Goal: Transaction & Acquisition: Download file/media

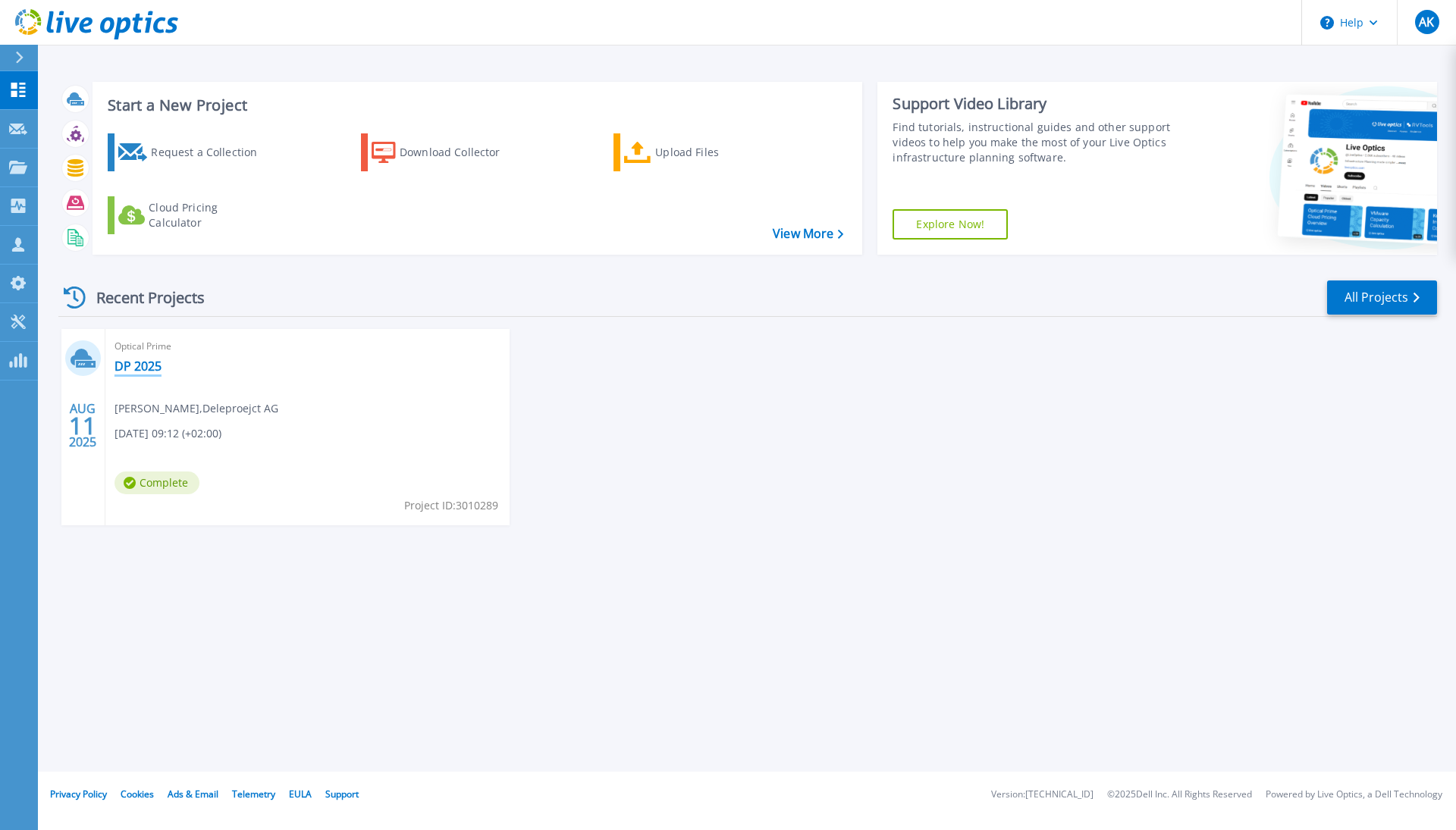
click at [156, 368] on link "DP 2025" at bounding box center [138, 366] width 47 height 15
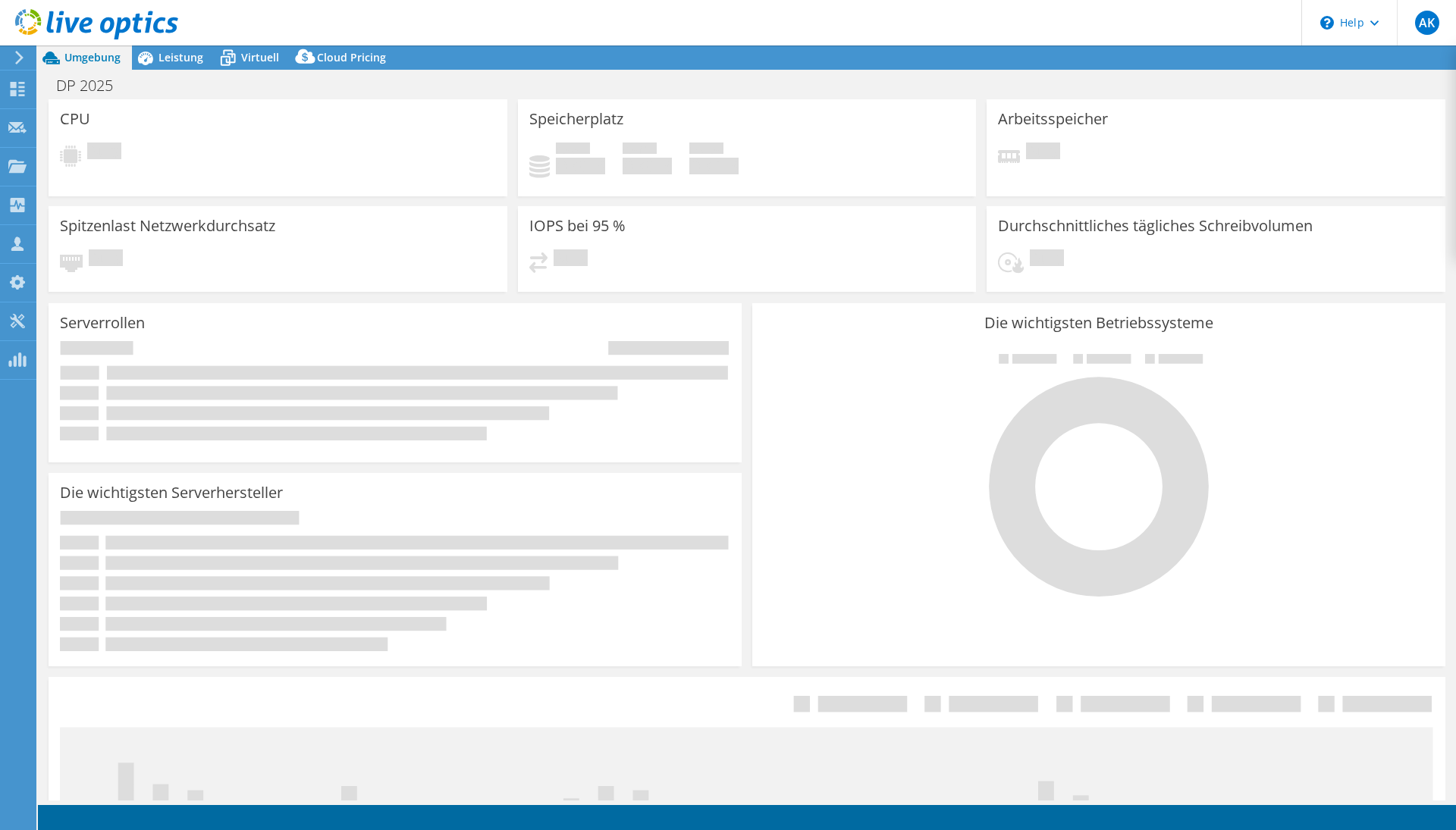
select select "USD"
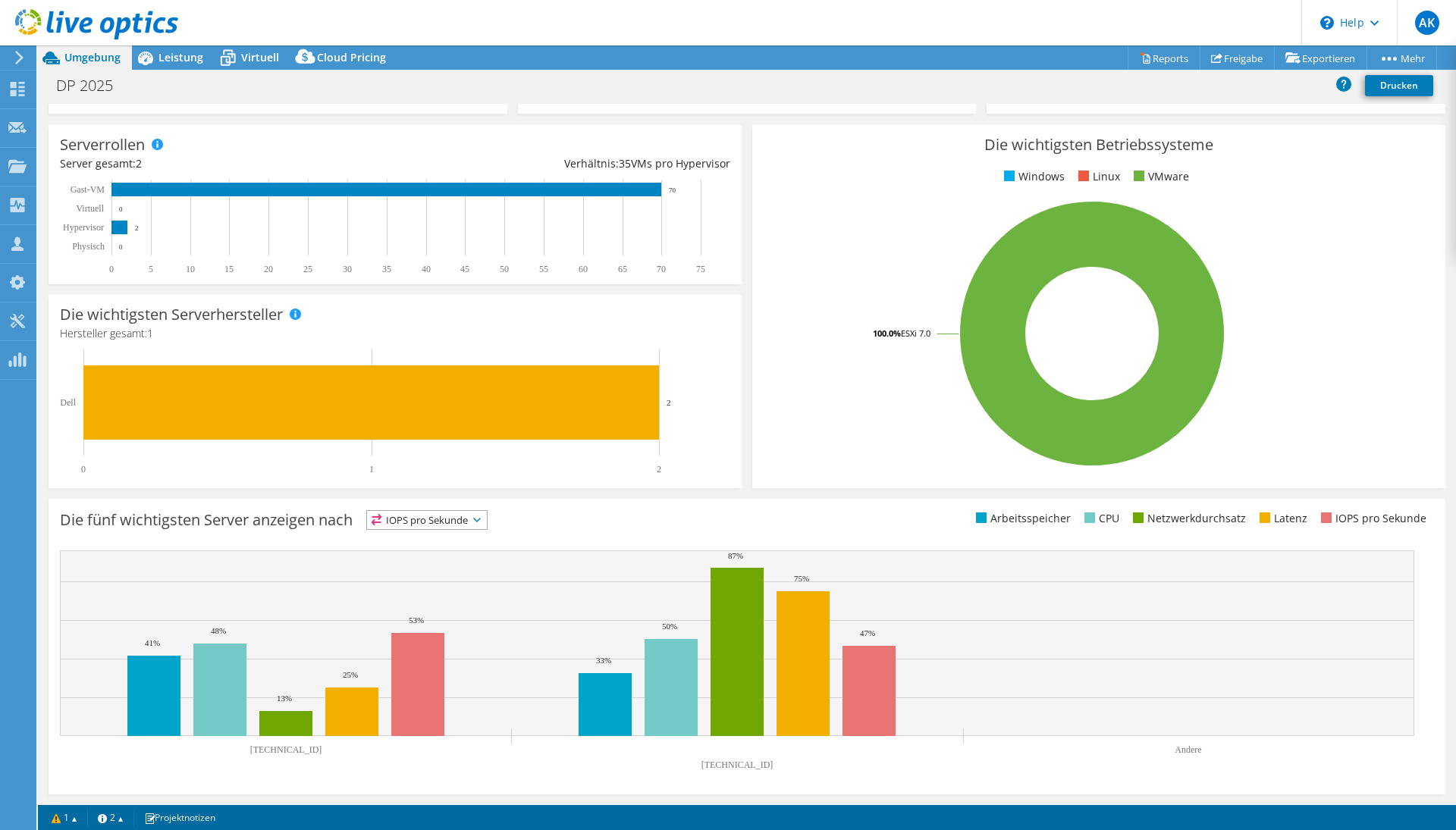
scroll to position [182, 0]
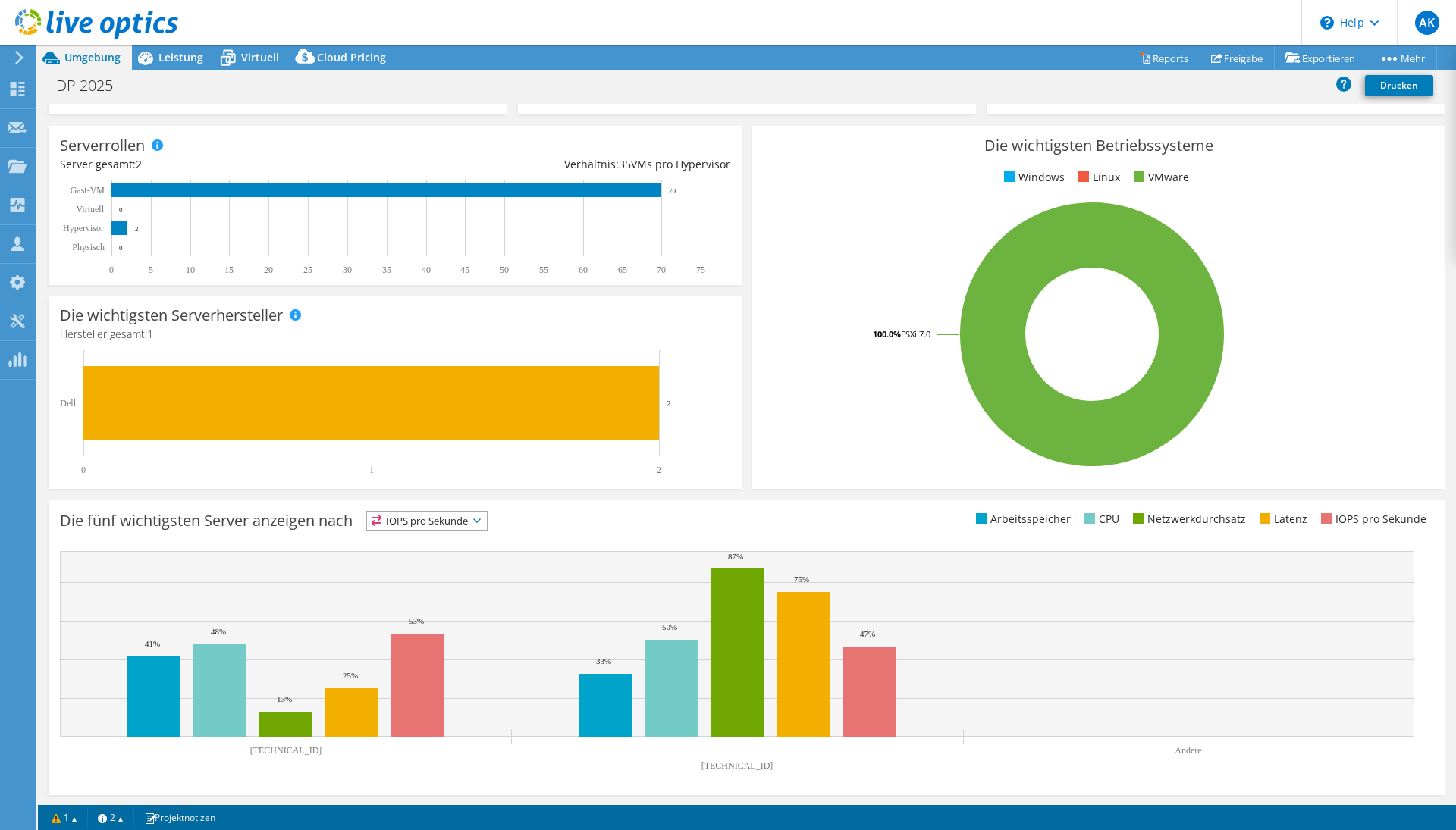
click at [21, 61] on icon at bounding box center [19, 57] width 11 height 14
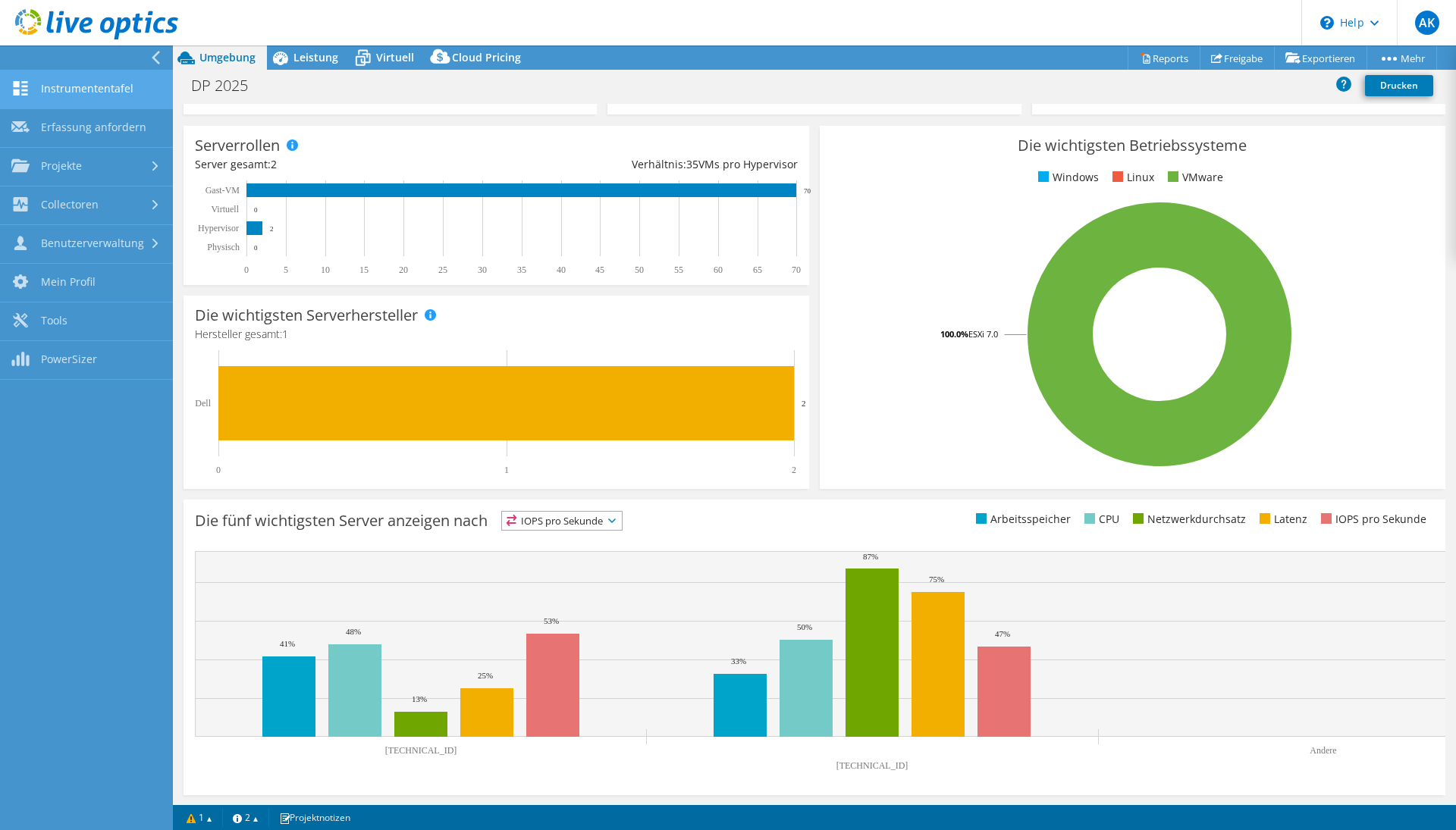
click at [92, 94] on link "Instrumententafel" at bounding box center [86, 90] width 173 height 38
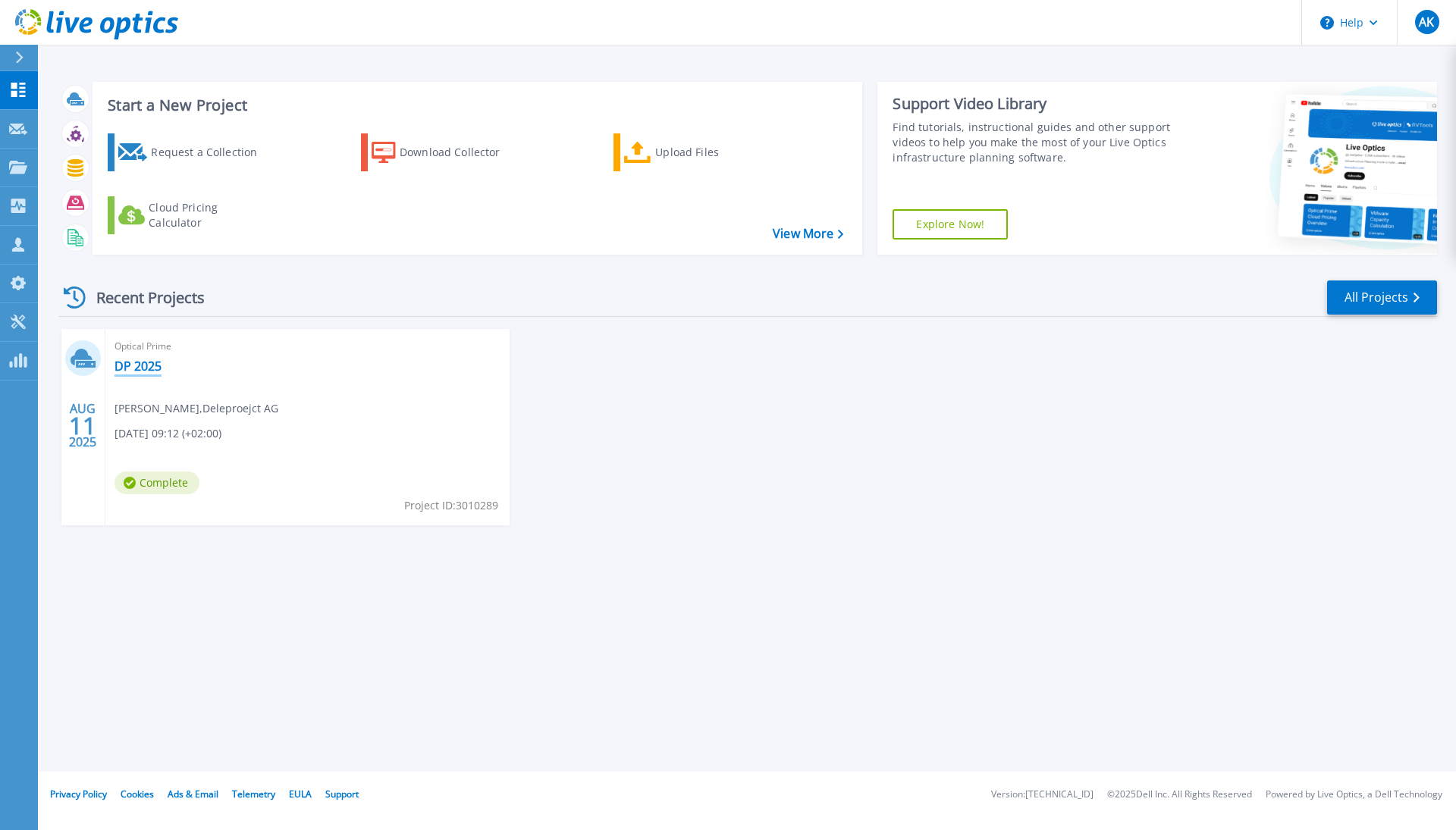
click at [147, 365] on link "DP 2025" at bounding box center [138, 366] width 47 height 15
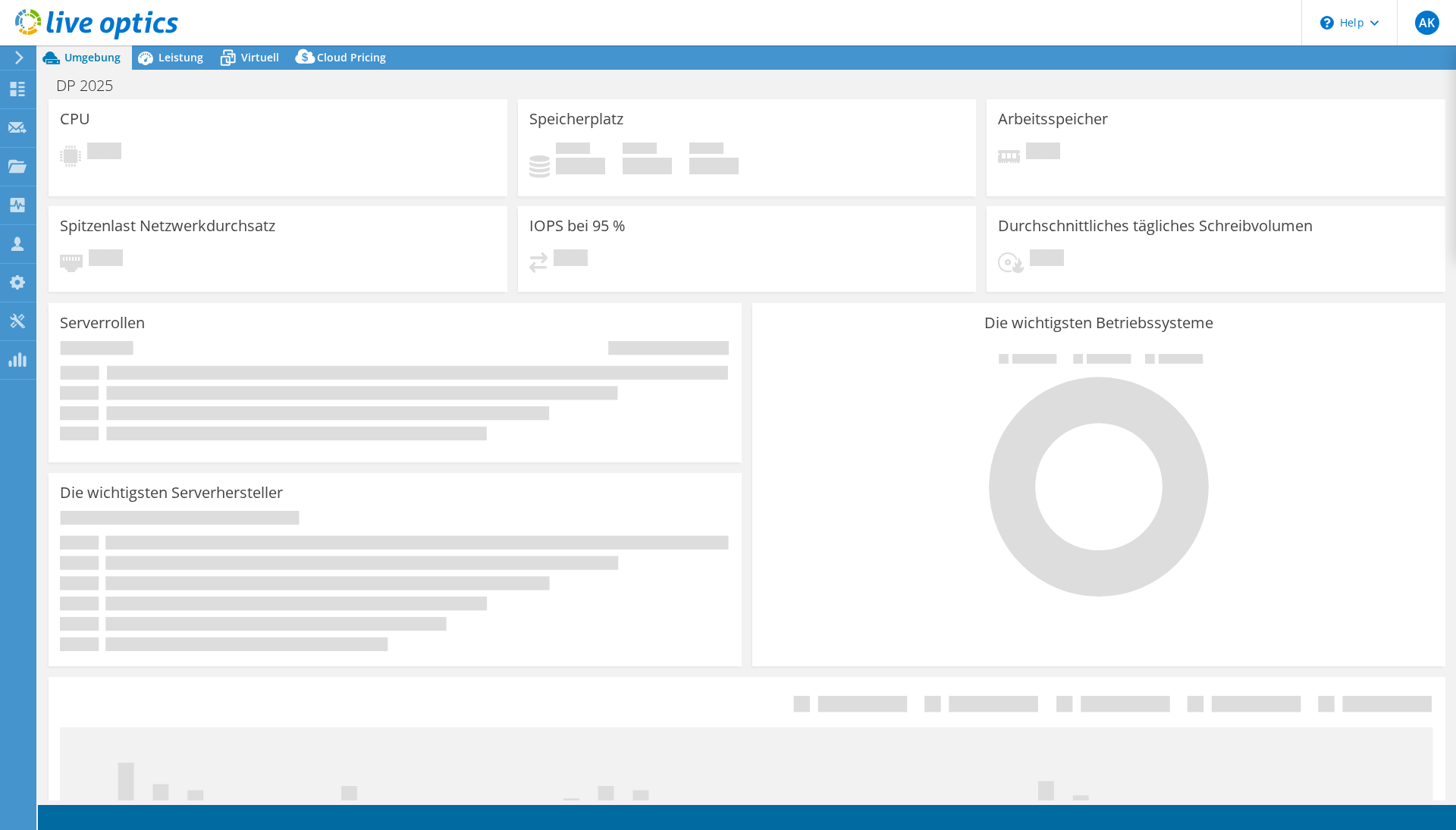
select select "USD"
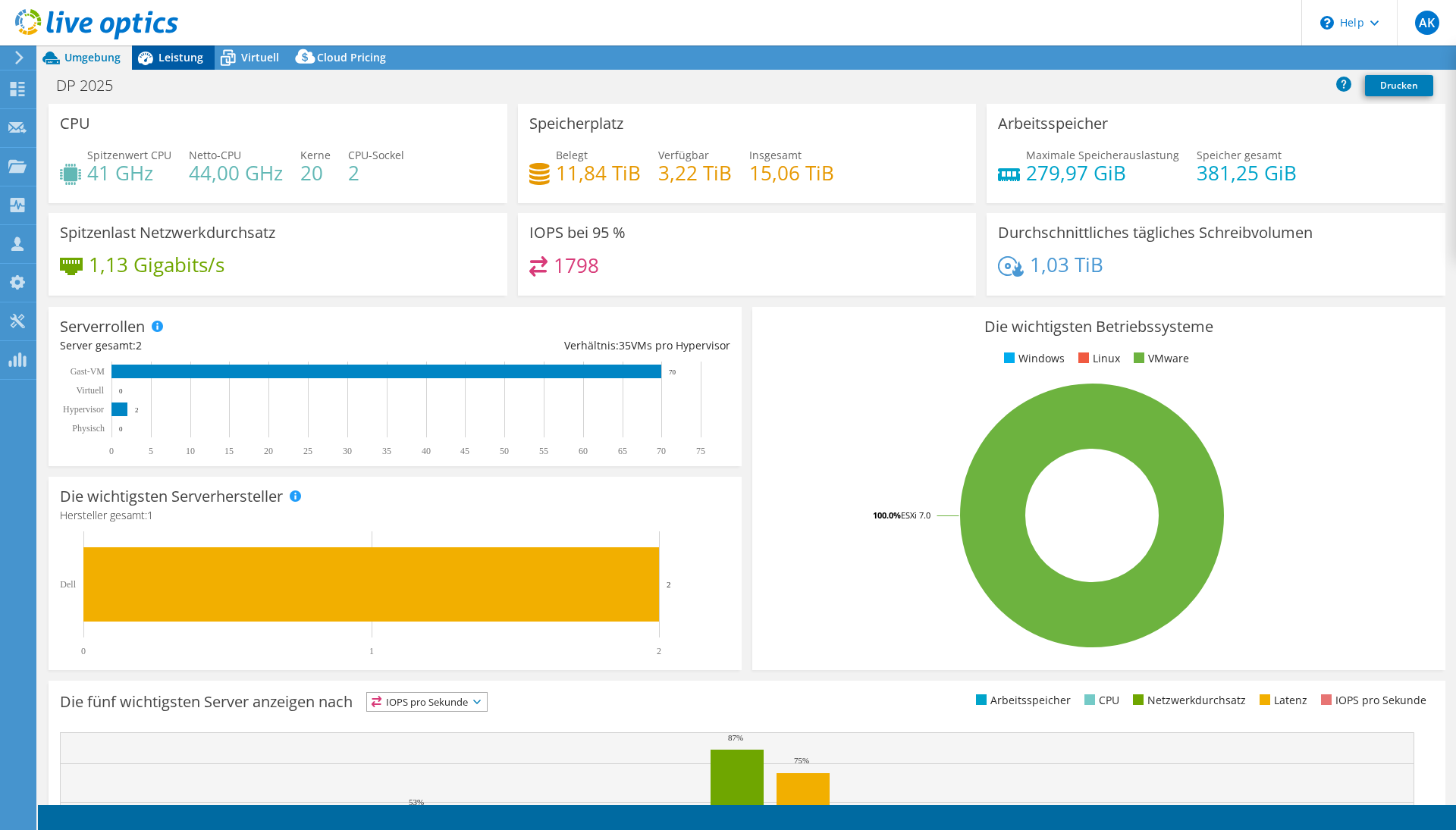
click at [184, 56] on span "Leistung" at bounding box center [180, 57] width 44 height 15
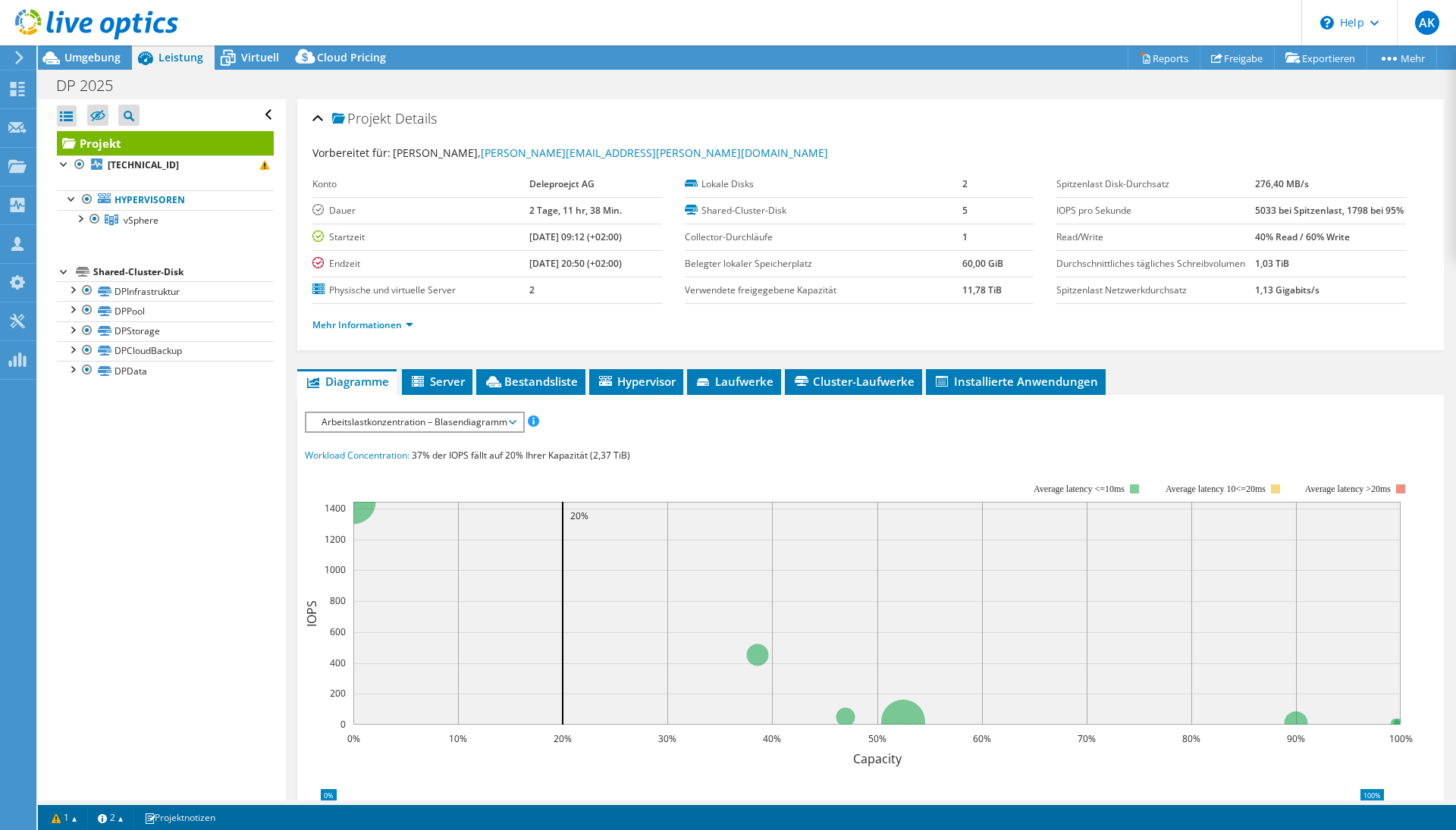
click at [401, 431] on span "Arbeitslastkonzentration – Blasendiagramm" at bounding box center [414, 422] width 201 height 18
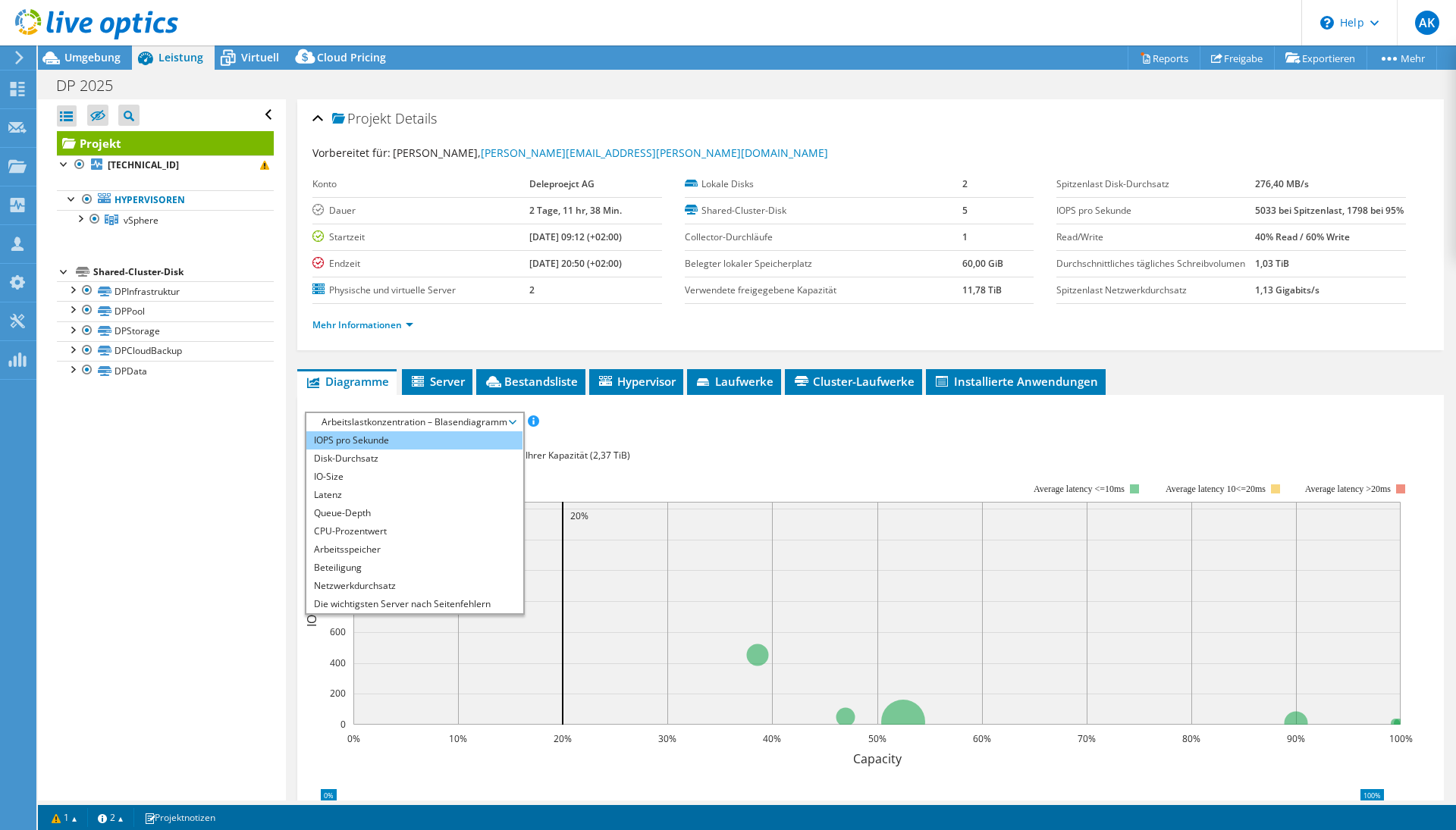
click at [357, 449] on li "IOPS pro Sekunde" at bounding box center [414, 440] width 216 height 18
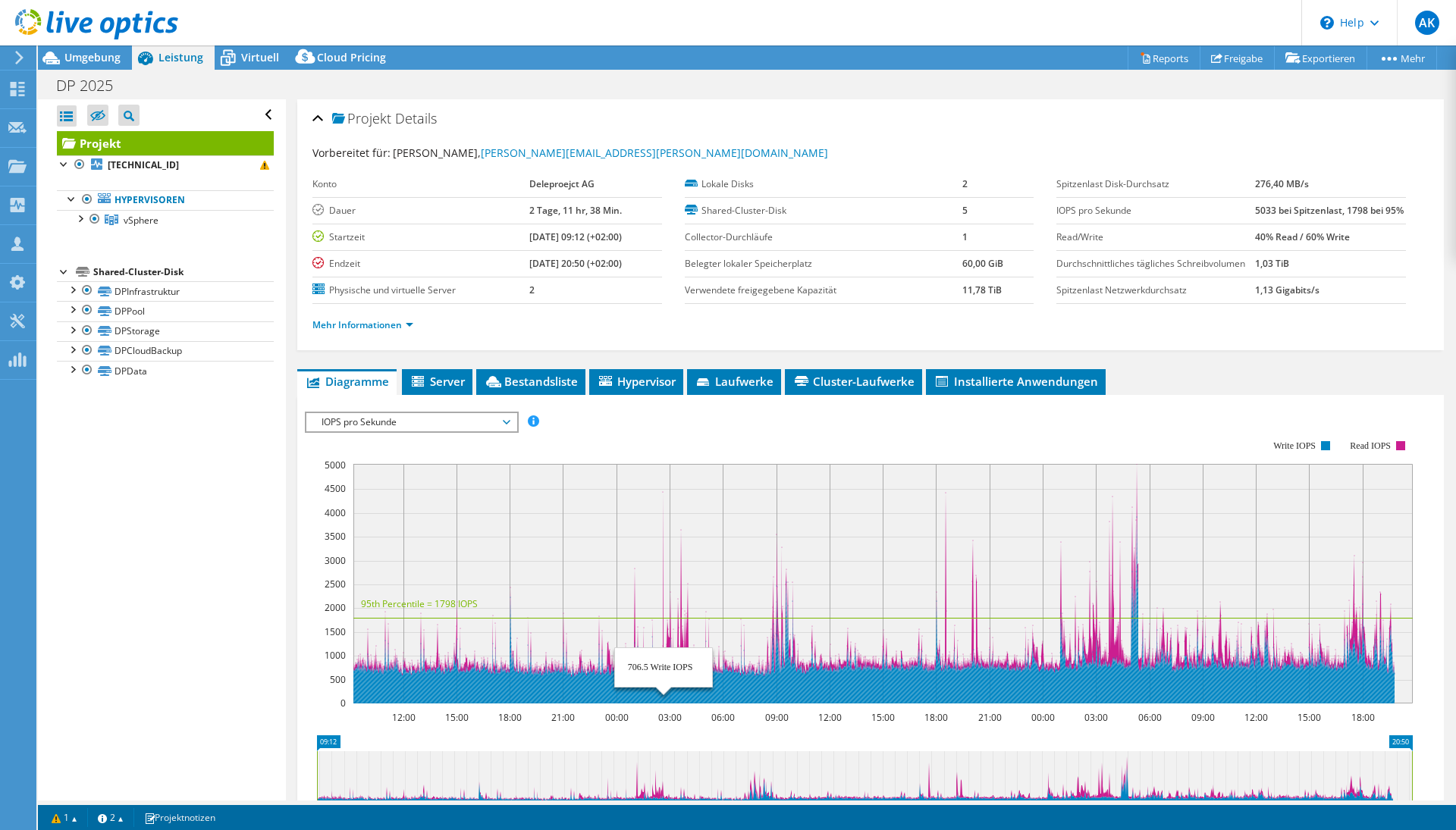
scroll to position [32, 0]
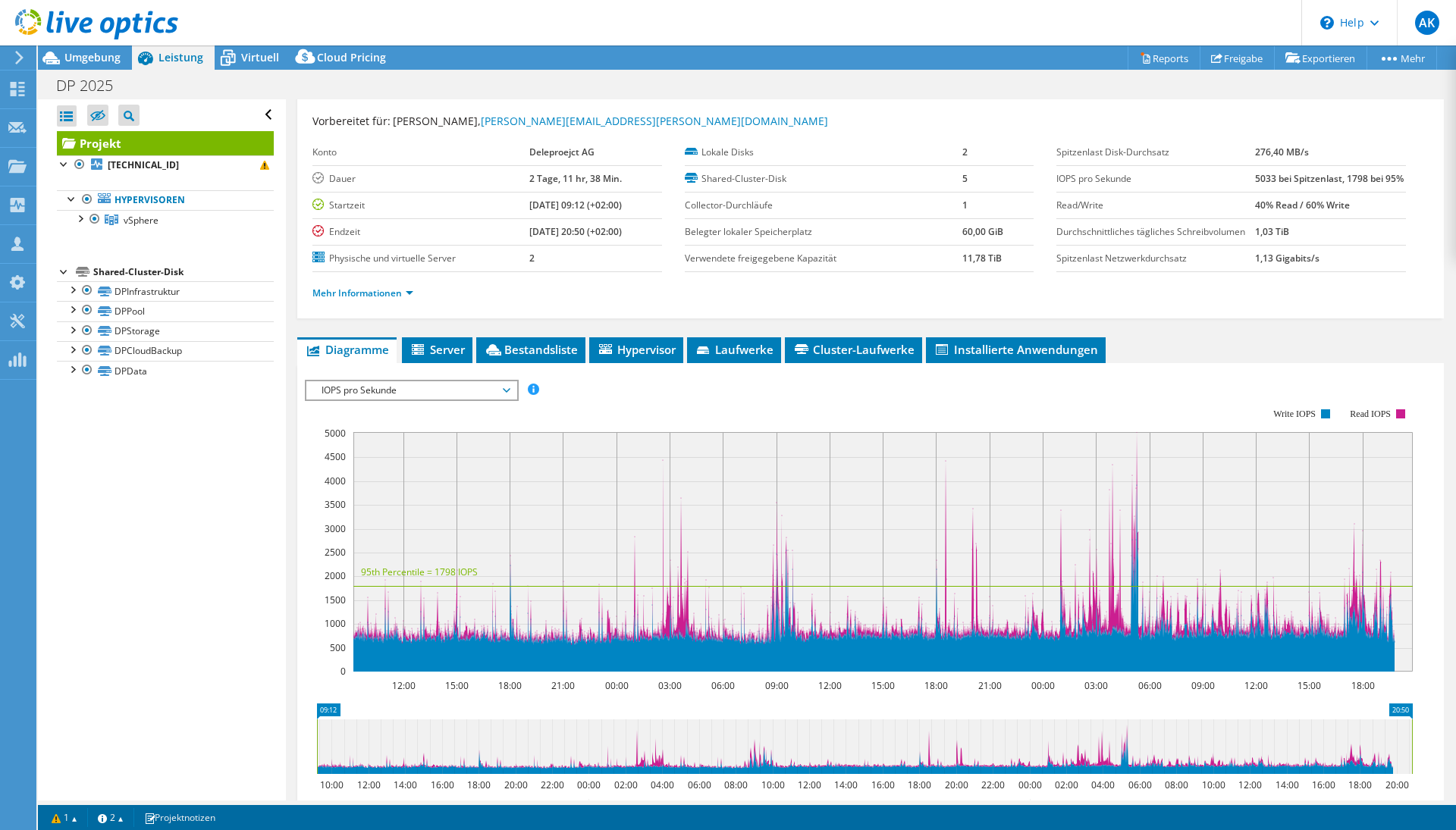
click at [405, 400] on span "IOPS pro Sekunde" at bounding box center [411, 390] width 195 height 18
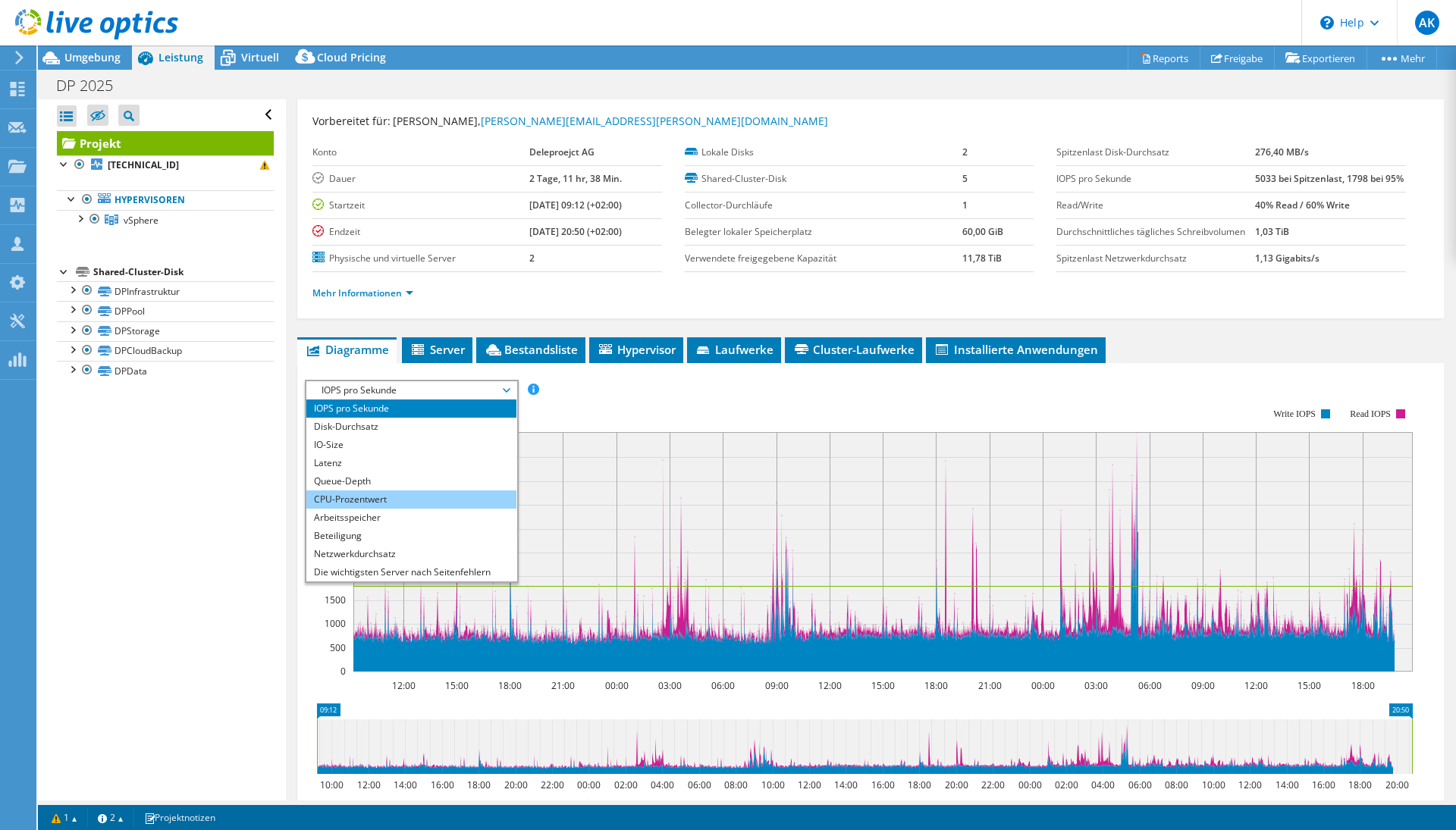
click at [384, 508] on li "CPU-Prozentwert" at bounding box center [411, 499] width 210 height 18
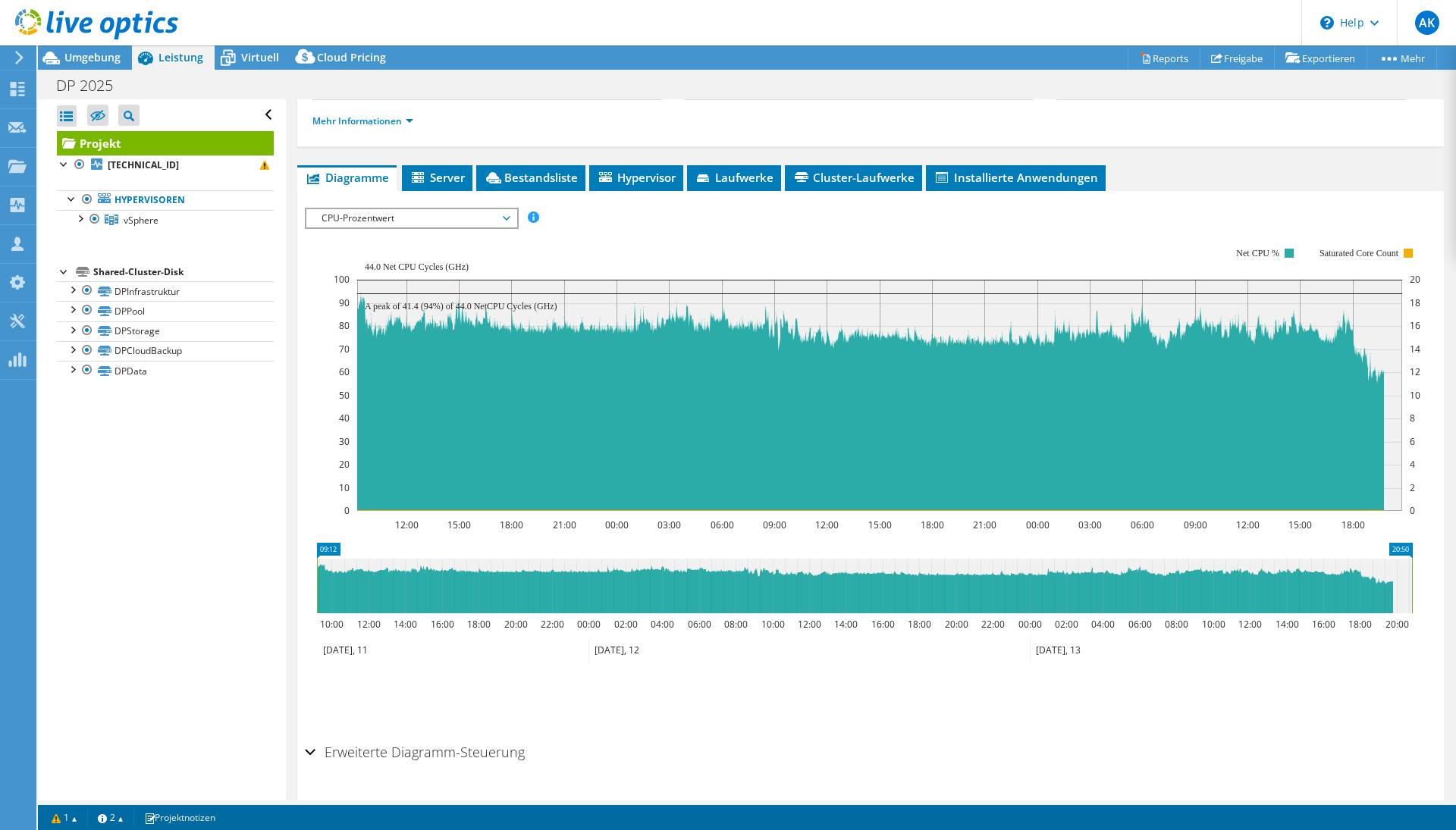
scroll to position [216, 0]
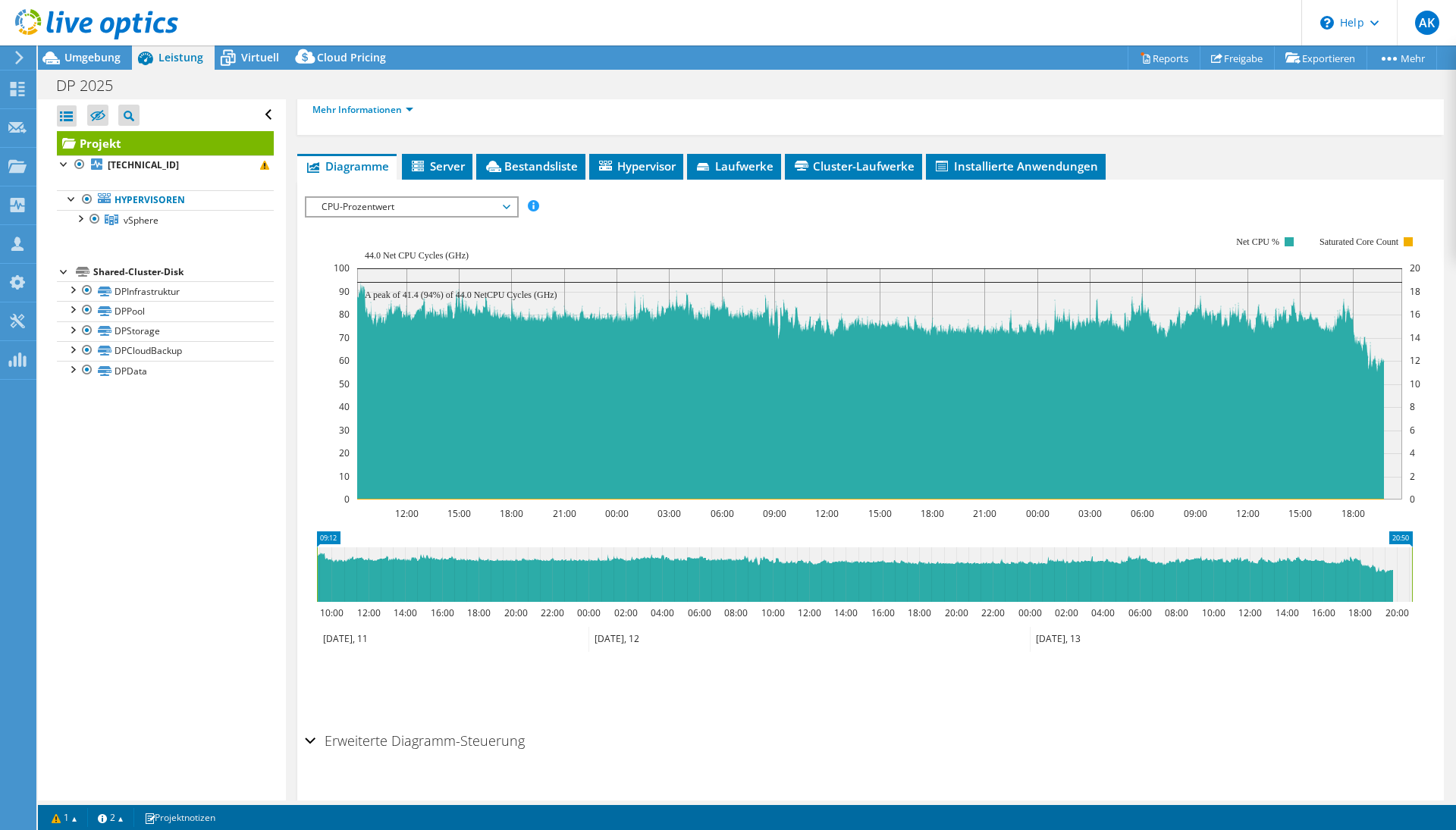
click at [493, 216] on span "CPU-Prozentwert" at bounding box center [411, 207] width 195 height 18
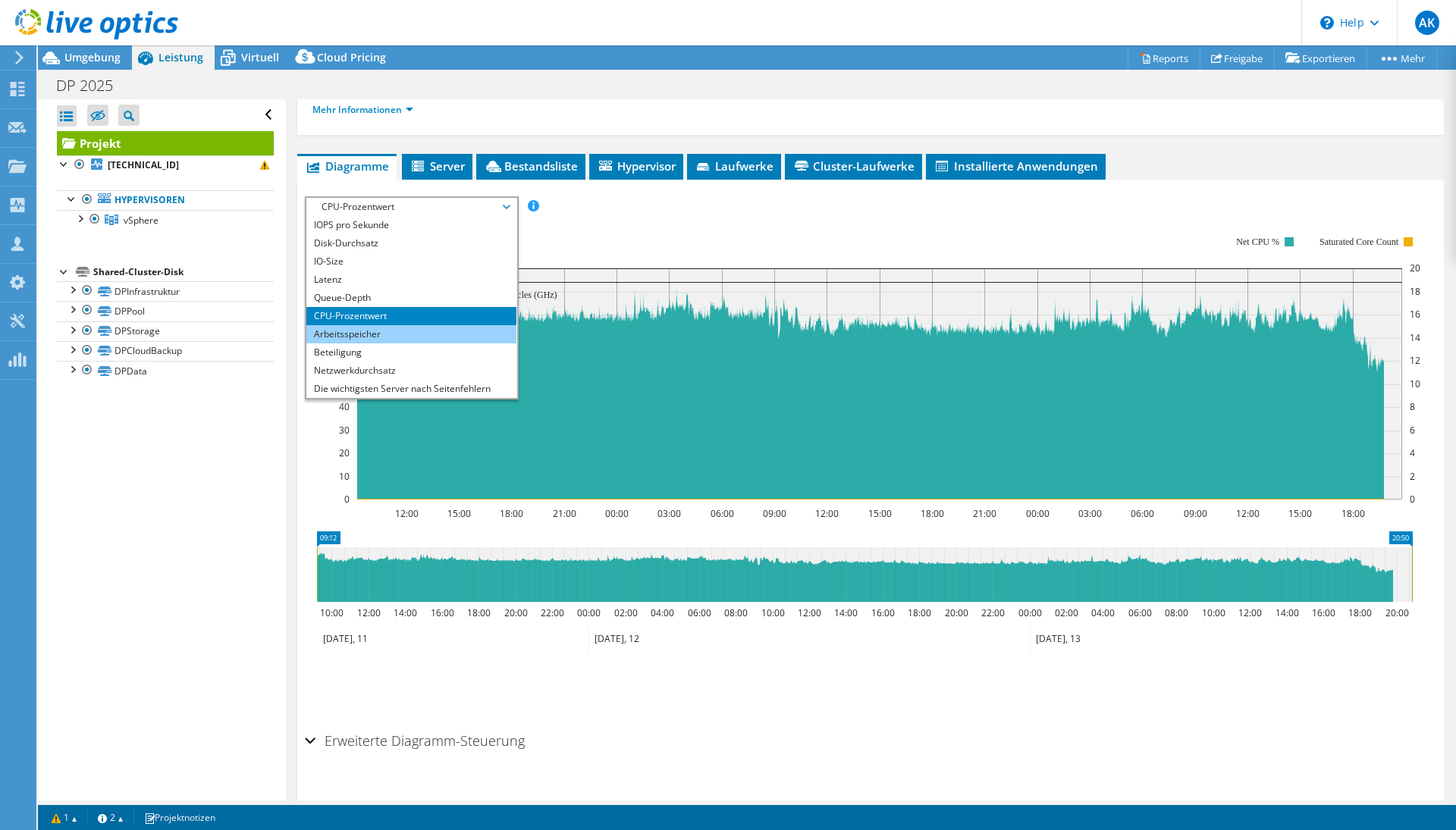
click at [413, 343] on li "Arbeitsspeicher" at bounding box center [411, 334] width 210 height 18
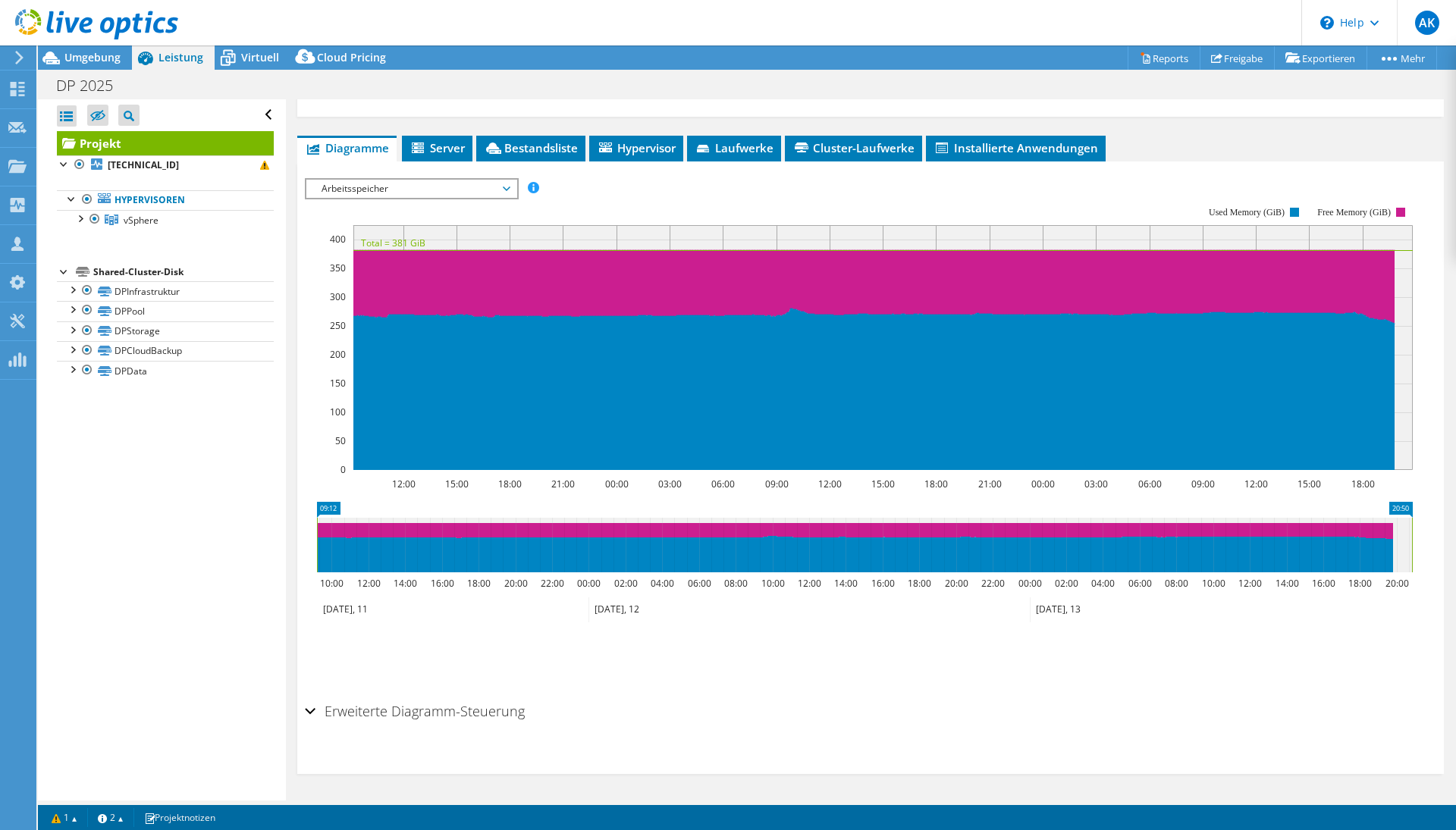
scroll to position [264, 0]
click at [437, 706] on h2 "Erweiterte Diagramm-Steuerung" at bounding box center [415, 711] width 220 height 30
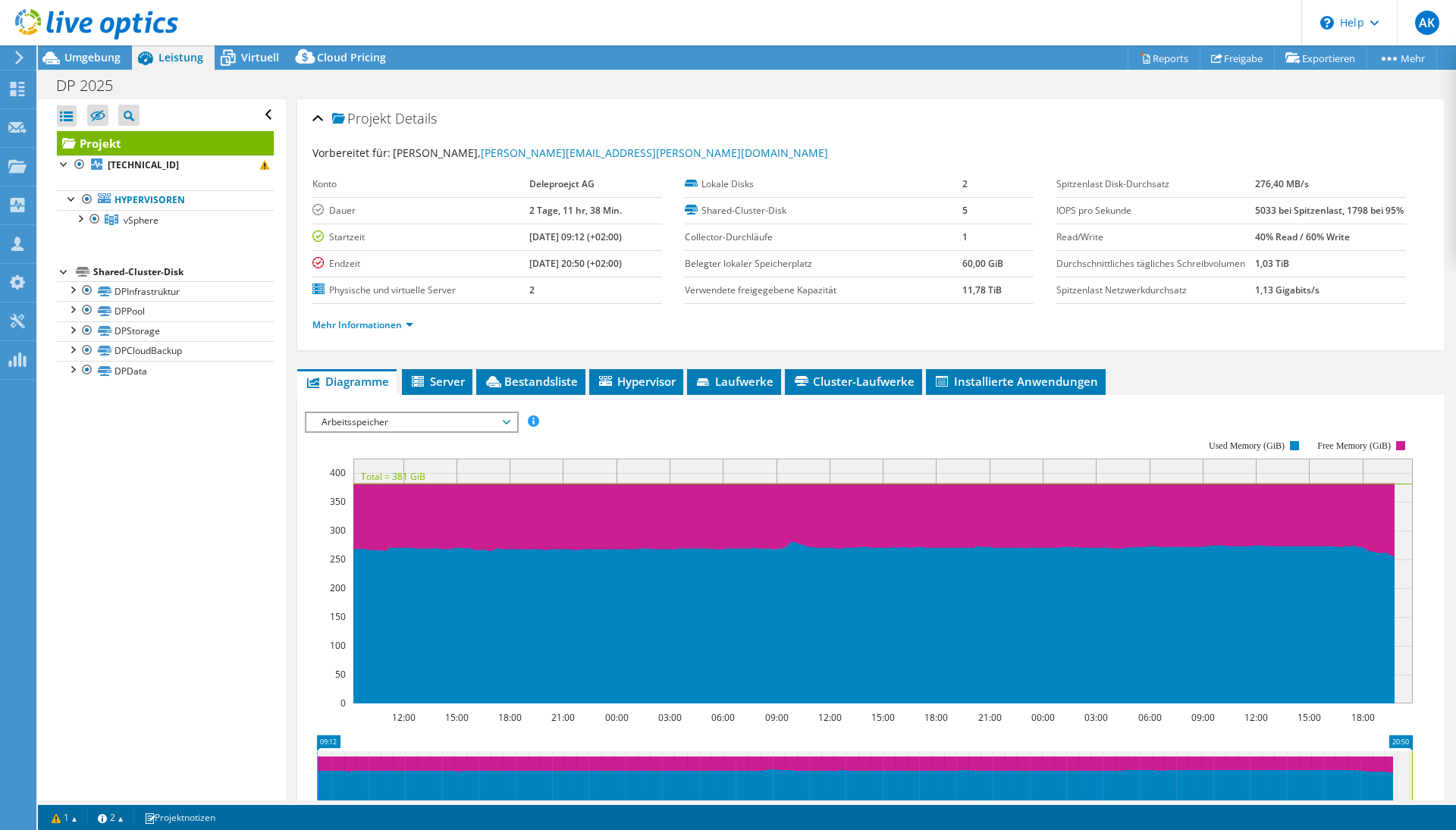
scroll to position [0, 0]
click at [380, 431] on span "Arbeitsspeicher" at bounding box center [411, 422] width 195 height 18
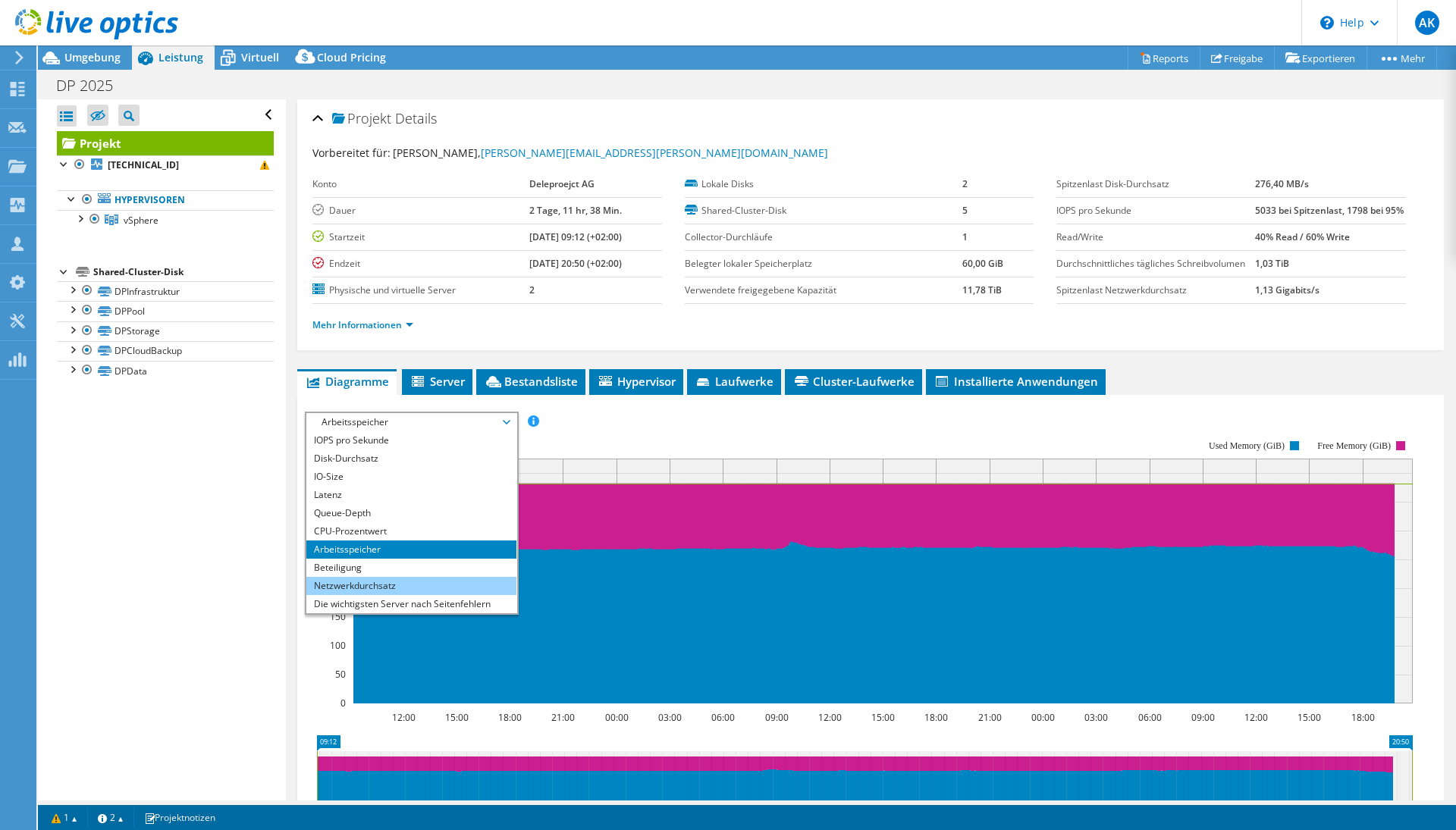
click at [367, 595] on li "Netzwerkdurchsatz" at bounding box center [411, 586] width 210 height 18
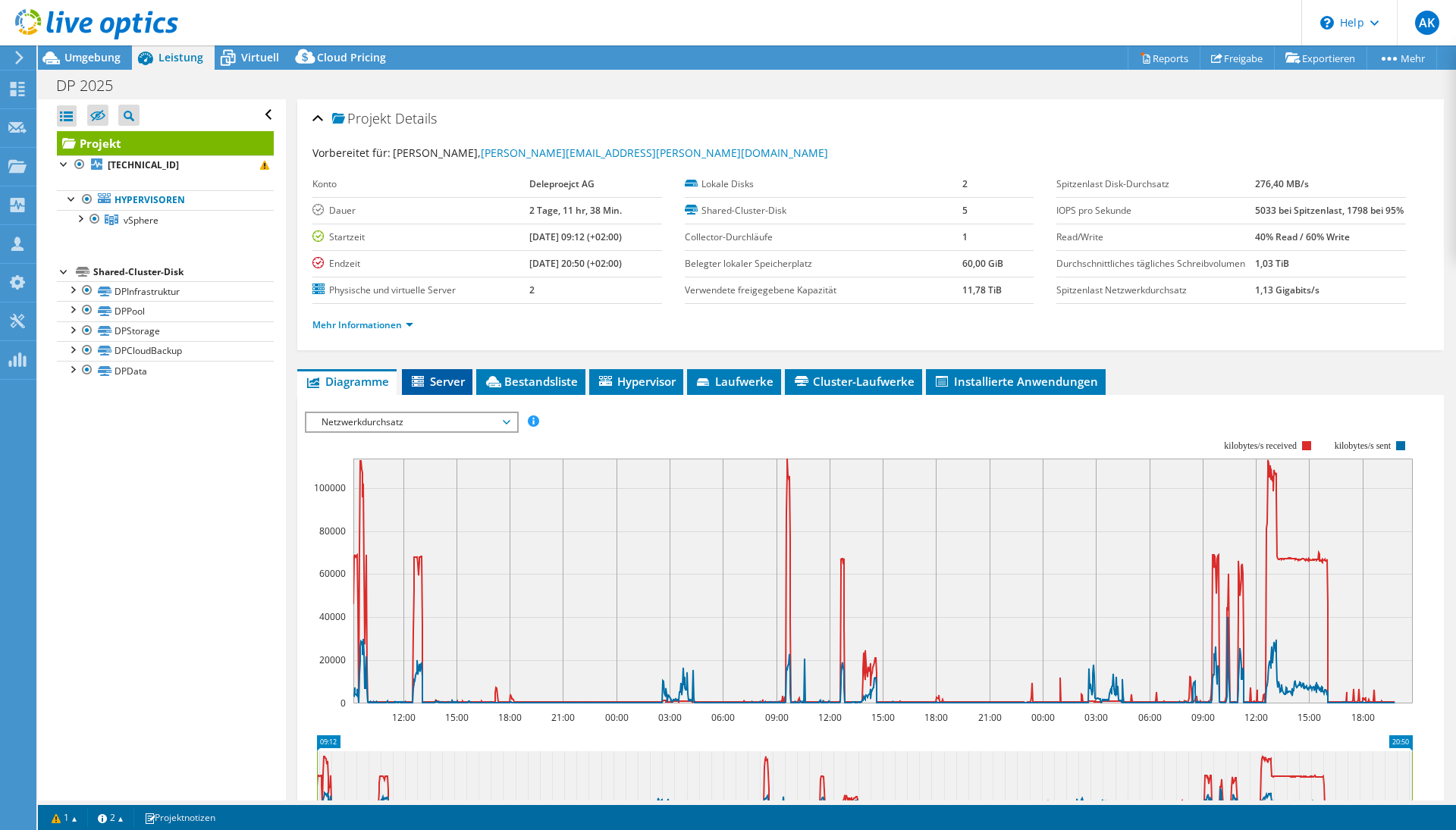
click at [451, 395] on li "Server" at bounding box center [436, 382] width 70 height 26
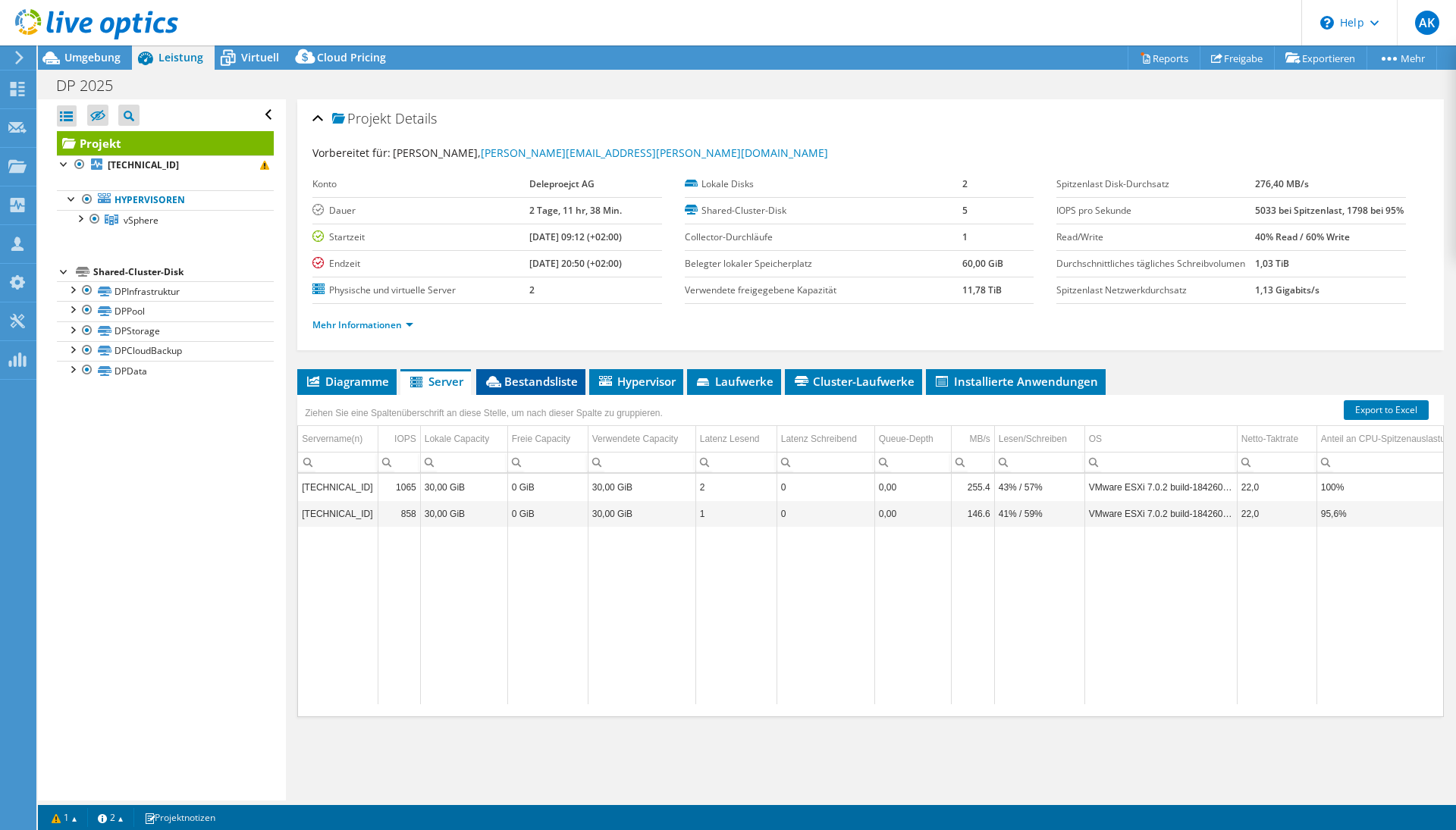
click at [567, 389] on span "Bestandsliste" at bounding box center [531, 381] width 94 height 15
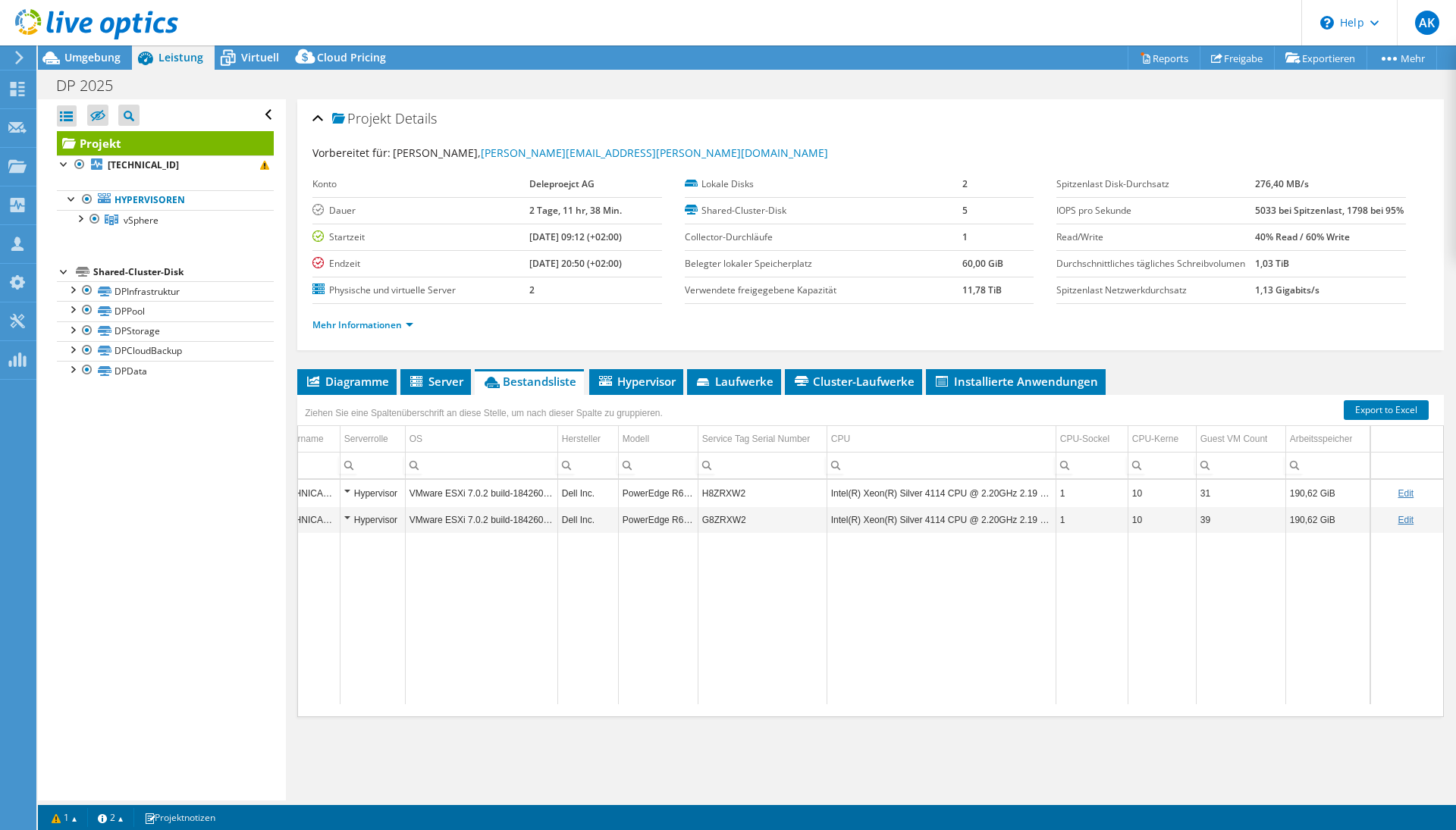
scroll to position [0, 39]
click at [626, 395] on li "Hypervisor" at bounding box center [636, 382] width 94 height 26
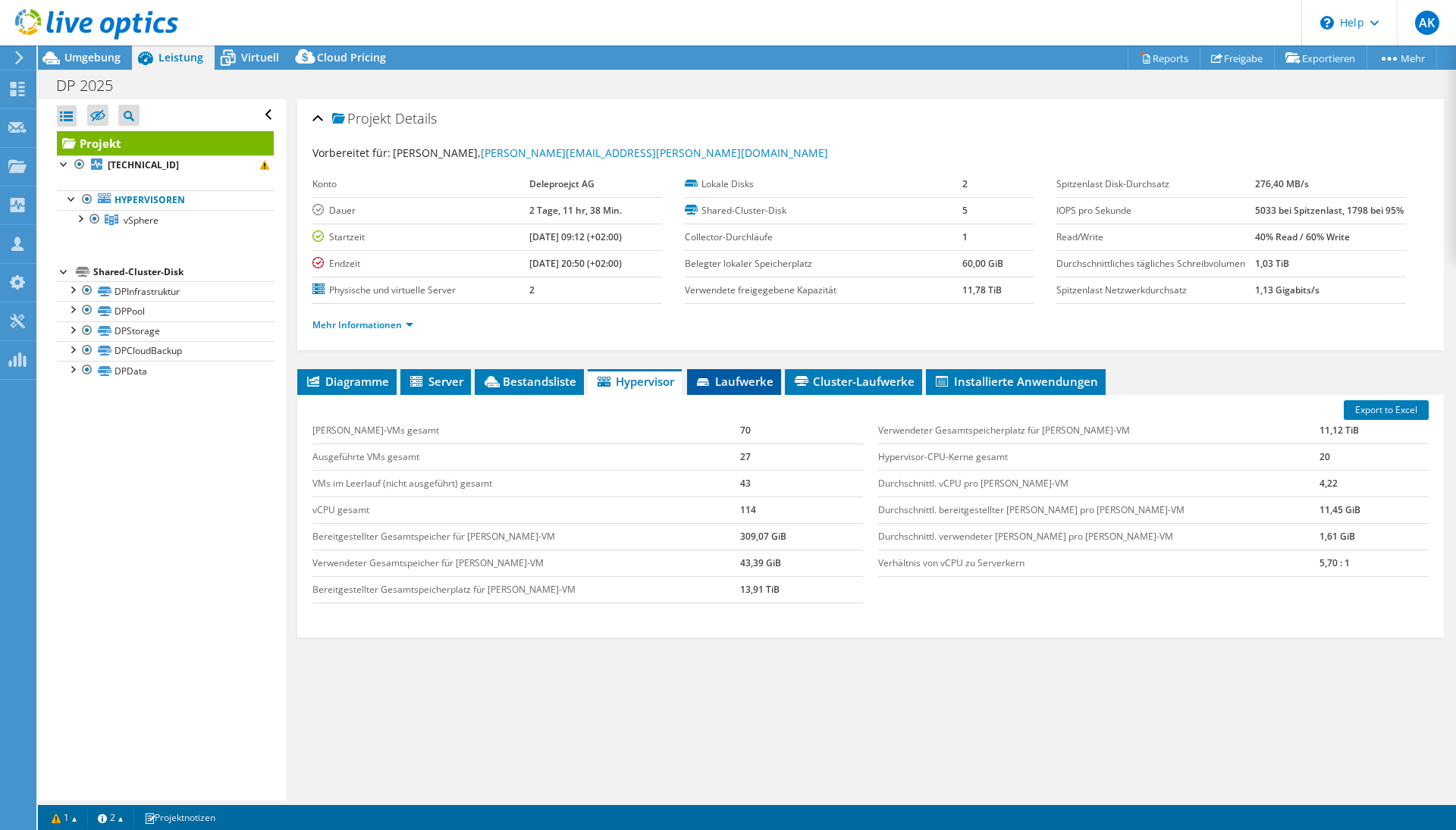
click at [761, 389] on span "Laufwerke" at bounding box center [734, 381] width 79 height 15
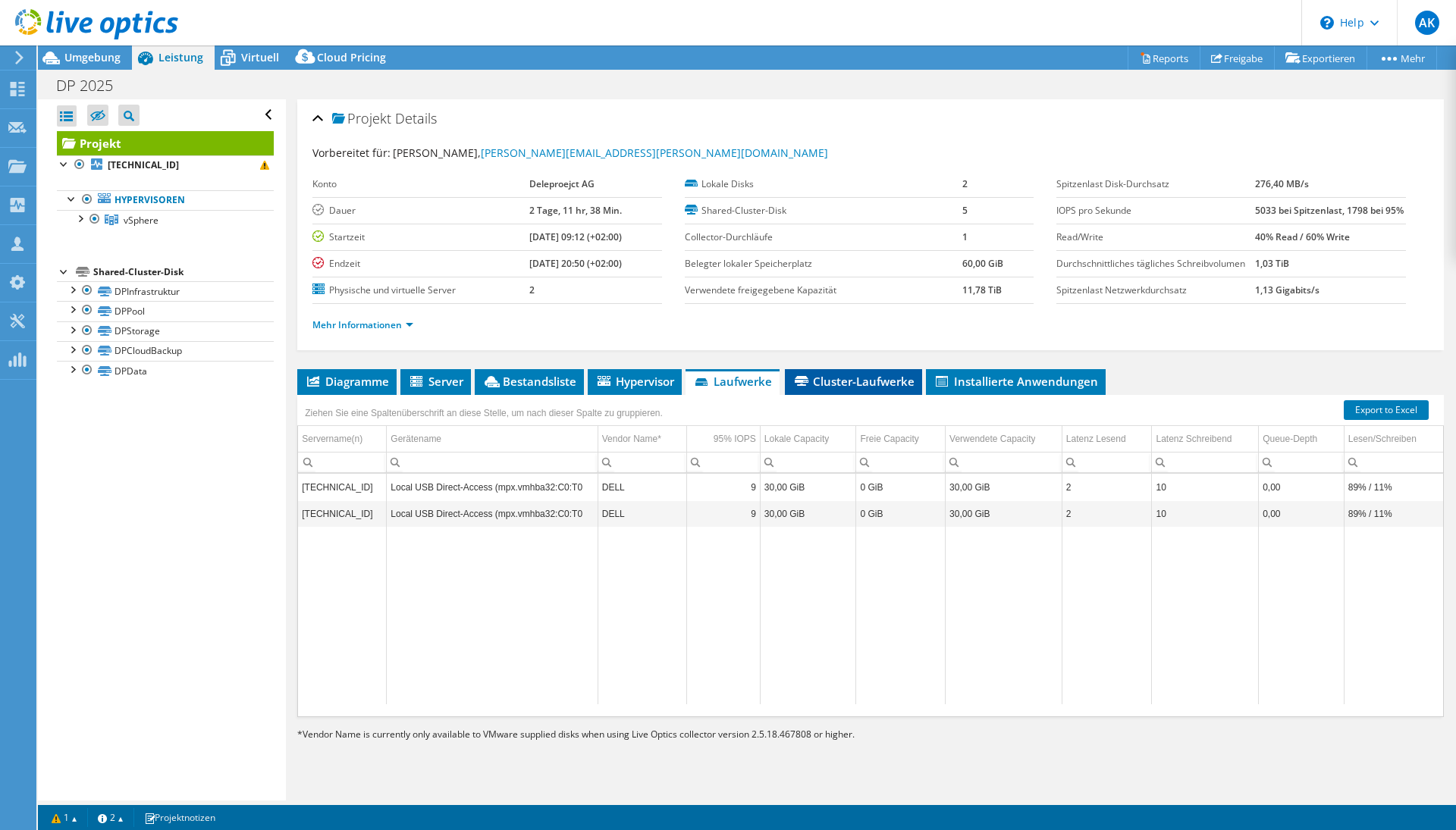
click at [876, 389] on span "Cluster-Laufwerke" at bounding box center [854, 381] width 122 height 15
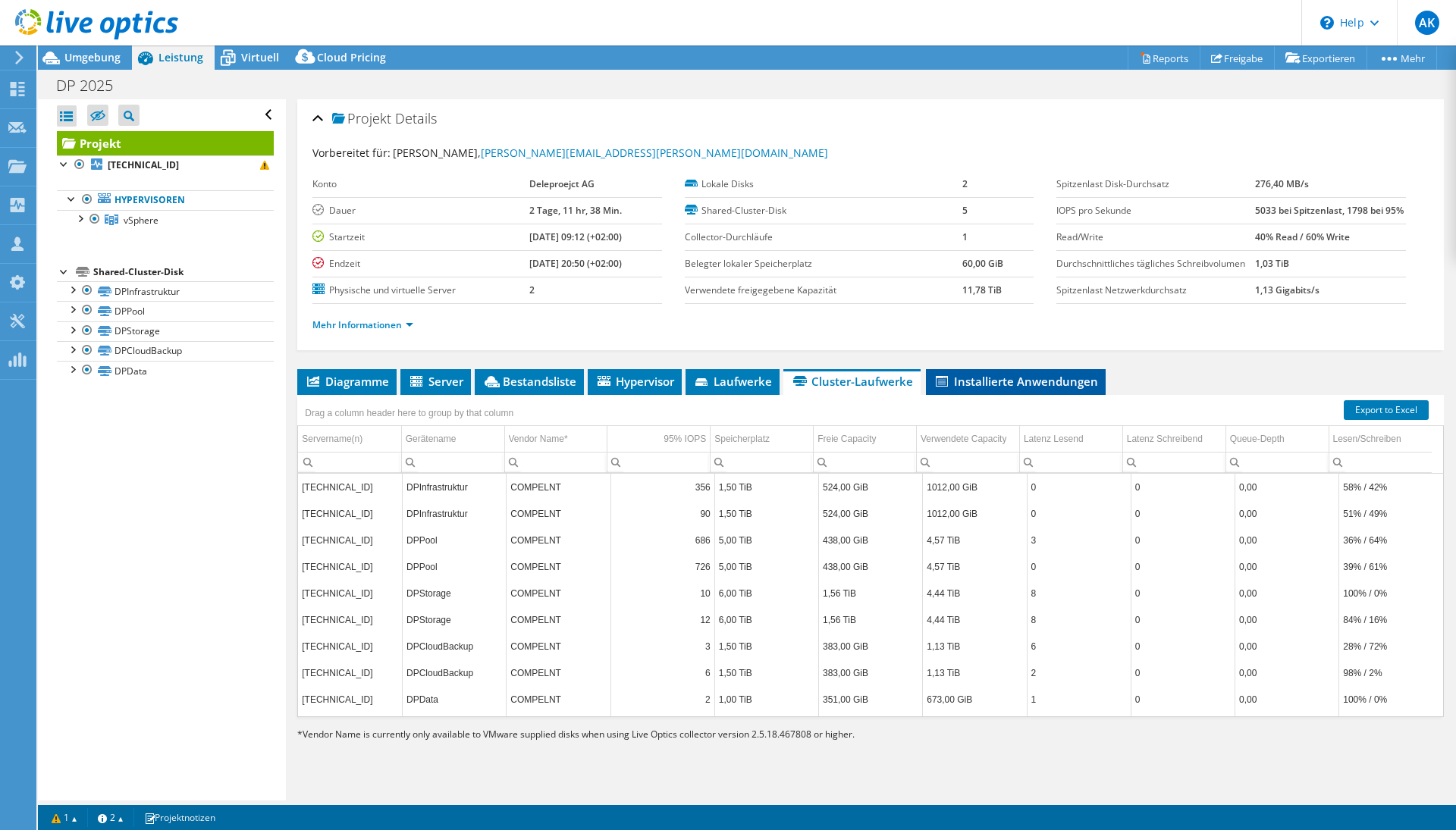
click at [1003, 389] on span "Installierte Anwendungen" at bounding box center [1015, 381] width 164 height 15
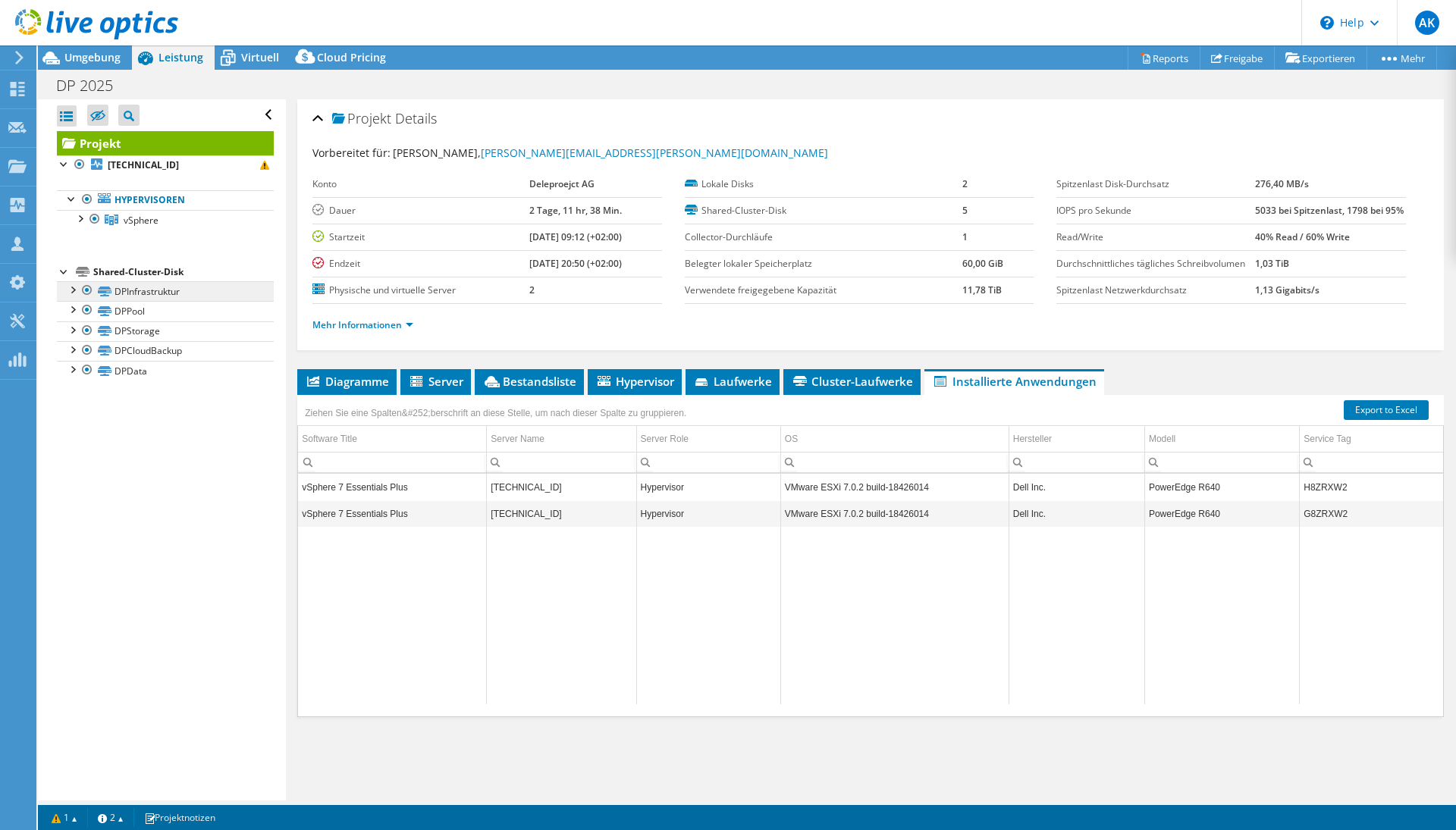
click at [164, 298] on link "DPInfrastruktur" at bounding box center [165, 291] width 217 height 20
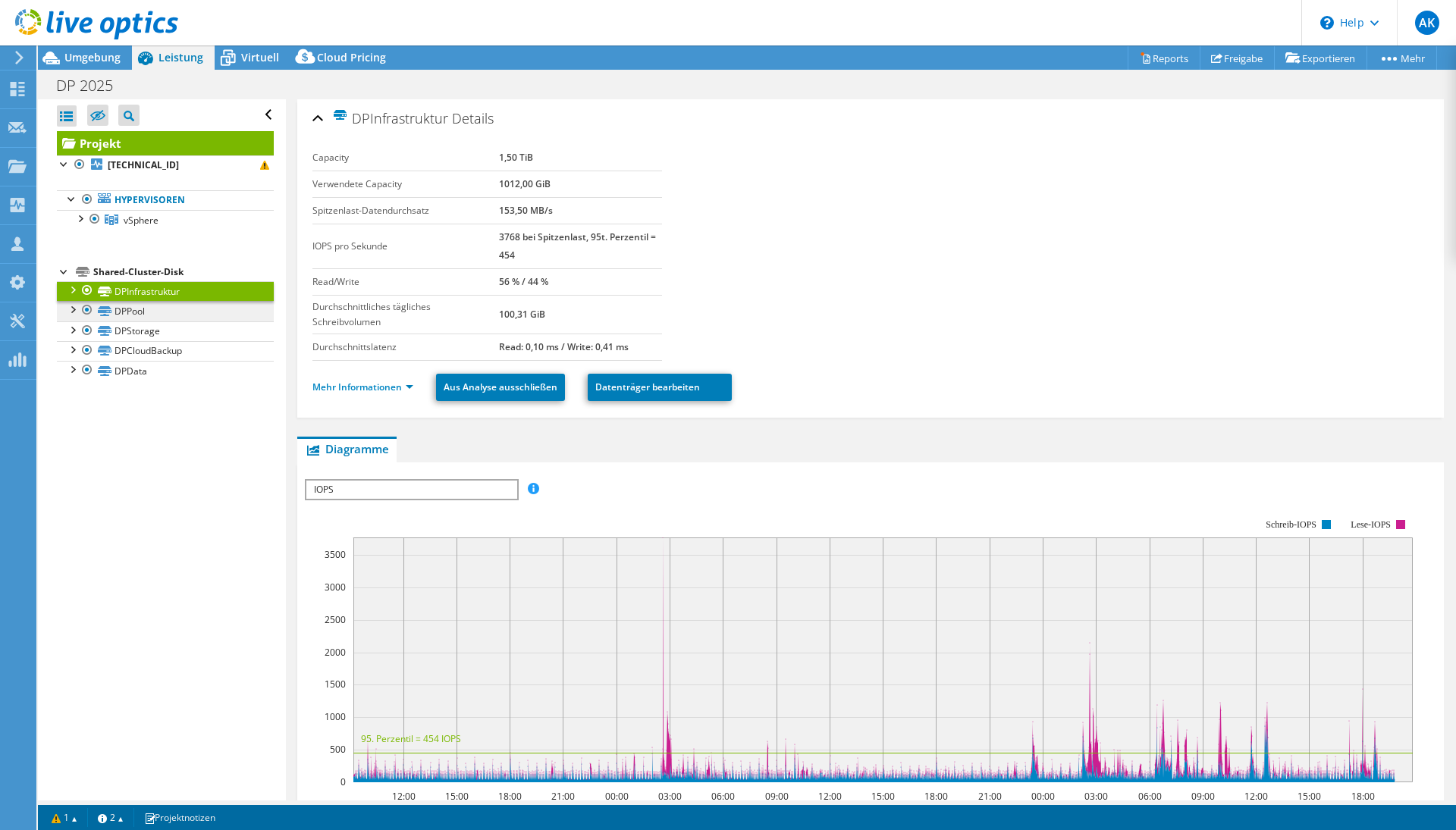
click at [161, 313] on link "DPPool" at bounding box center [165, 310] width 217 height 20
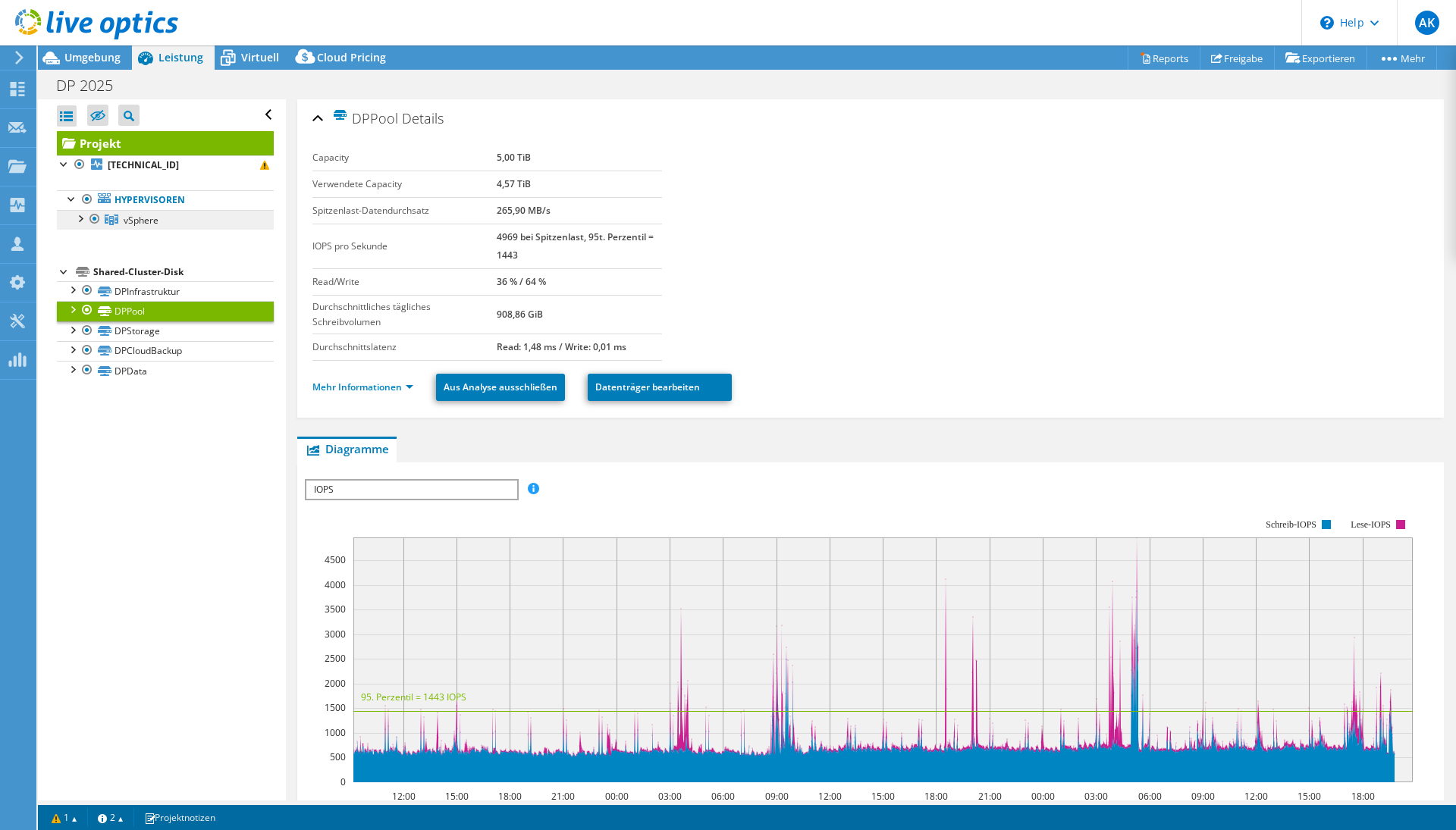
click at [160, 216] on link "vSphere" at bounding box center [165, 220] width 217 height 20
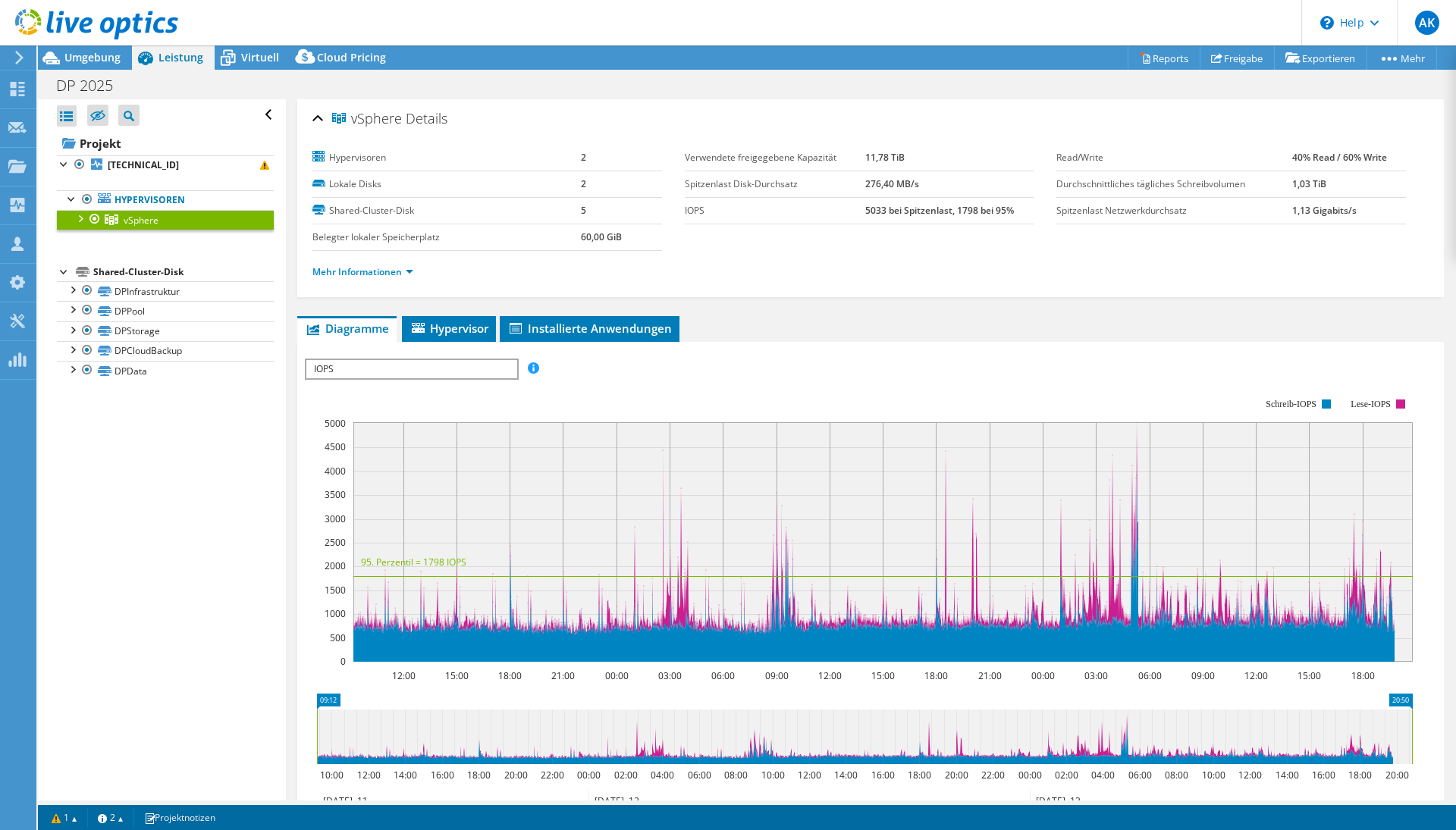
click at [75, 215] on div at bounding box center [79, 217] width 15 height 15
click at [128, 237] on link "[TECHNICAL_ID]" at bounding box center [165, 239] width 217 height 20
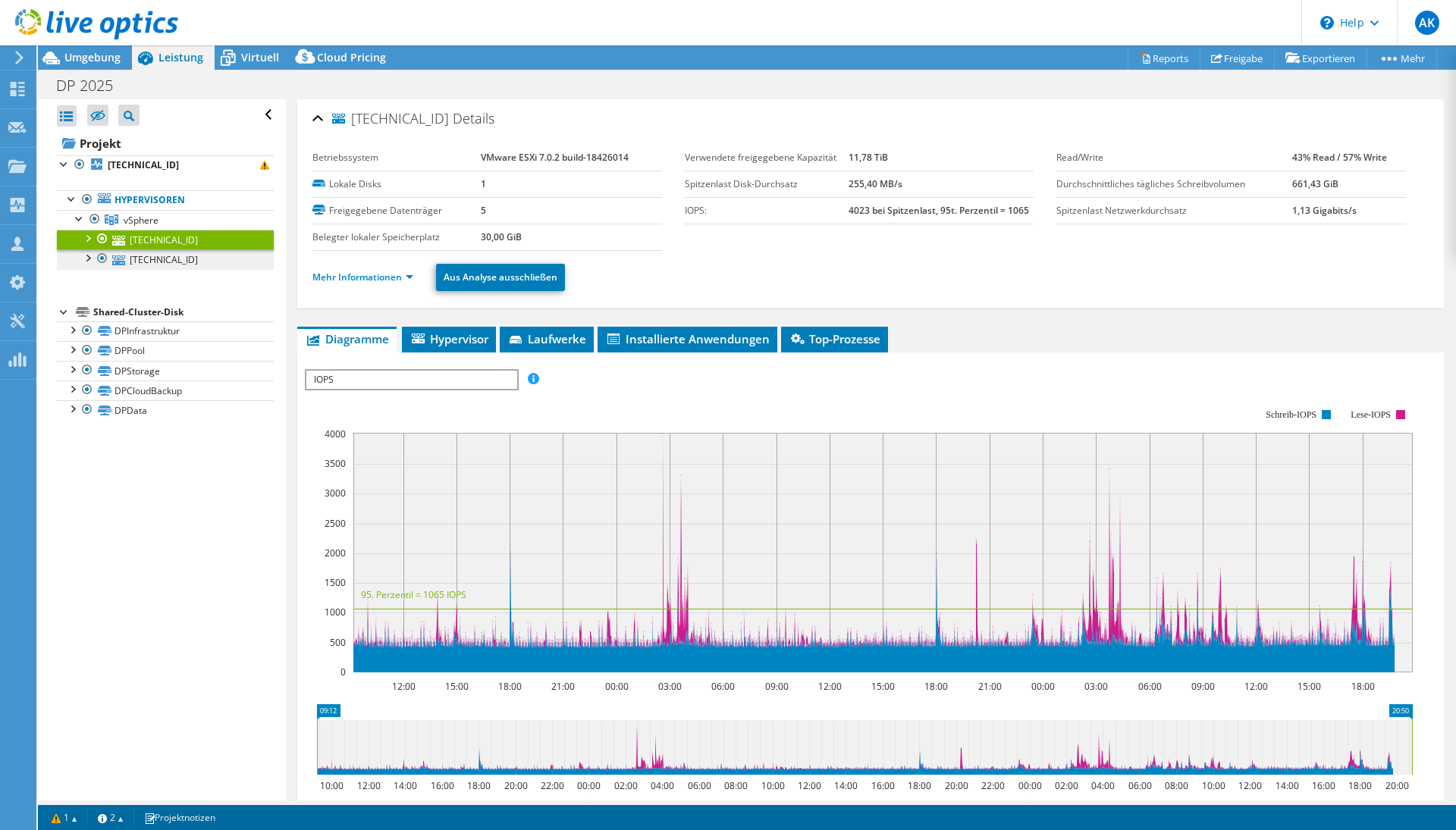
click at [142, 258] on link "[TECHNICAL_ID]" at bounding box center [165, 259] width 217 height 20
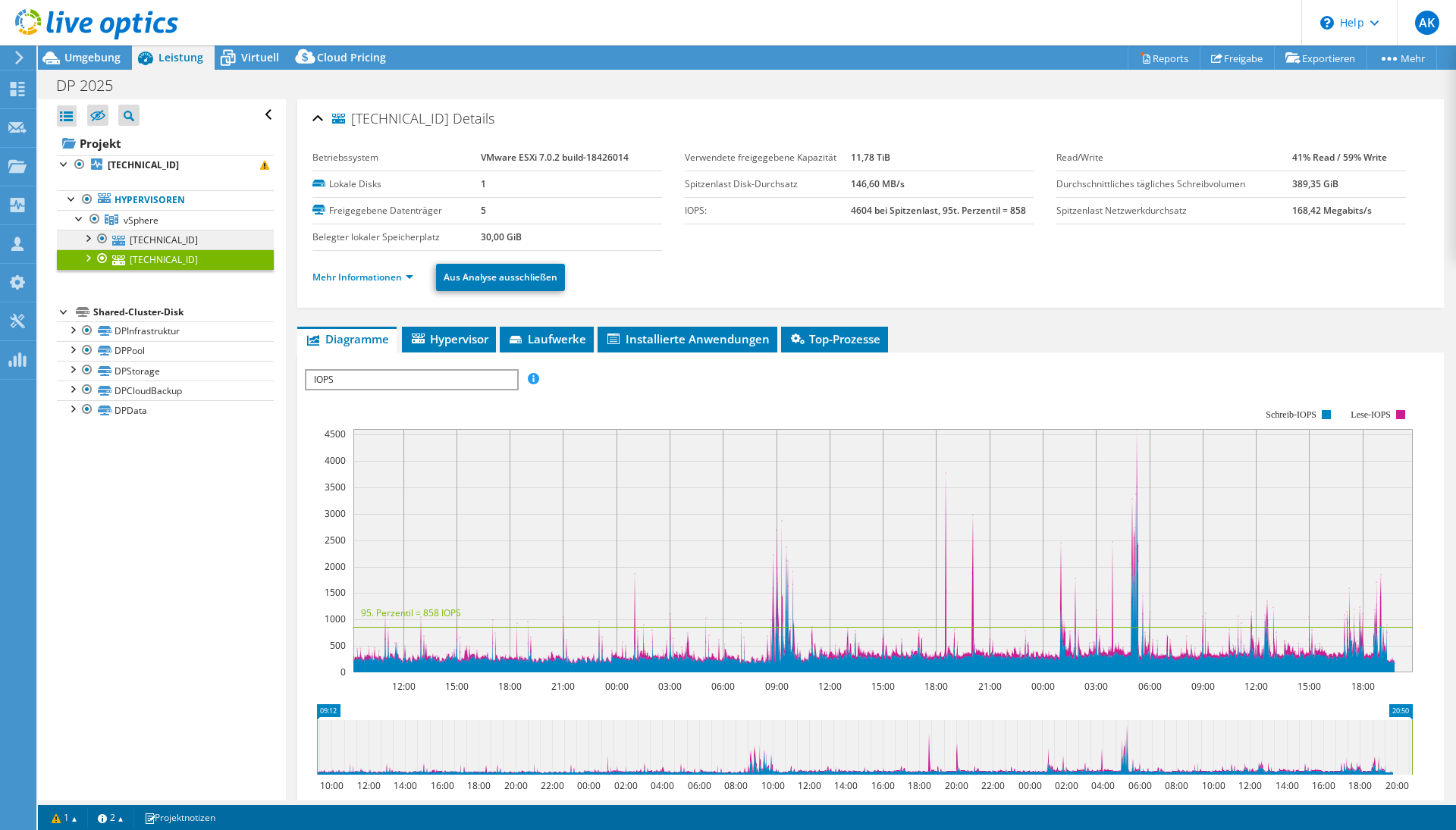
click at [155, 238] on link "[TECHNICAL_ID]" at bounding box center [165, 239] width 217 height 20
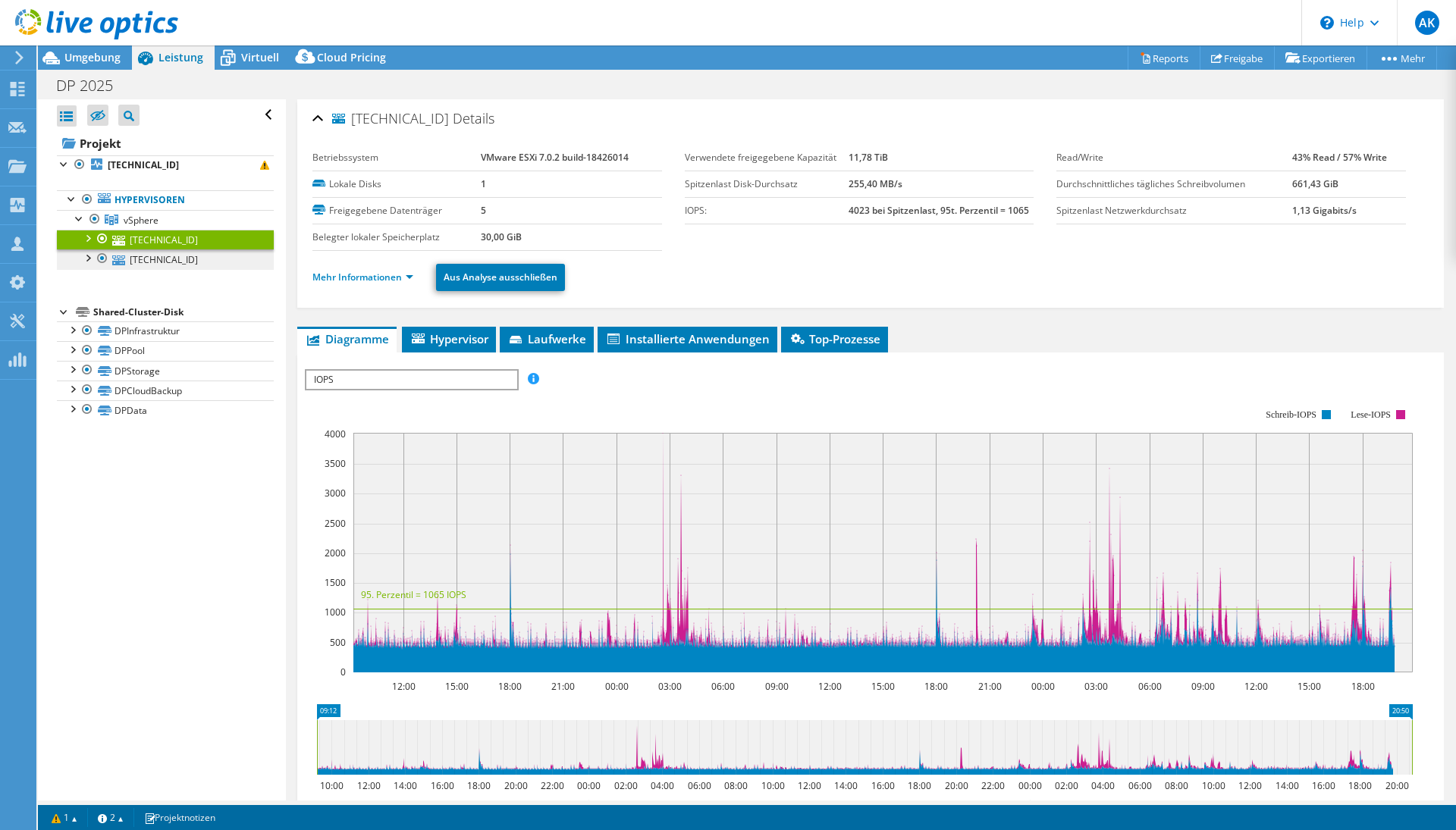
click at [156, 256] on link "[TECHNICAL_ID]" at bounding box center [165, 259] width 217 height 20
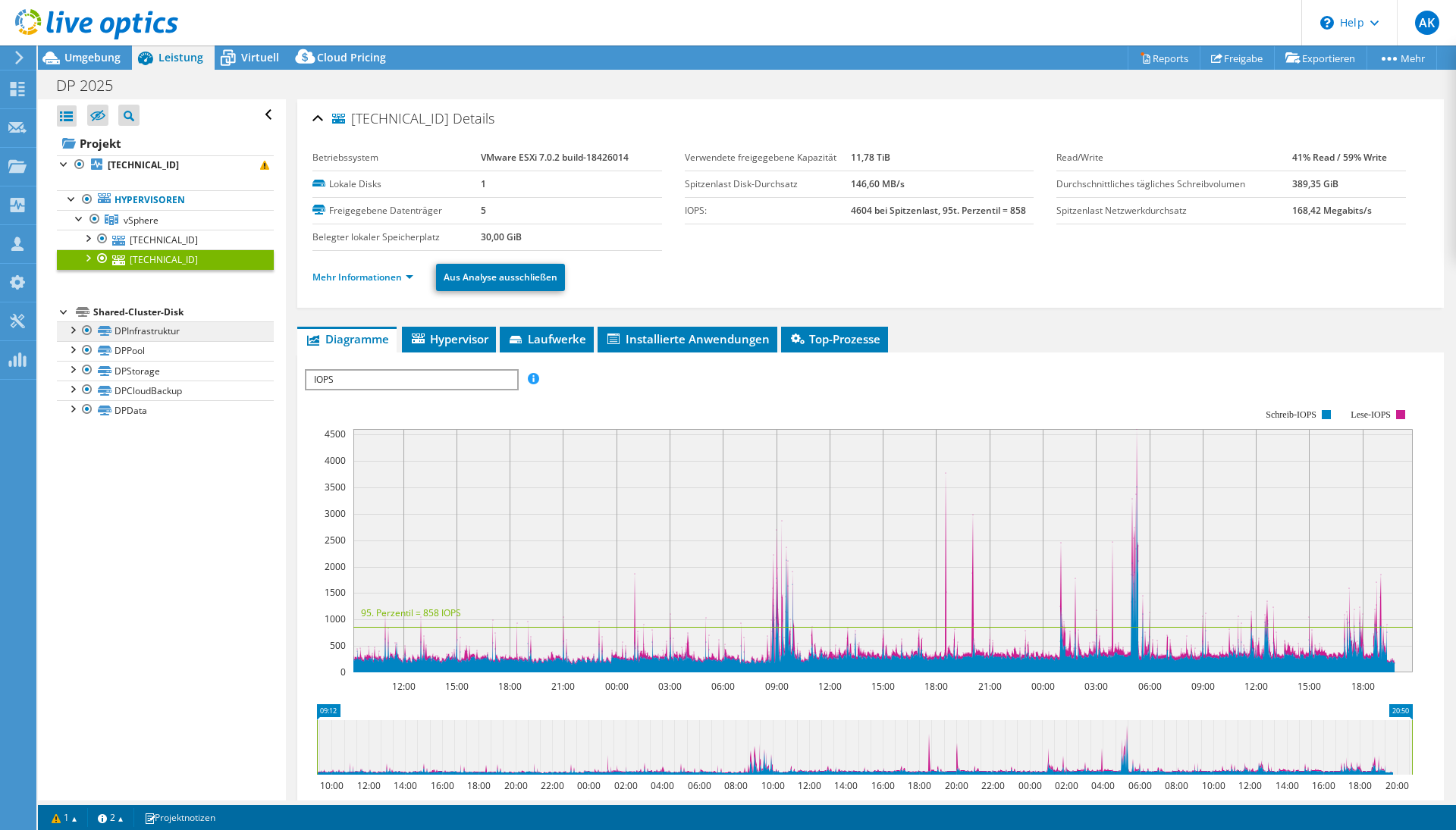
click at [133, 335] on link "DPInfrastruktur" at bounding box center [165, 331] width 217 height 20
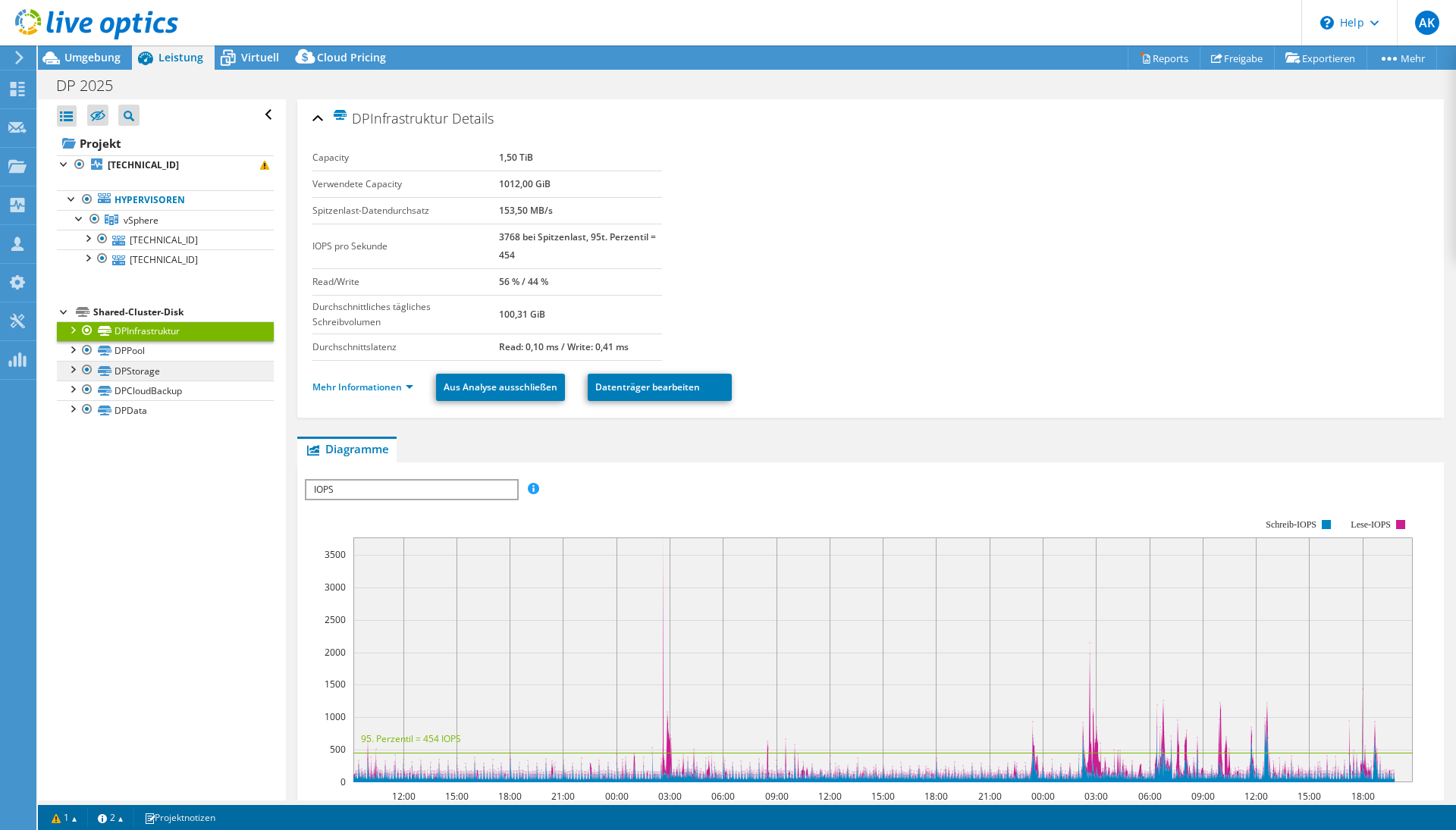
click at [143, 361] on link "DPStorage" at bounding box center [165, 370] width 217 height 20
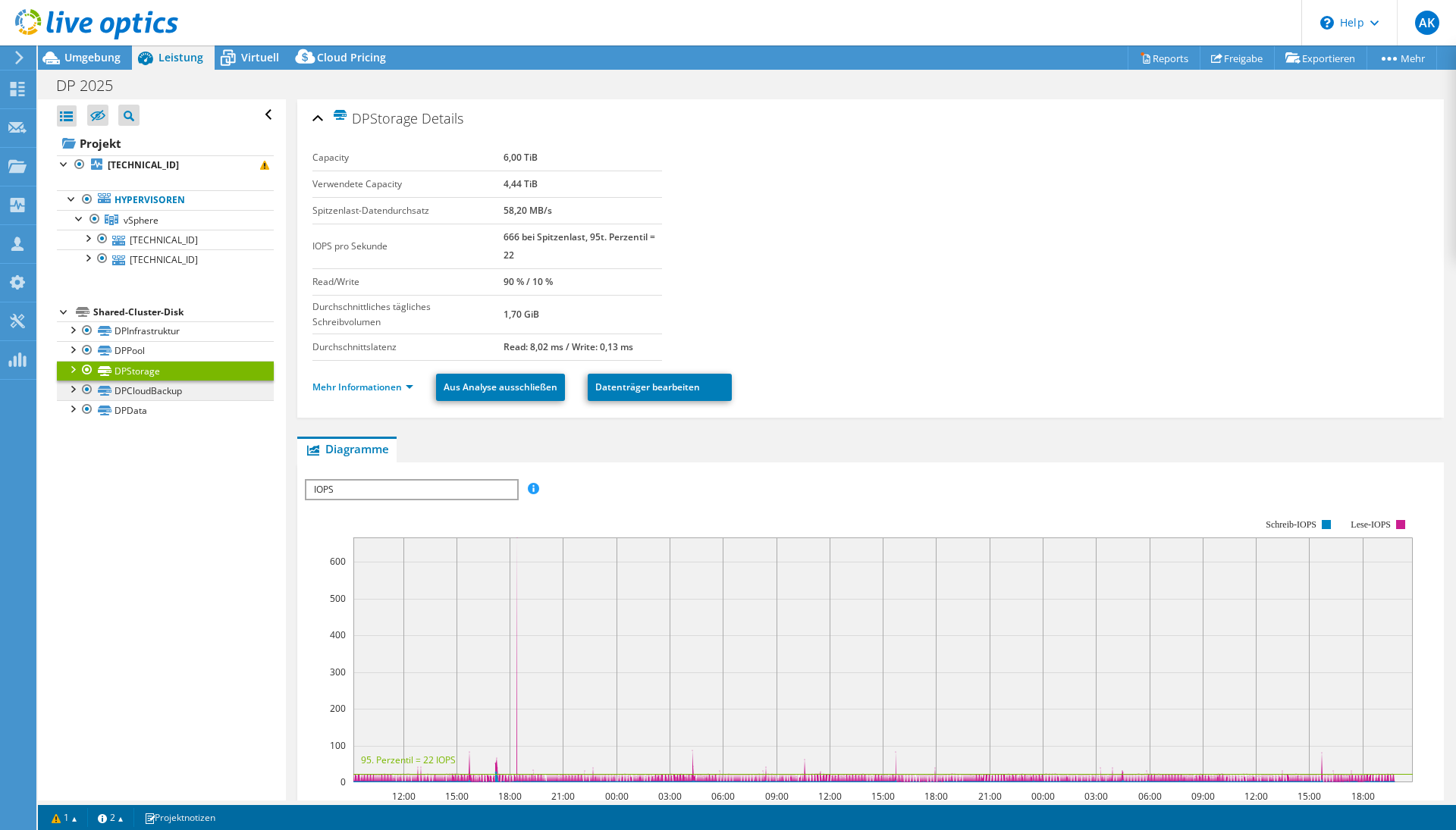
click at [146, 392] on link "DPCloudBackup" at bounding box center [165, 390] width 217 height 20
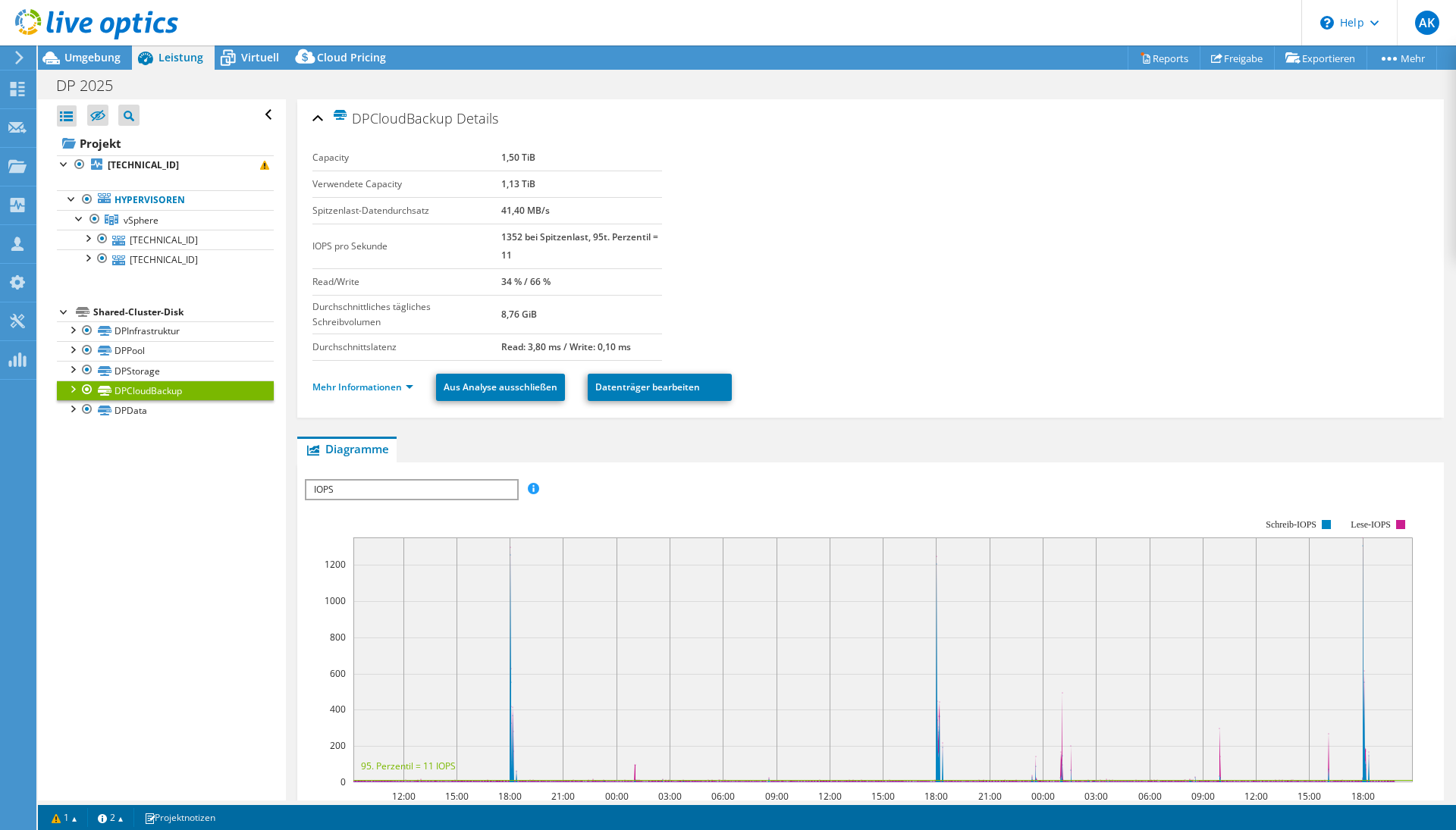
click at [459, 488] on span "IOPS" at bounding box center [411, 489] width 210 height 18
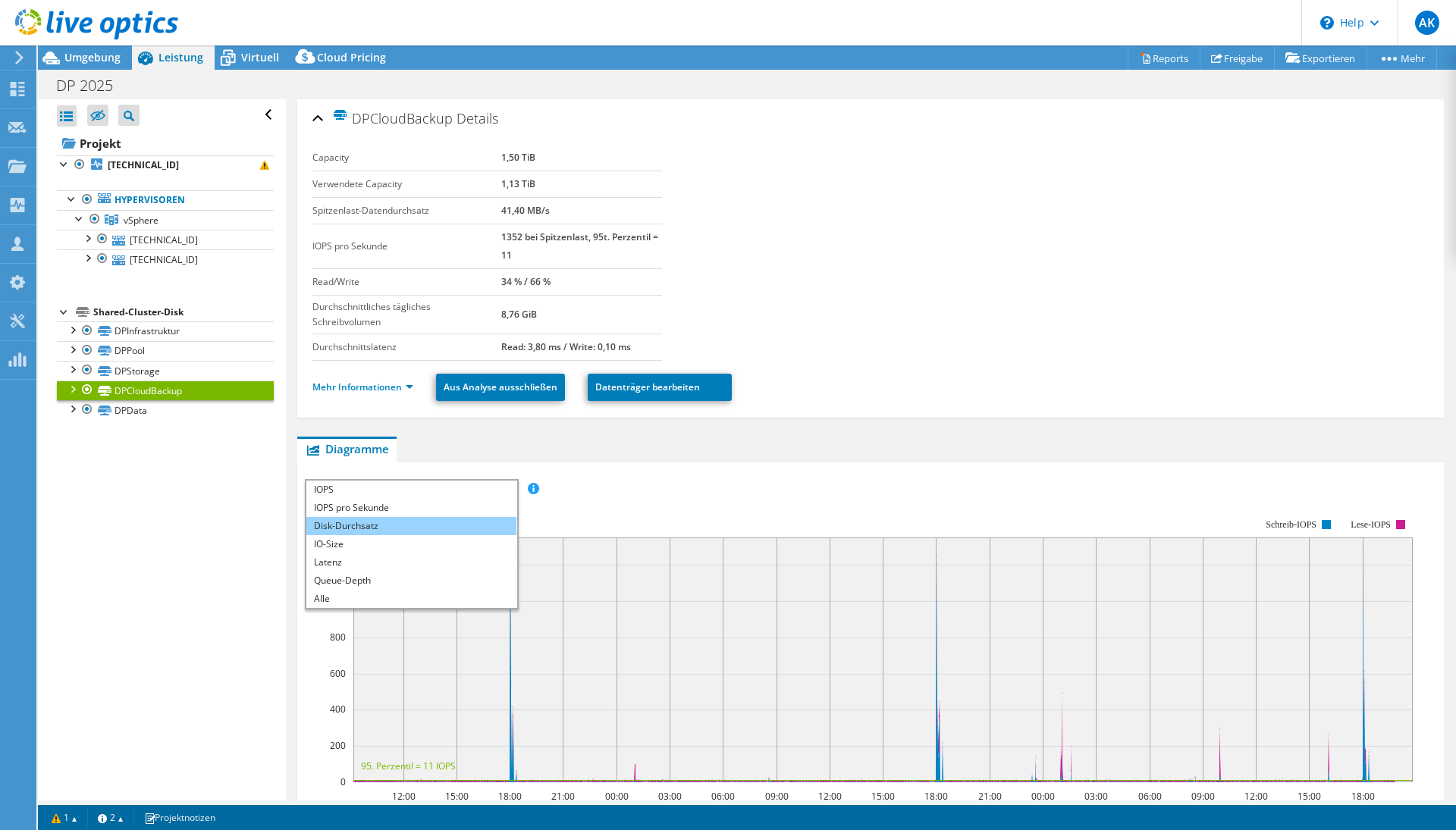
scroll to position [32, 0]
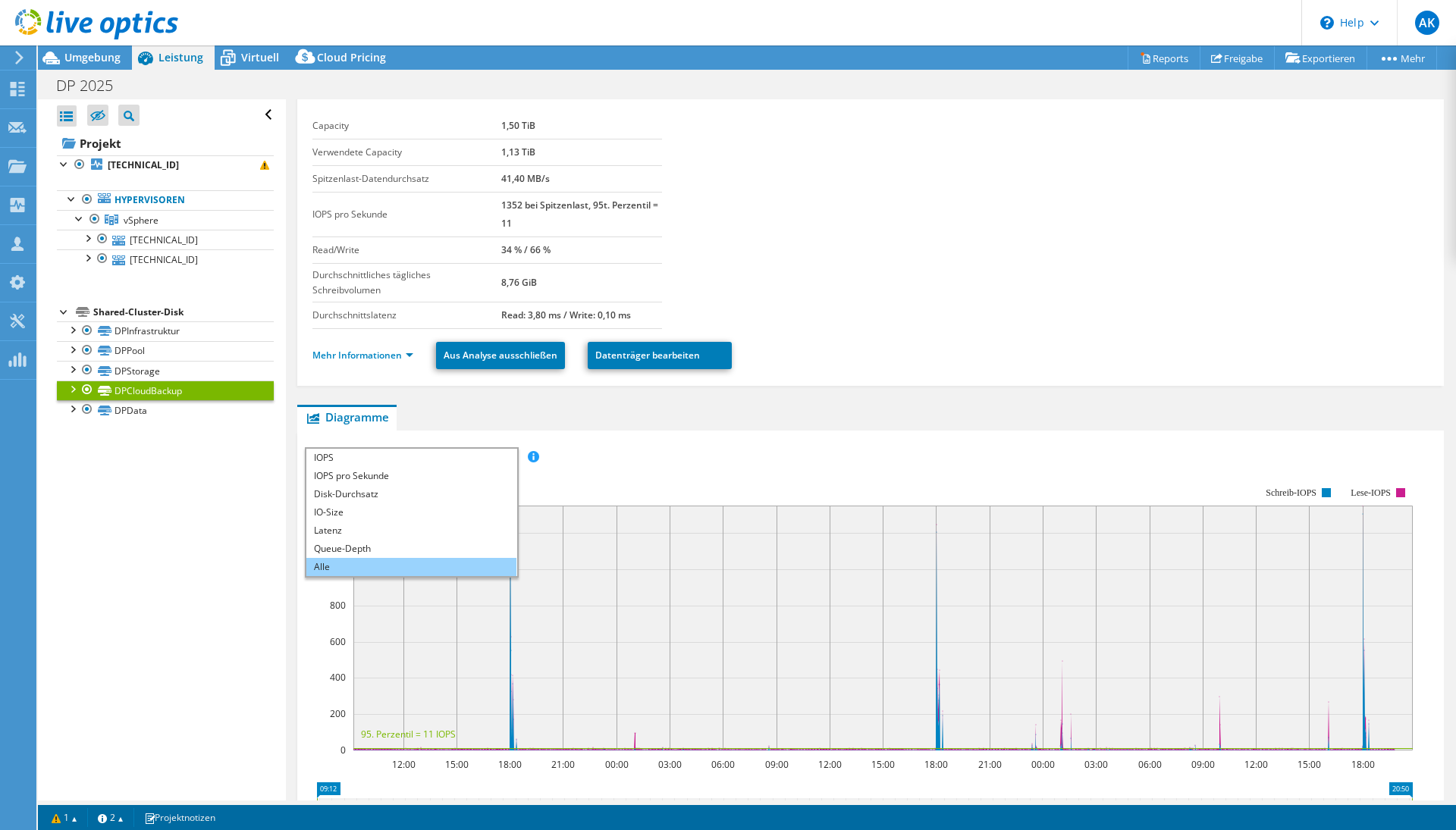
click at [396, 568] on li "Alle" at bounding box center [411, 567] width 210 height 18
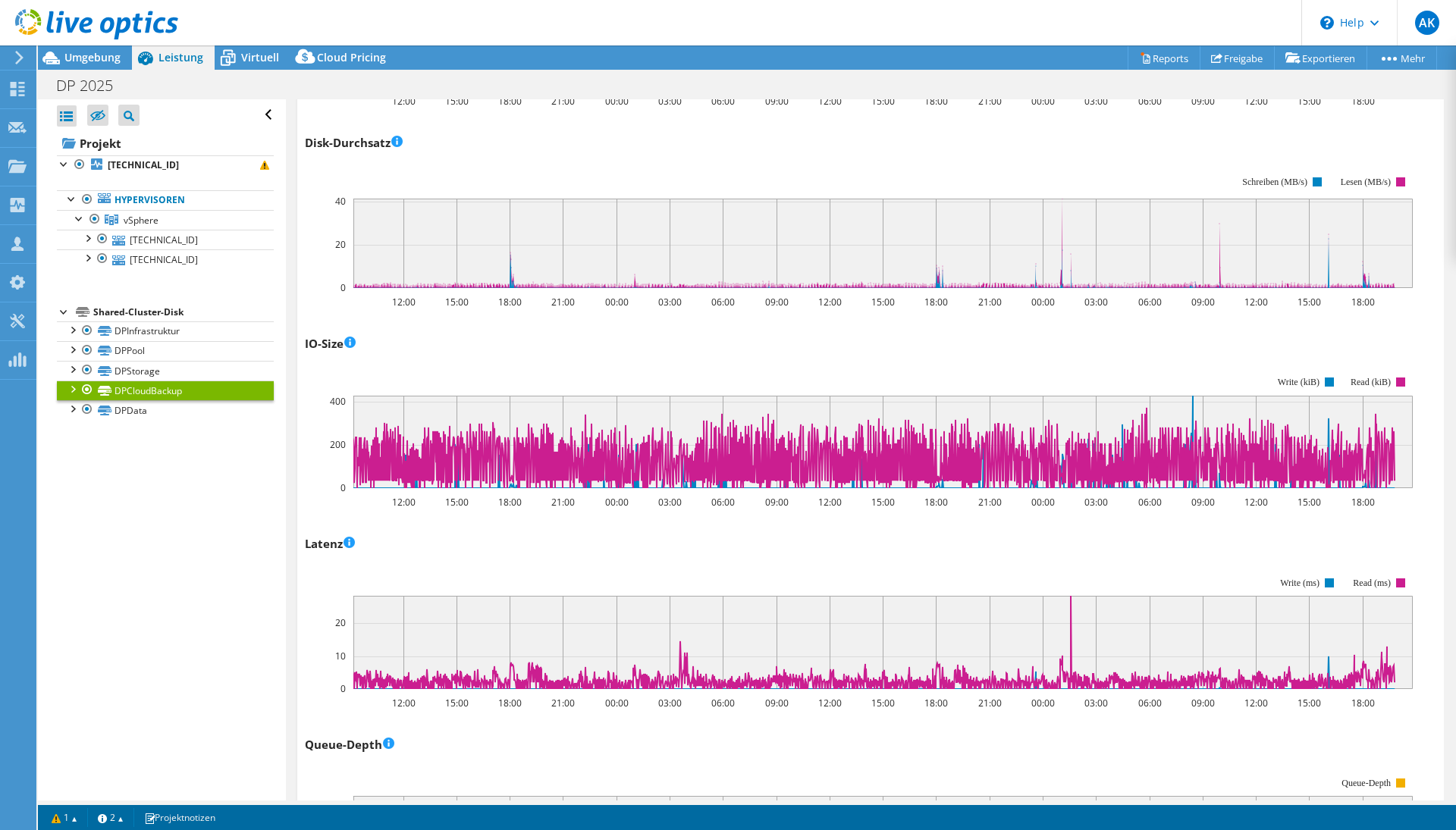
scroll to position [448, 0]
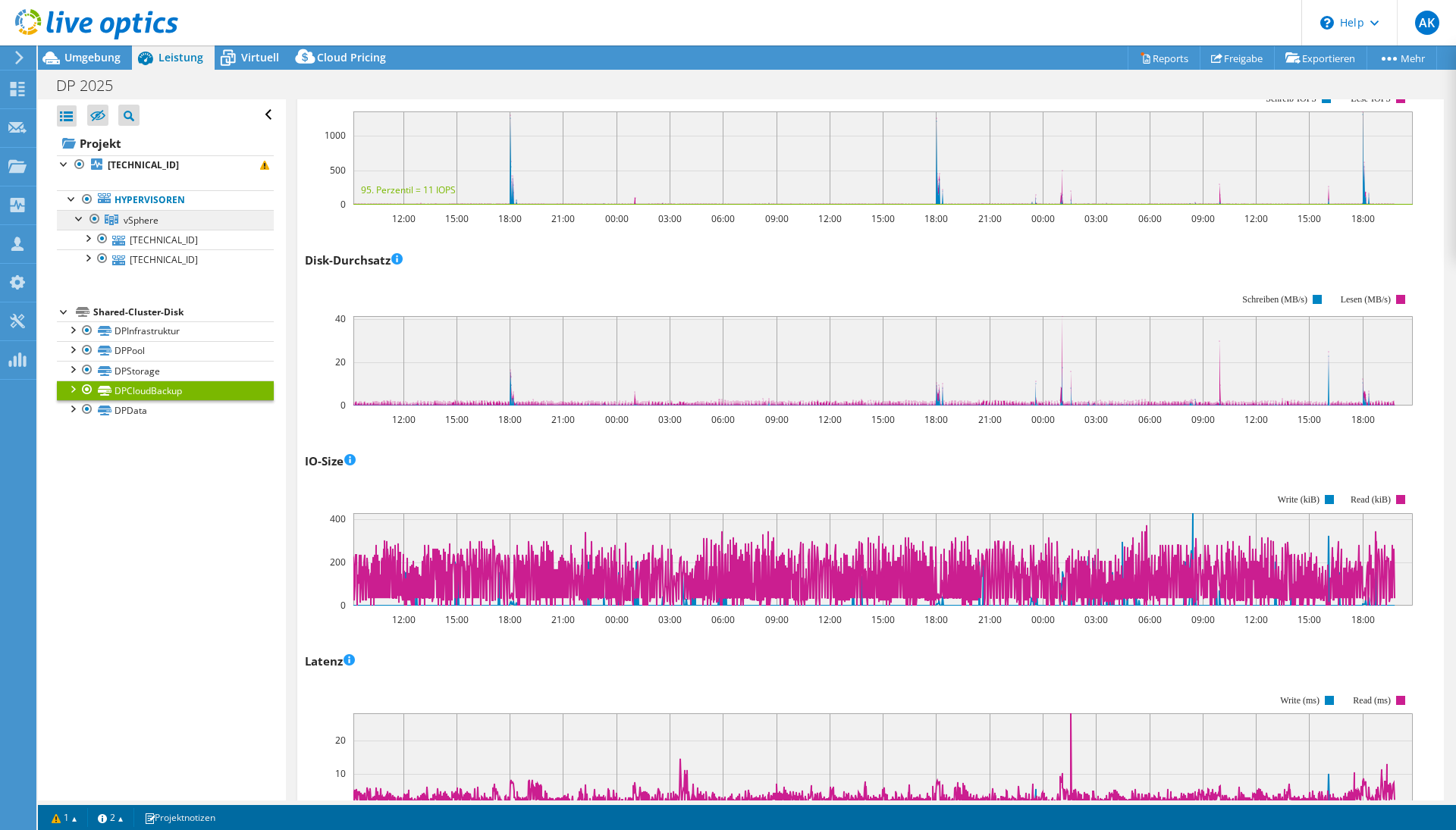
click at [148, 222] on span "vSphere" at bounding box center [141, 220] width 35 height 13
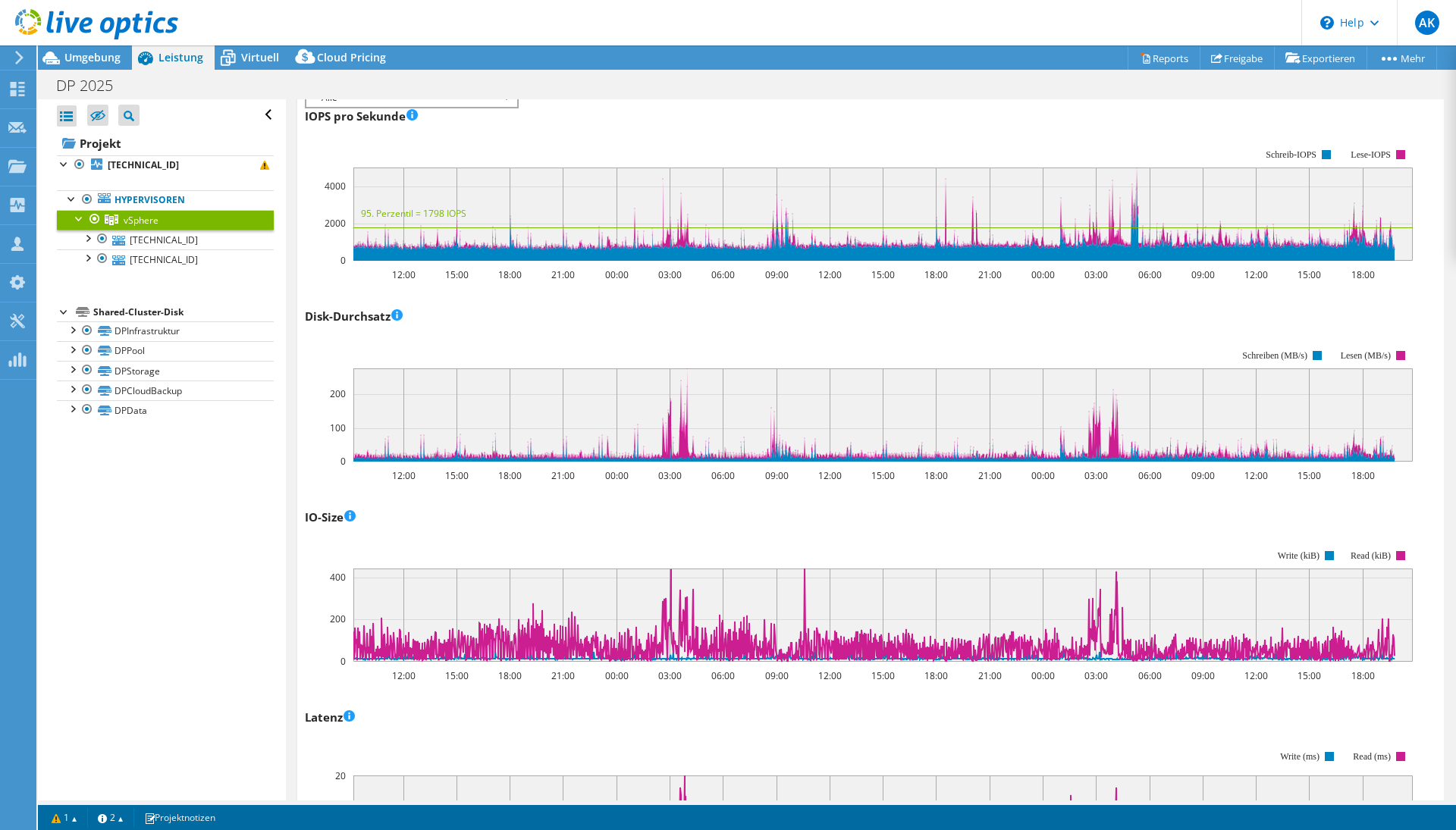
scroll to position [63, 0]
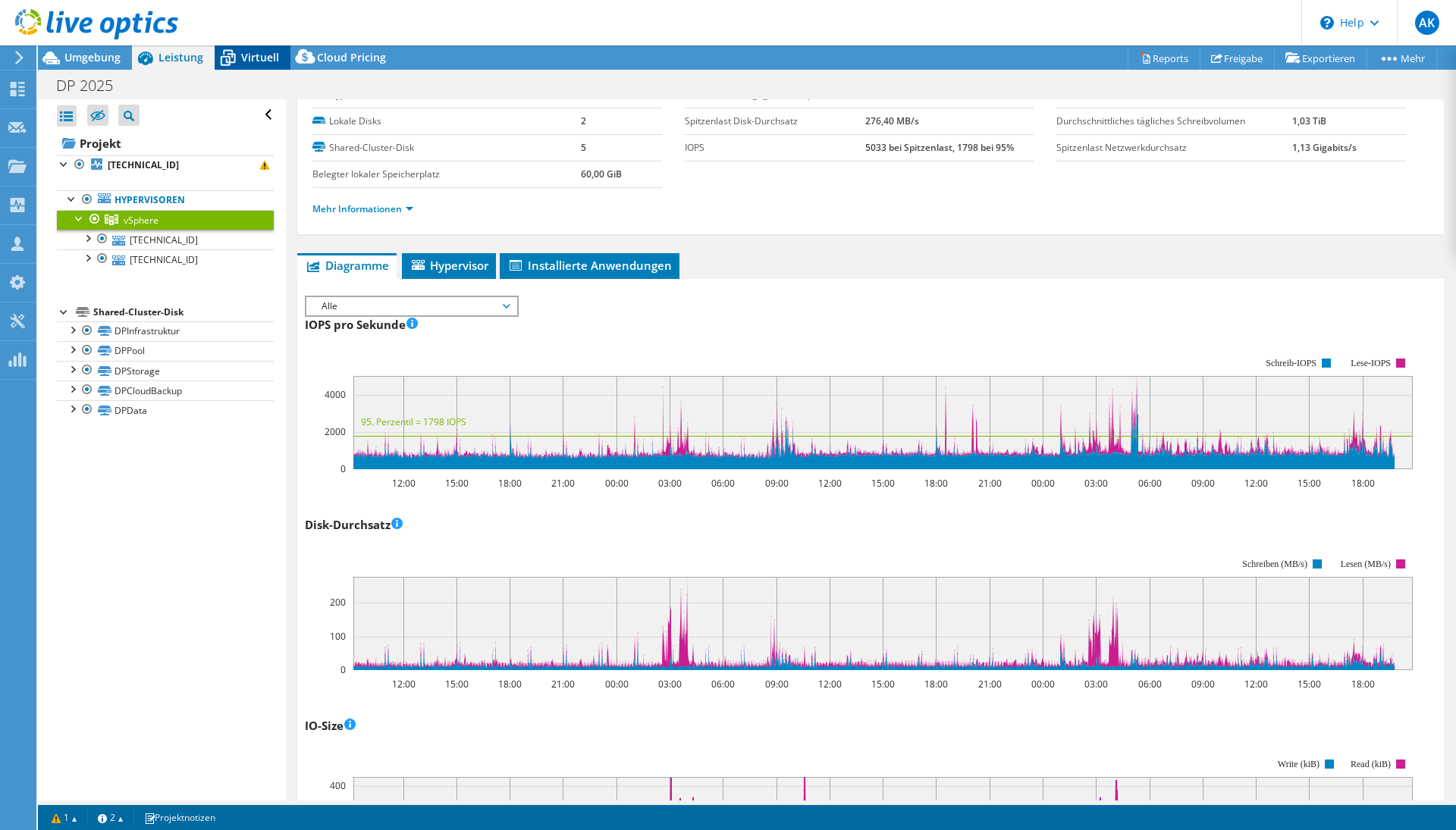
click at [243, 63] on span "Virtuell" at bounding box center [260, 57] width 38 height 15
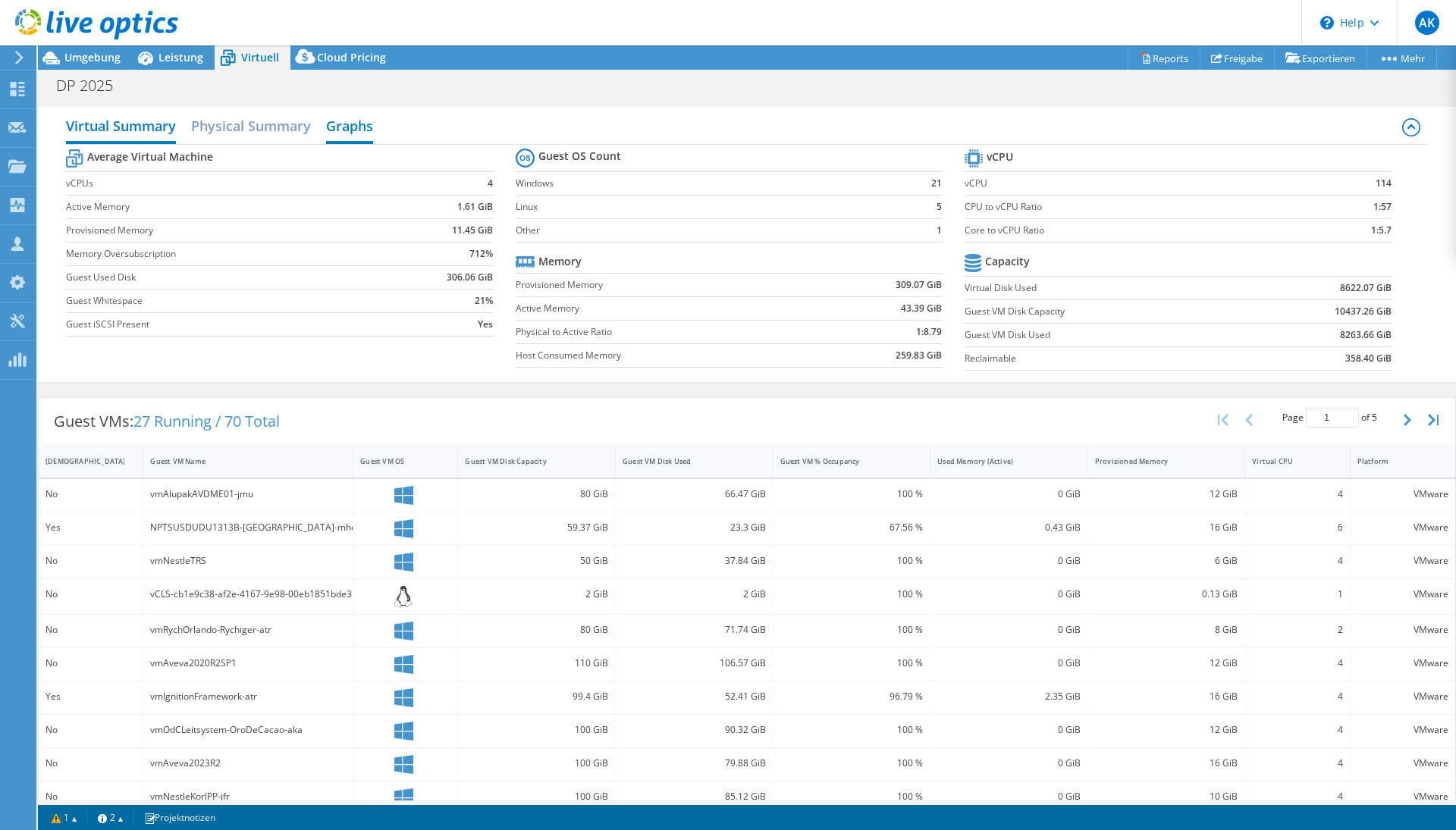
scroll to position [0, 0]
click at [305, 128] on h2 "Physical Summary" at bounding box center [251, 127] width 120 height 33
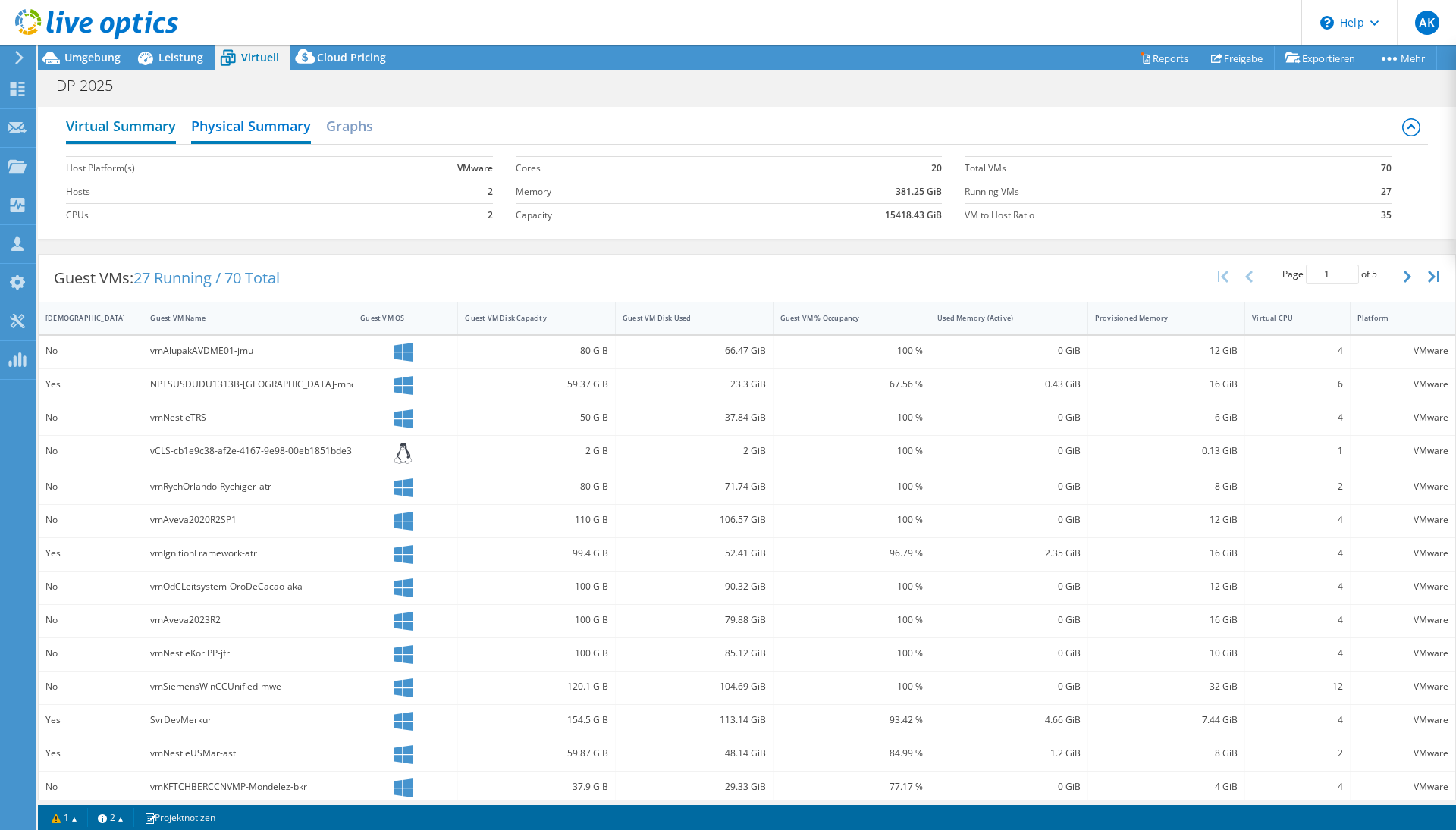
click at [140, 132] on h2 "Virtual Summary" at bounding box center [121, 127] width 110 height 33
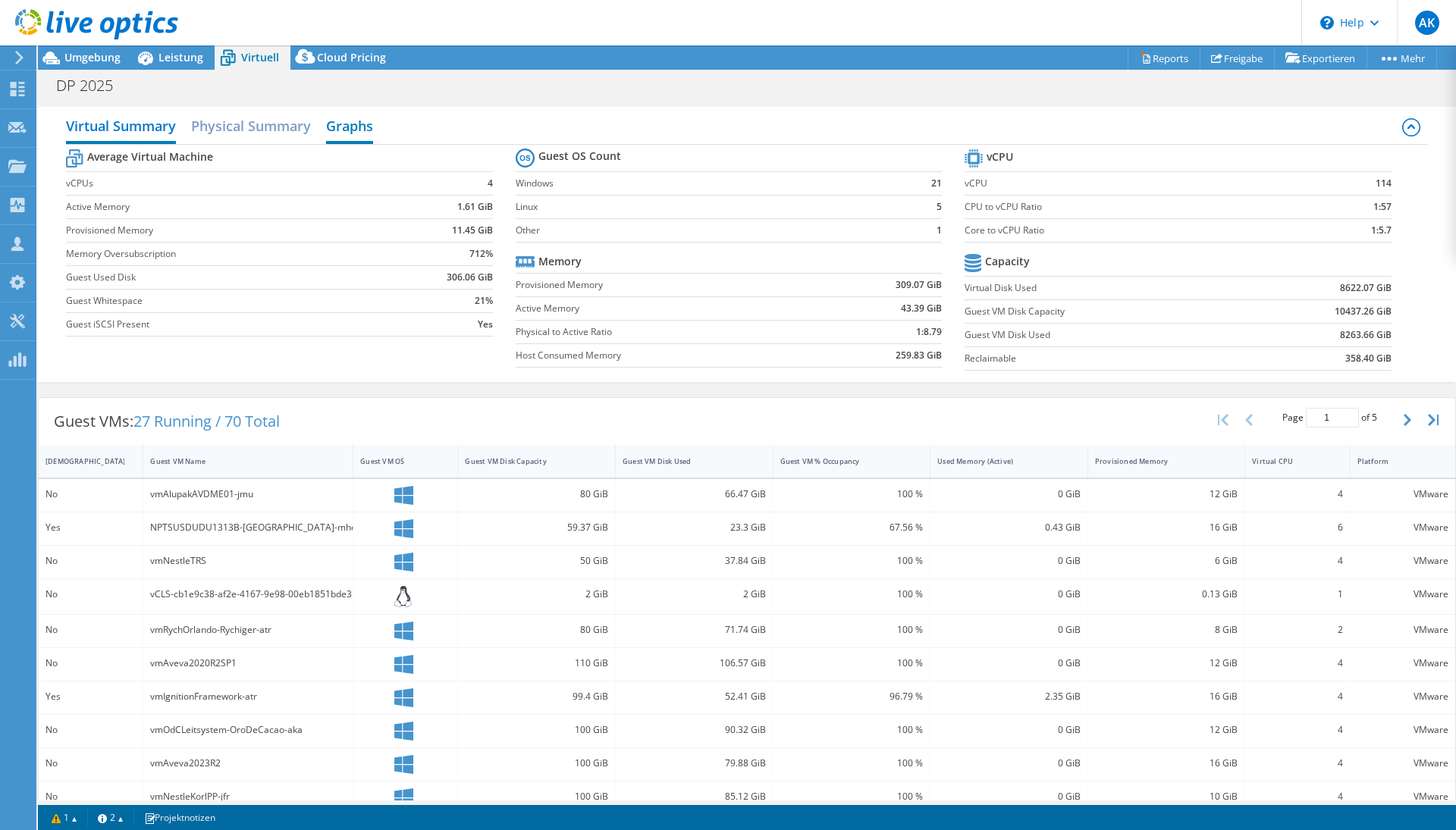
click at [342, 119] on h2 "Graphs" at bounding box center [349, 127] width 47 height 33
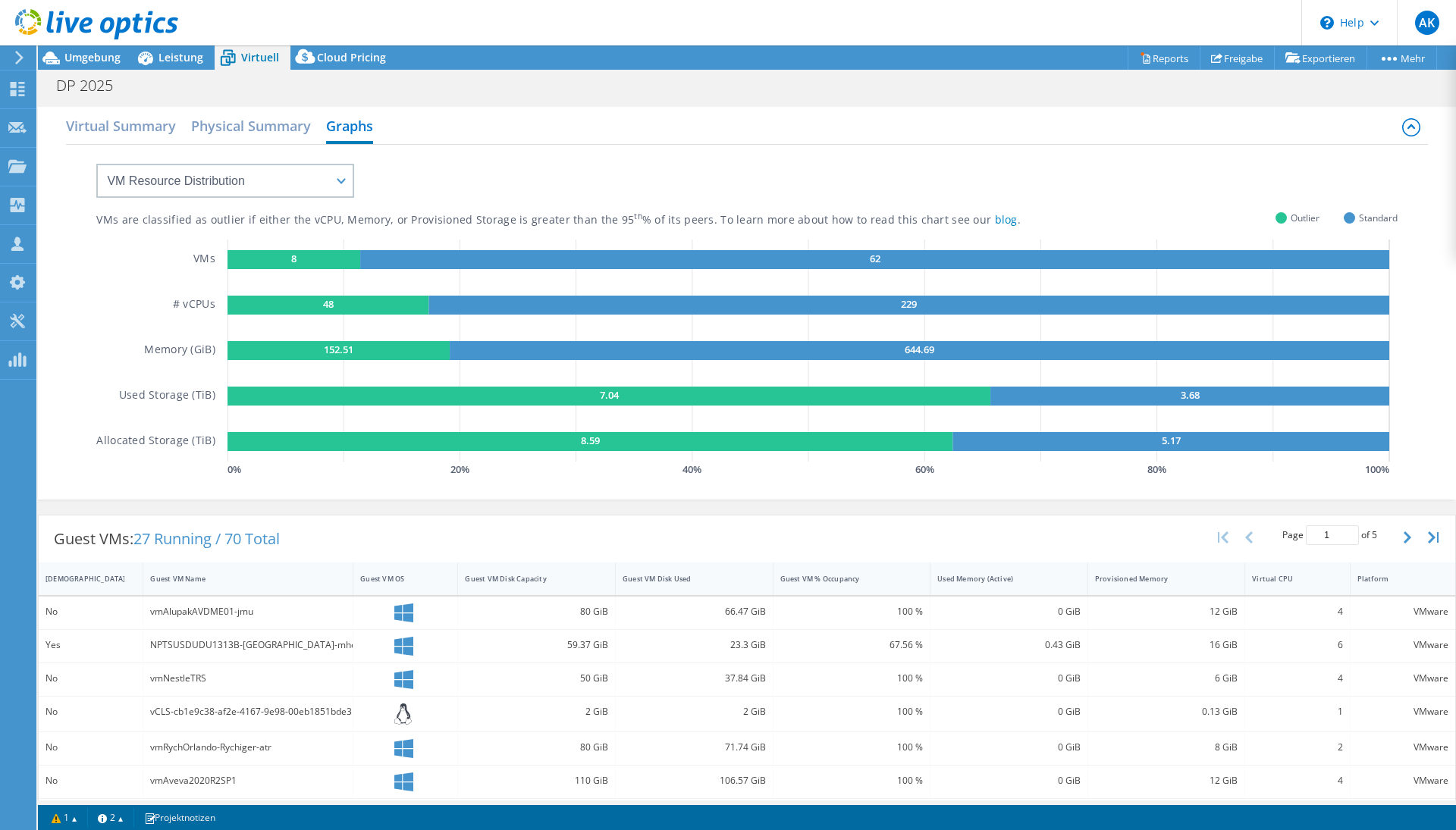
click at [331, 257] on rect at bounding box center [294, 260] width 133 height 19
click at [70, 151] on div "VM Resource Distribution Provisioning Contrast Over Provisioning" at bounding box center [210, 171] width 289 height 53
click at [21, 211] on use at bounding box center [17, 205] width 15 height 15
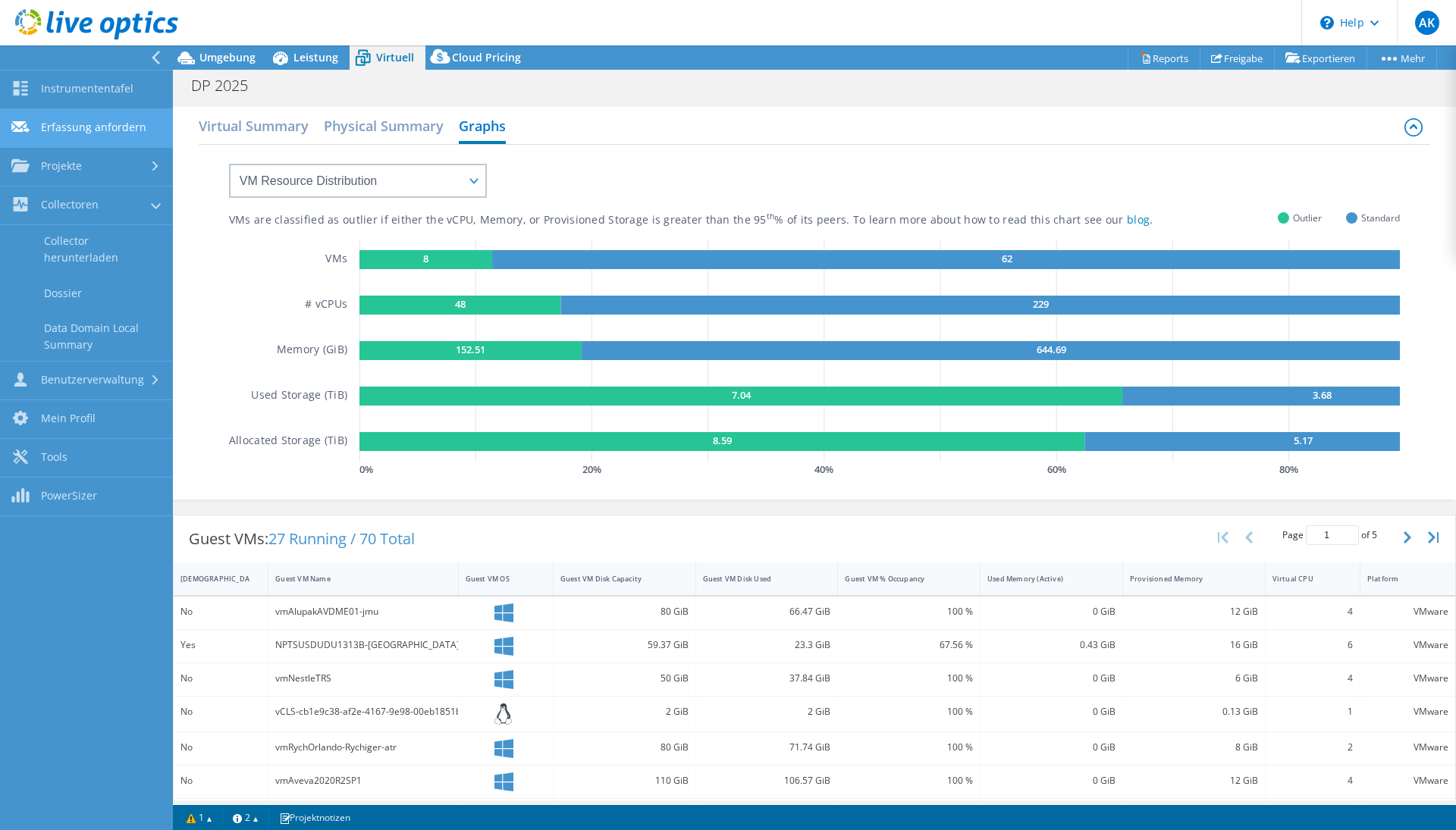
click at [60, 127] on link "Erfassung anfordern" at bounding box center [86, 129] width 173 height 38
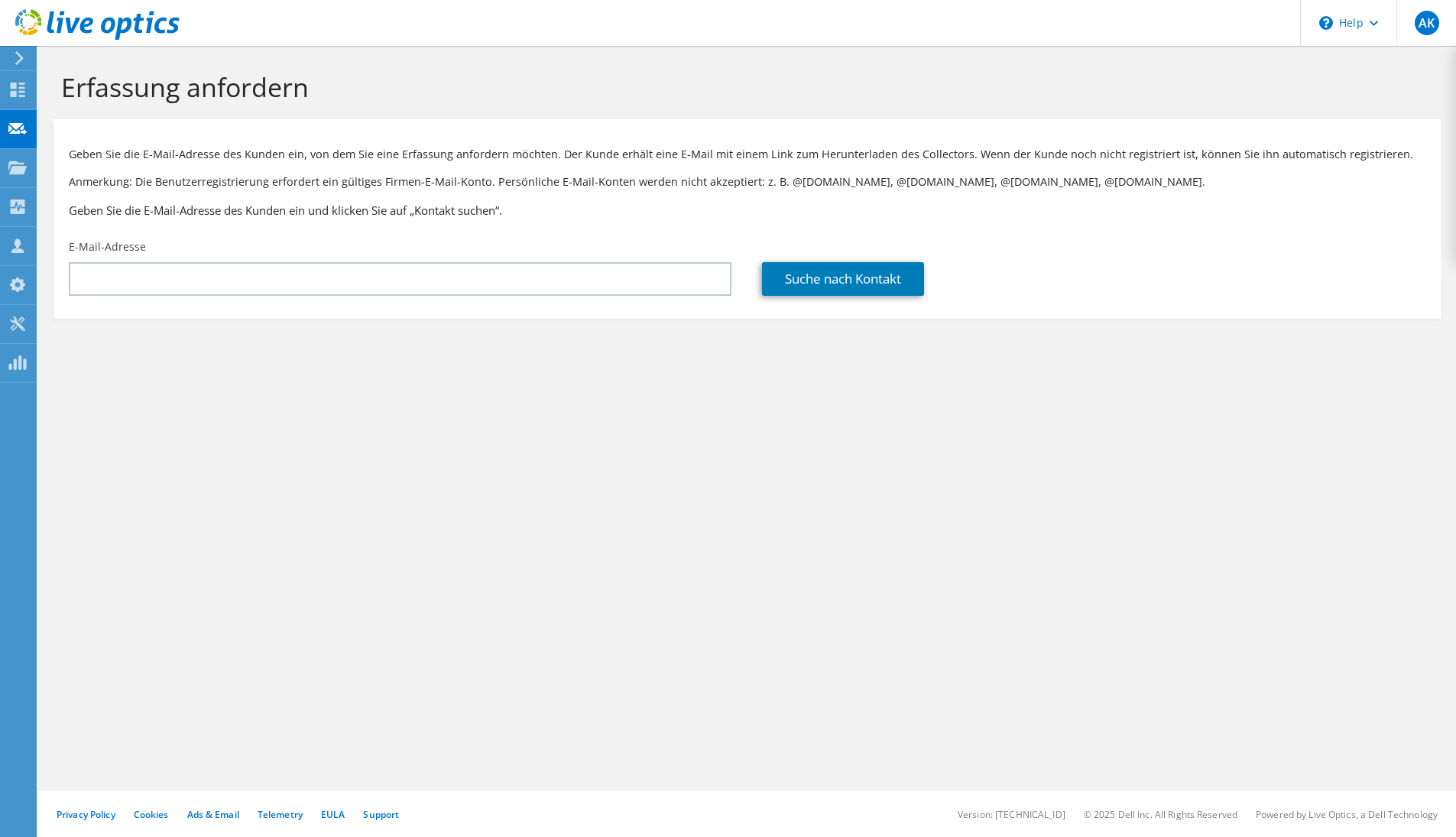
click at [25, 59] on icon at bounding box center [19, 58] width 11 height 14
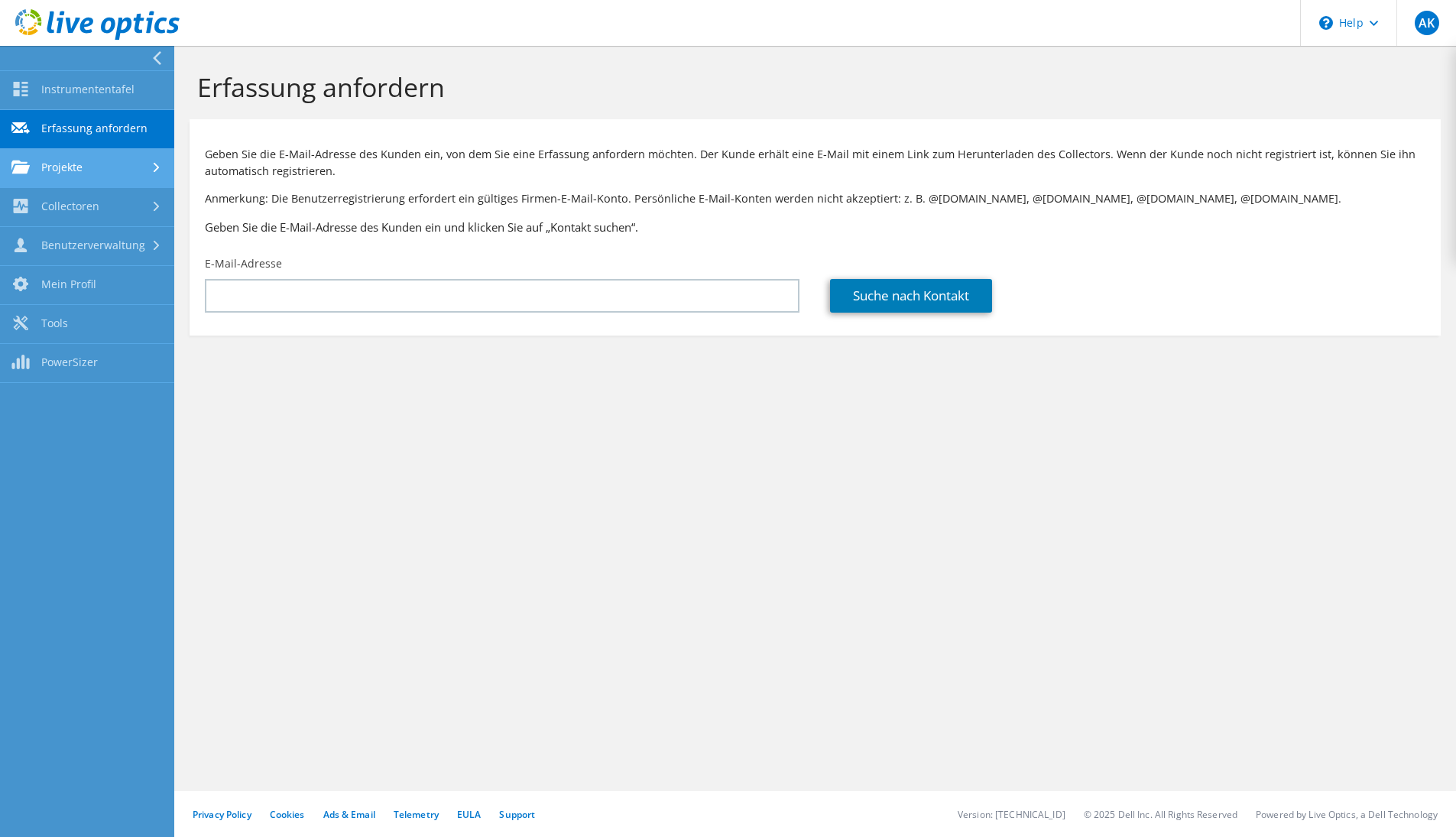
click at [51, 165] on link "Projekte" at bounding box center [87, 168] width 174 height 39
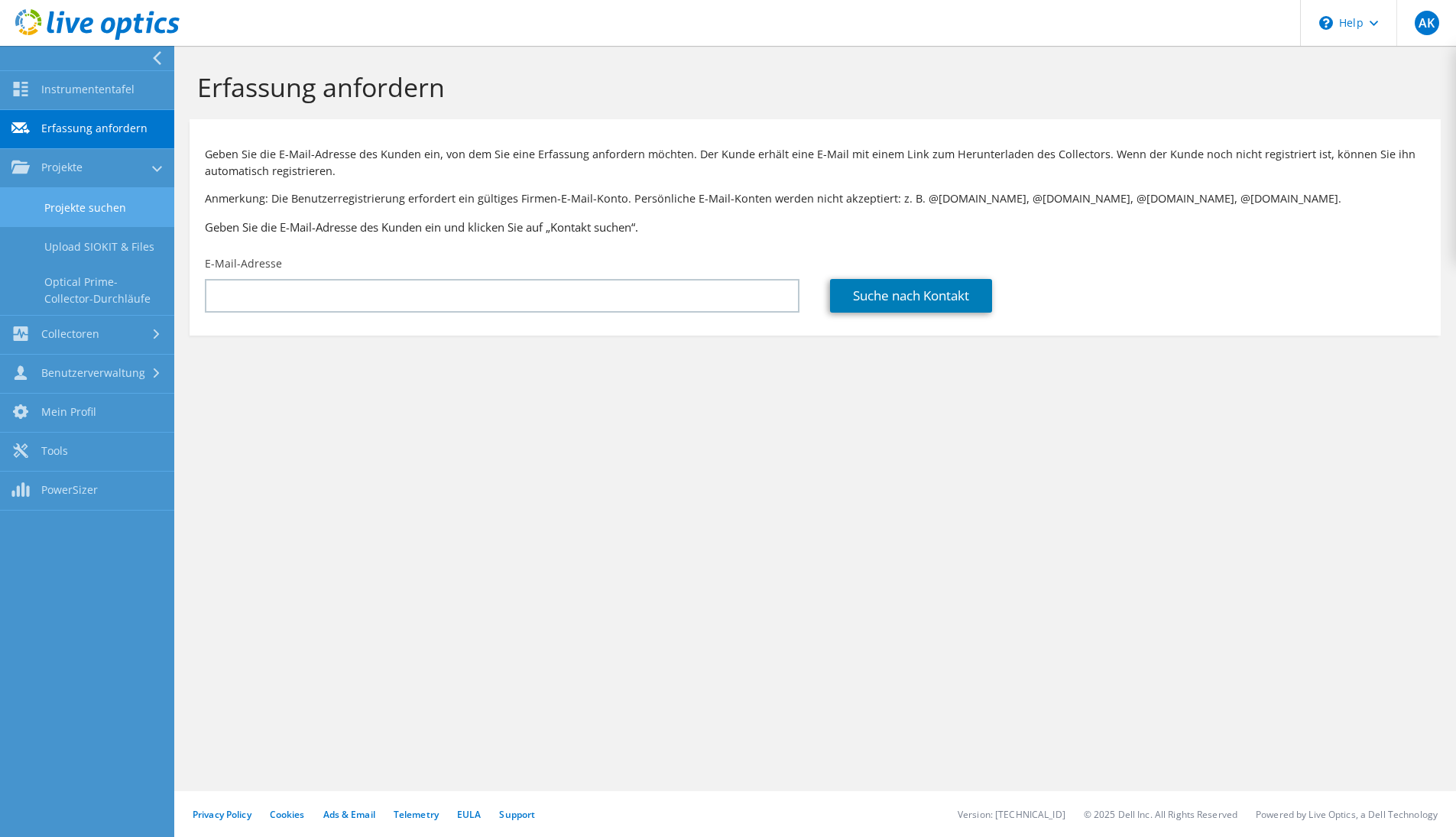
click at [68, 213] on link "Projekte suchen" at bounding box center [87, 208] width 174 height 39
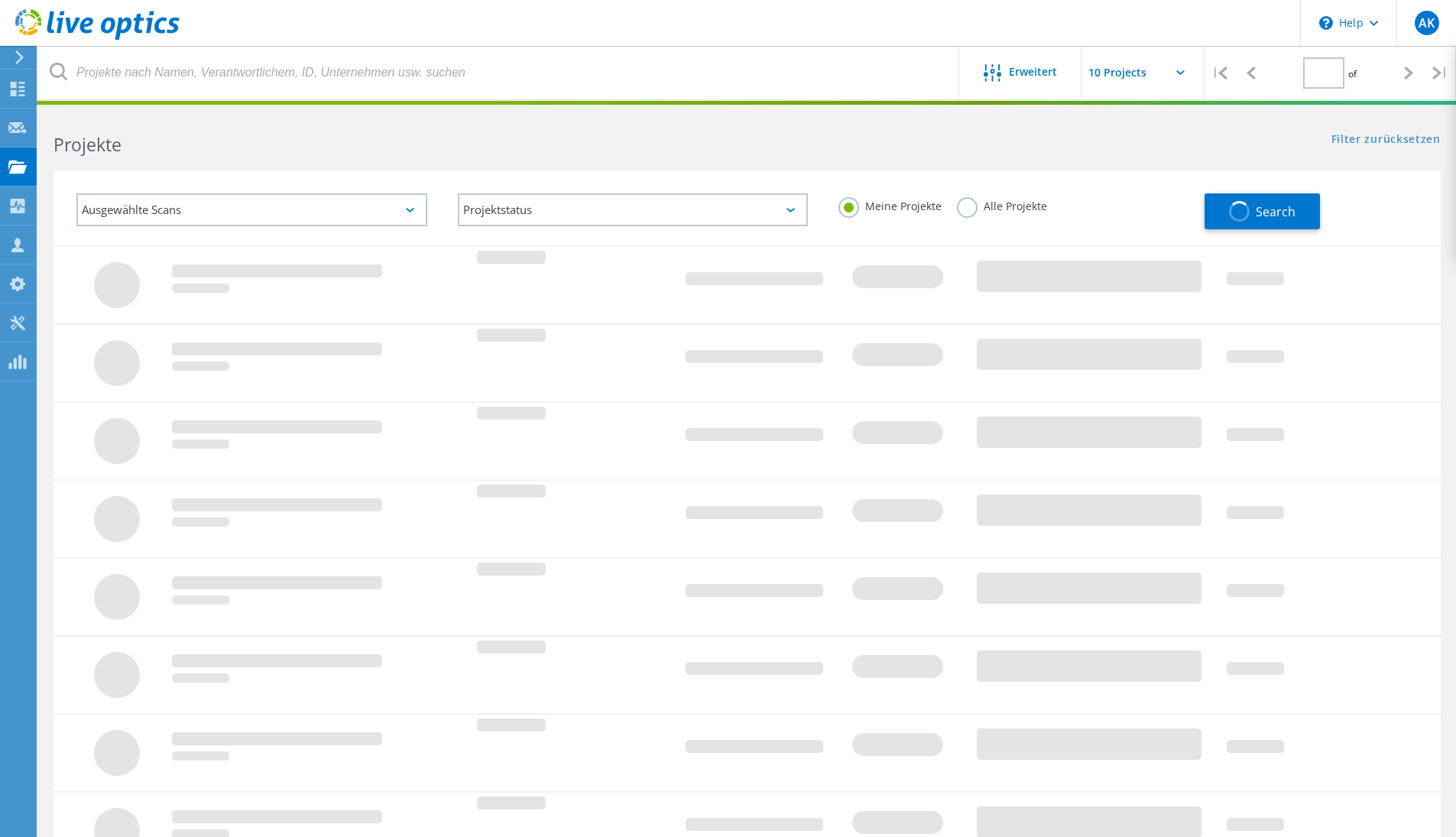
type input "1"
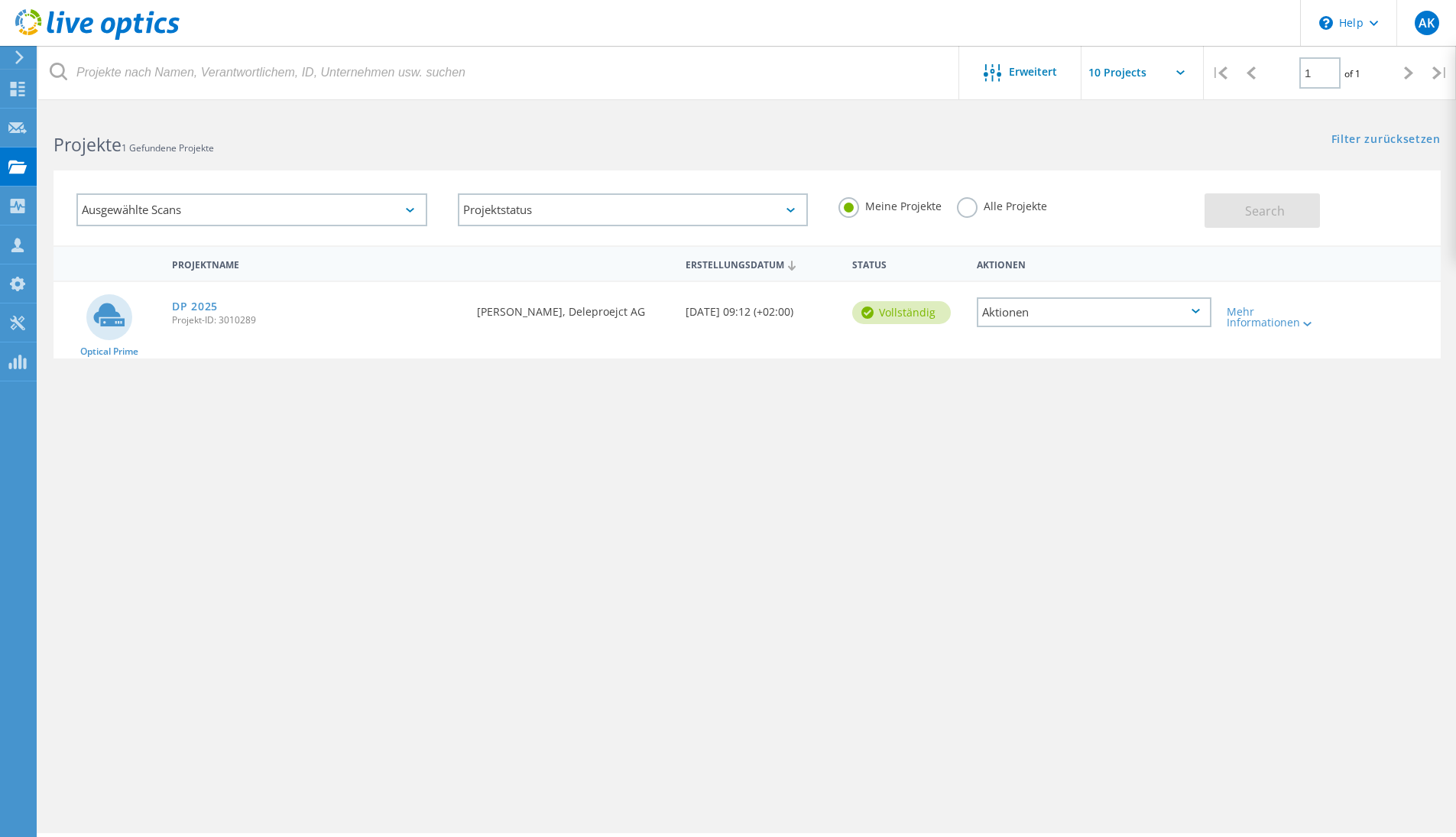
click at [806, 486] on div "Projektname Erstellungsdatum Status Aktionen Optical Prime DP 2025 Projekt-ID: …" at bounding box center [746, 444] width 1387 height 398
click at [15, 59] on icon at bounding box center [19, 58] width 11 height 14
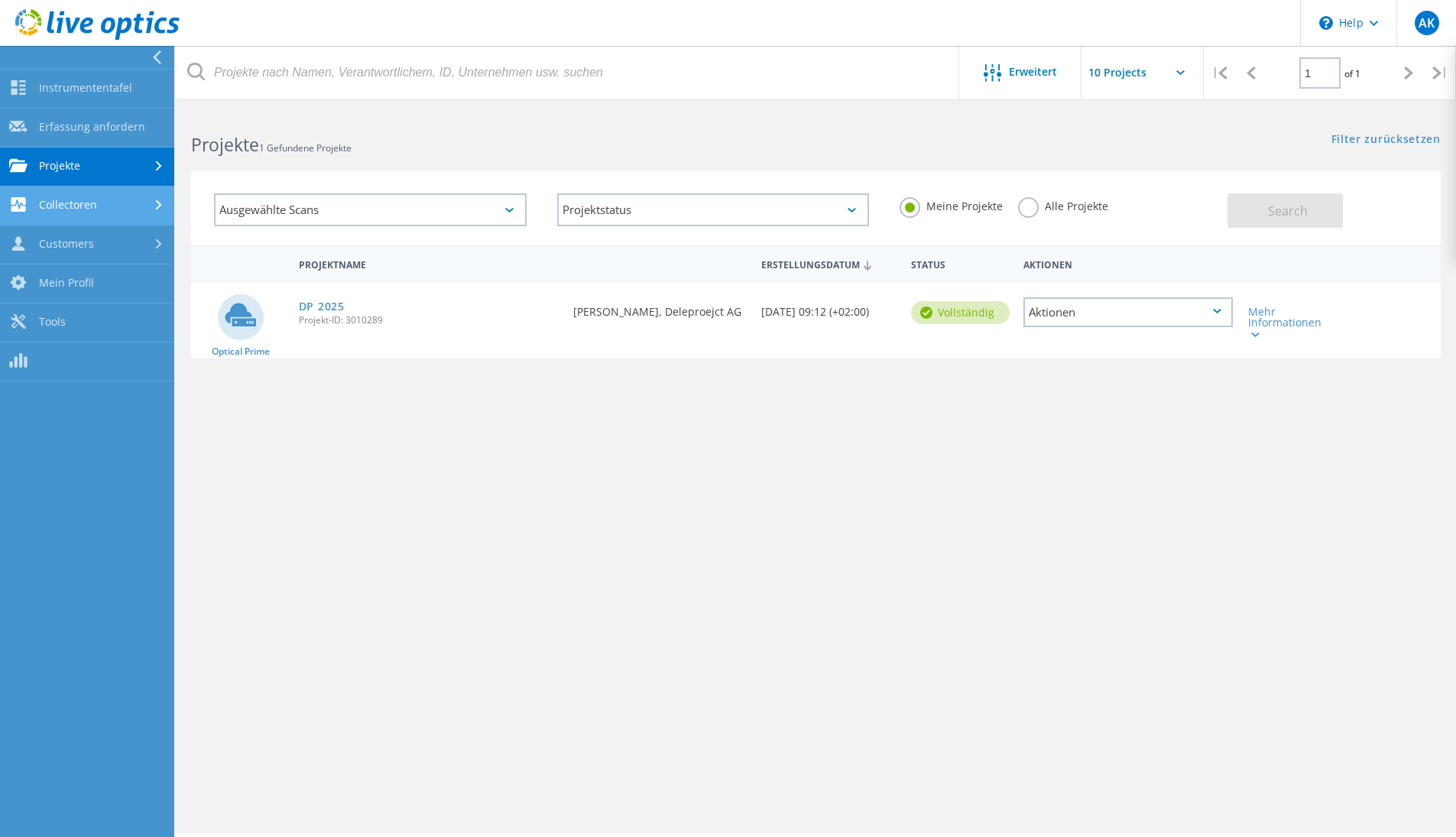
click at [92, 207] on link "Collectoren" at bounding box center [87, 206] width 174 height 39
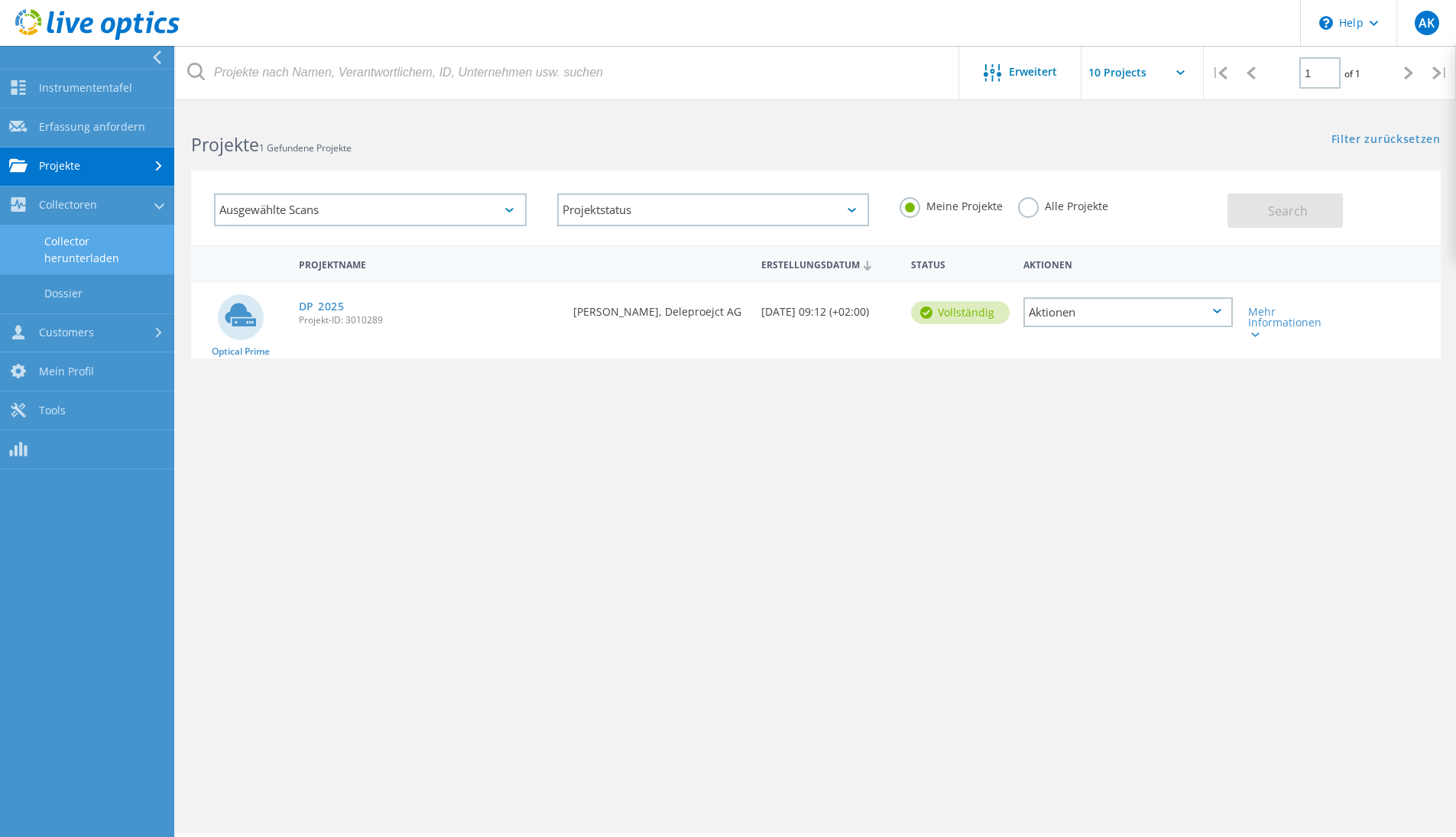
click at [93, 257] on link "Collector herunterladen" at bounding box center [87, 250] width 174 height 49
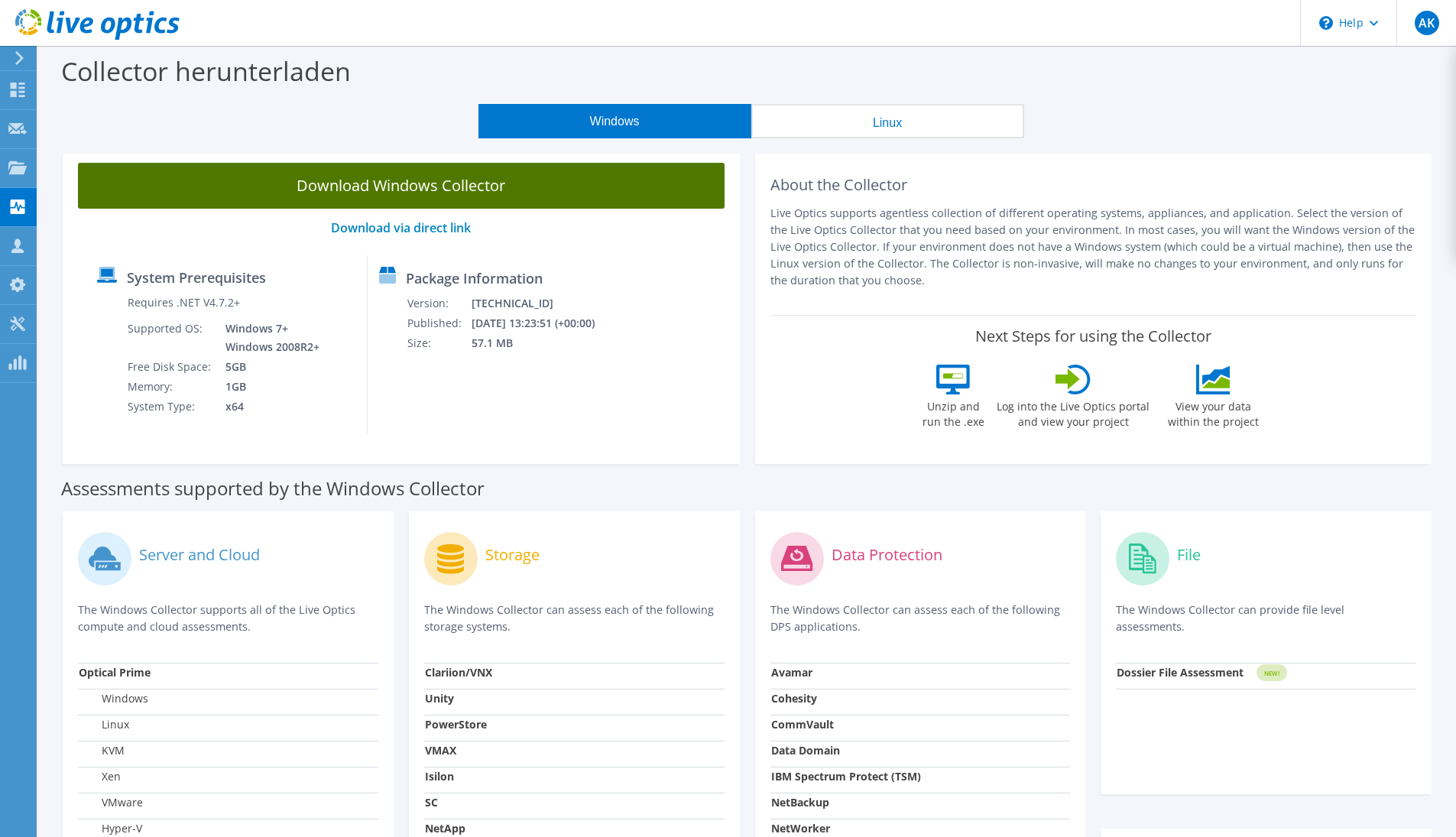
click at [494, 188] on link "Download Windows Collector" at bounding box center [401, 186] width 647 height 46
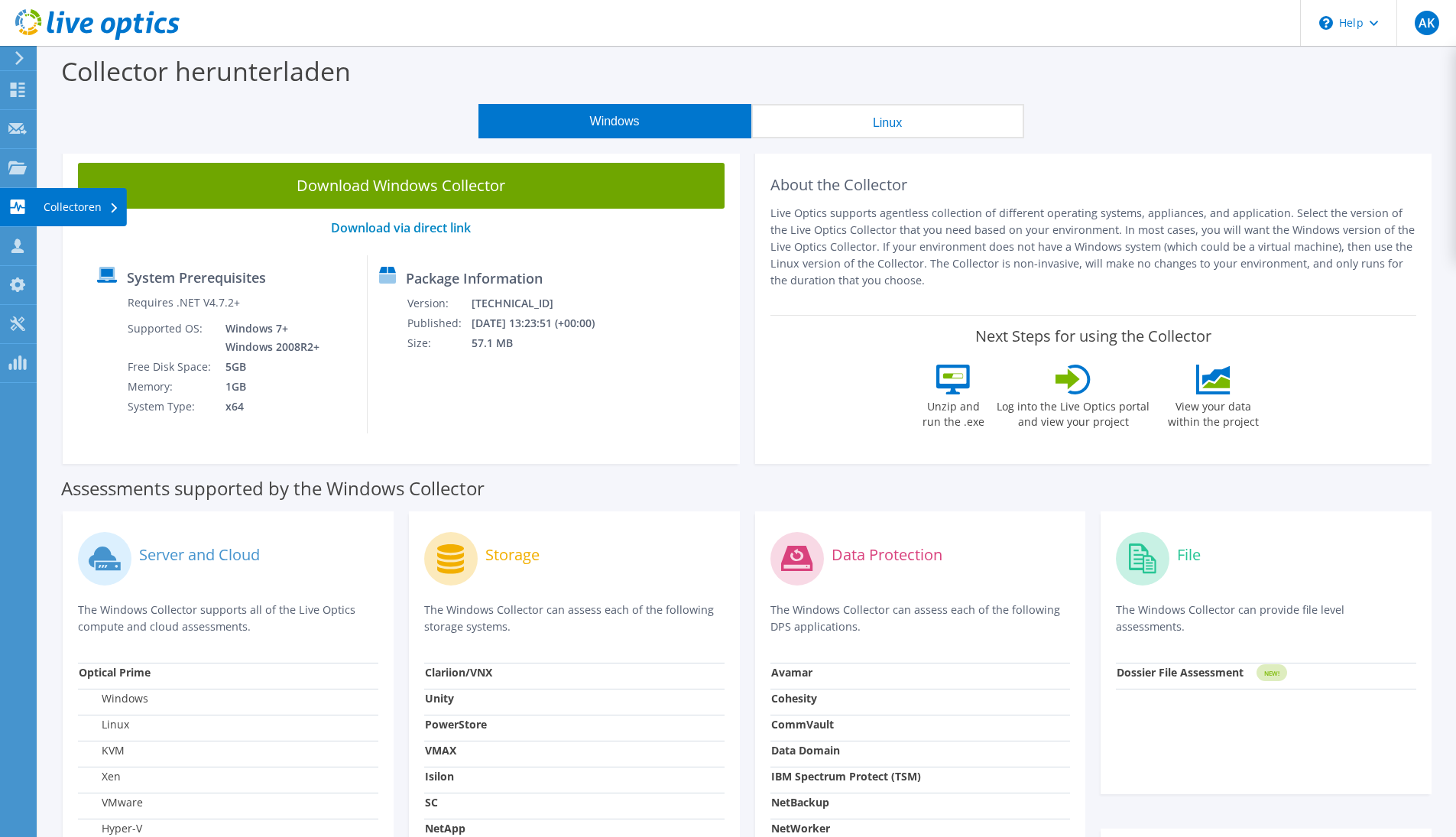
click at [20, 205] on icon at bounding box center [18, 207] width 18 height 15
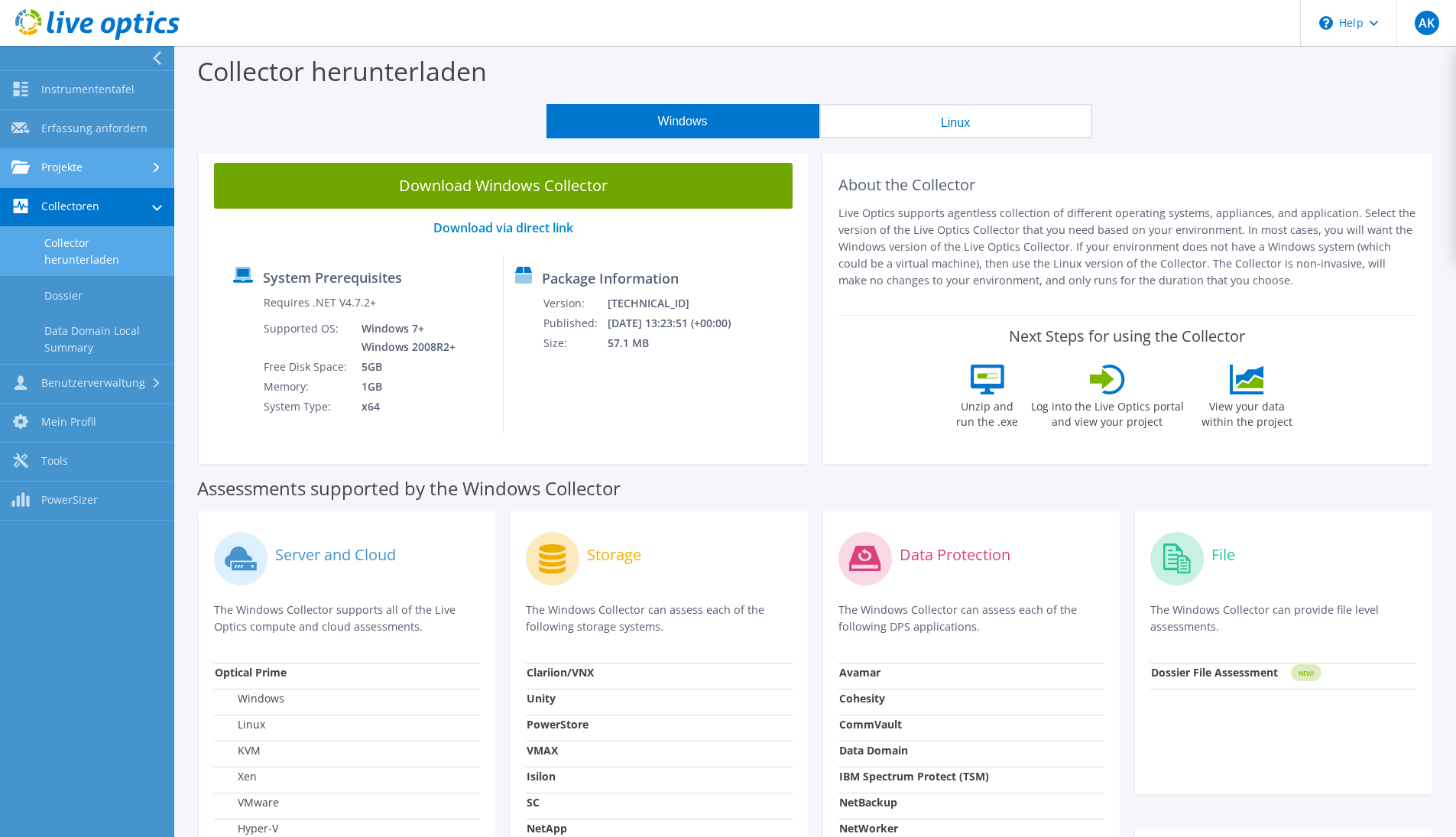
click at [43, 175] on link "Projekte" at bounding box center [87, 168] width 174 height 39
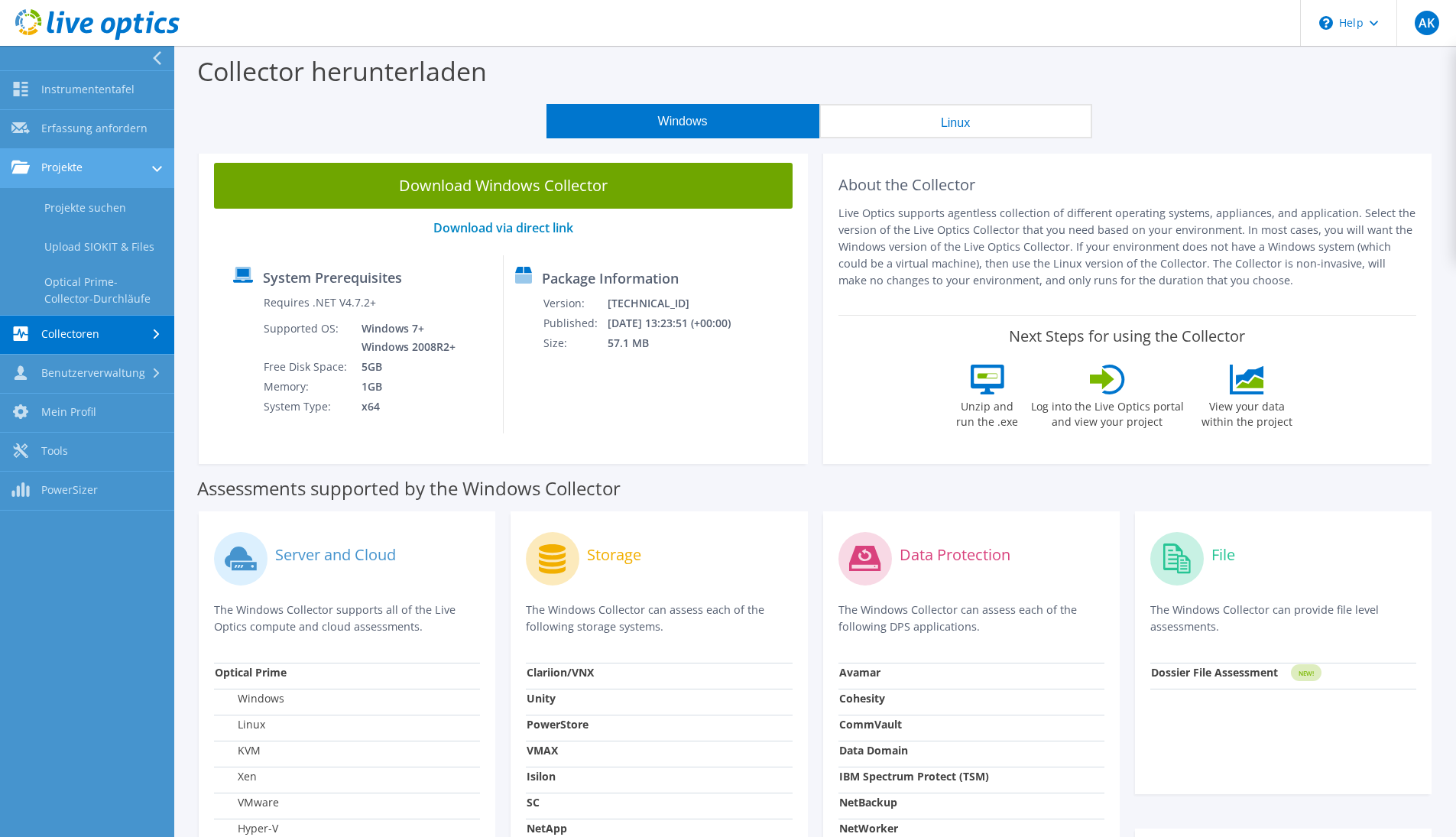
click at [63, 170] on link "Projekte" at bounding box center [87, 168] width 174 height 39
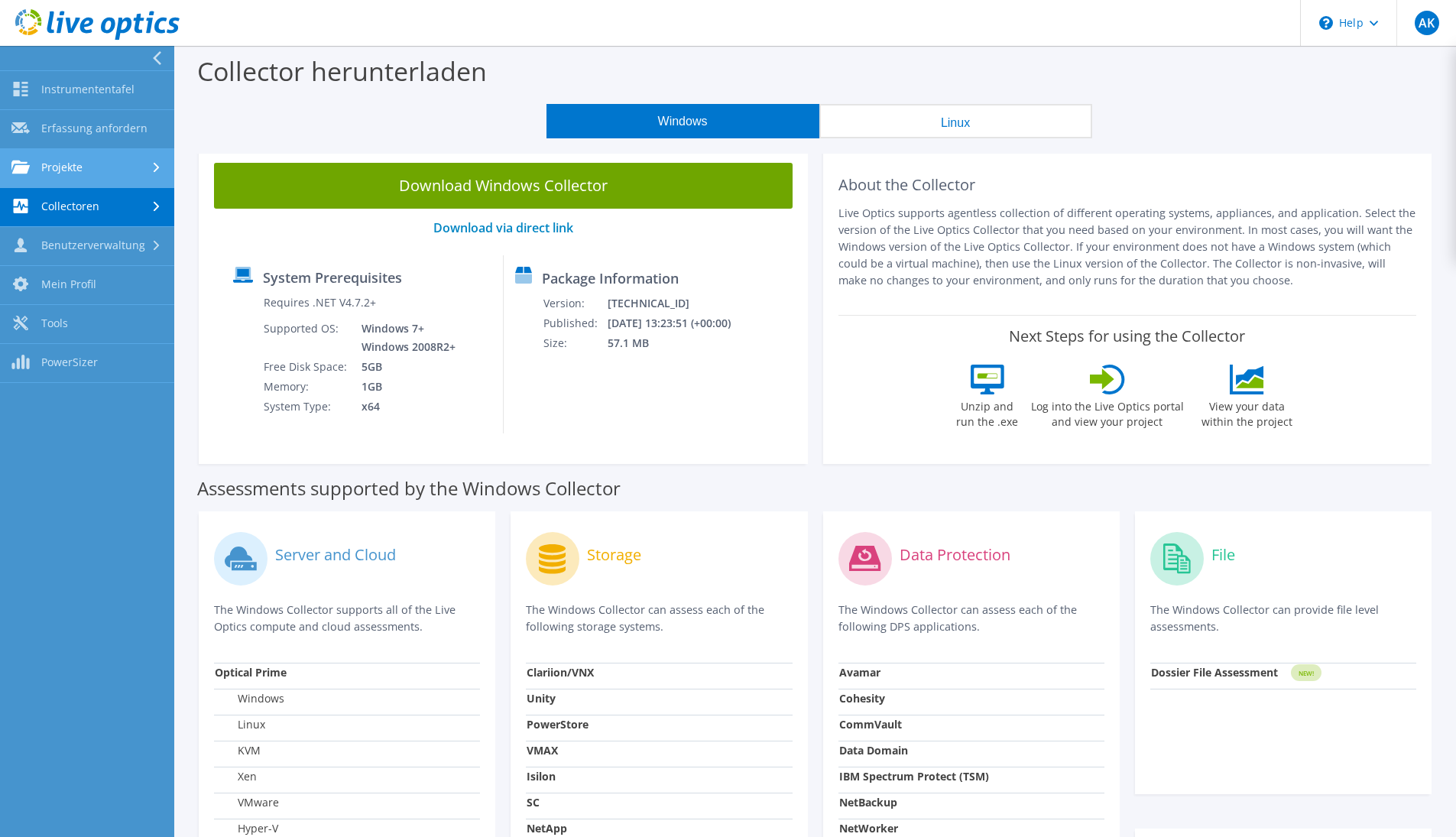
click at [63, 170] on link "Projekte" at bounding box center [87, 168] width 174 height 39
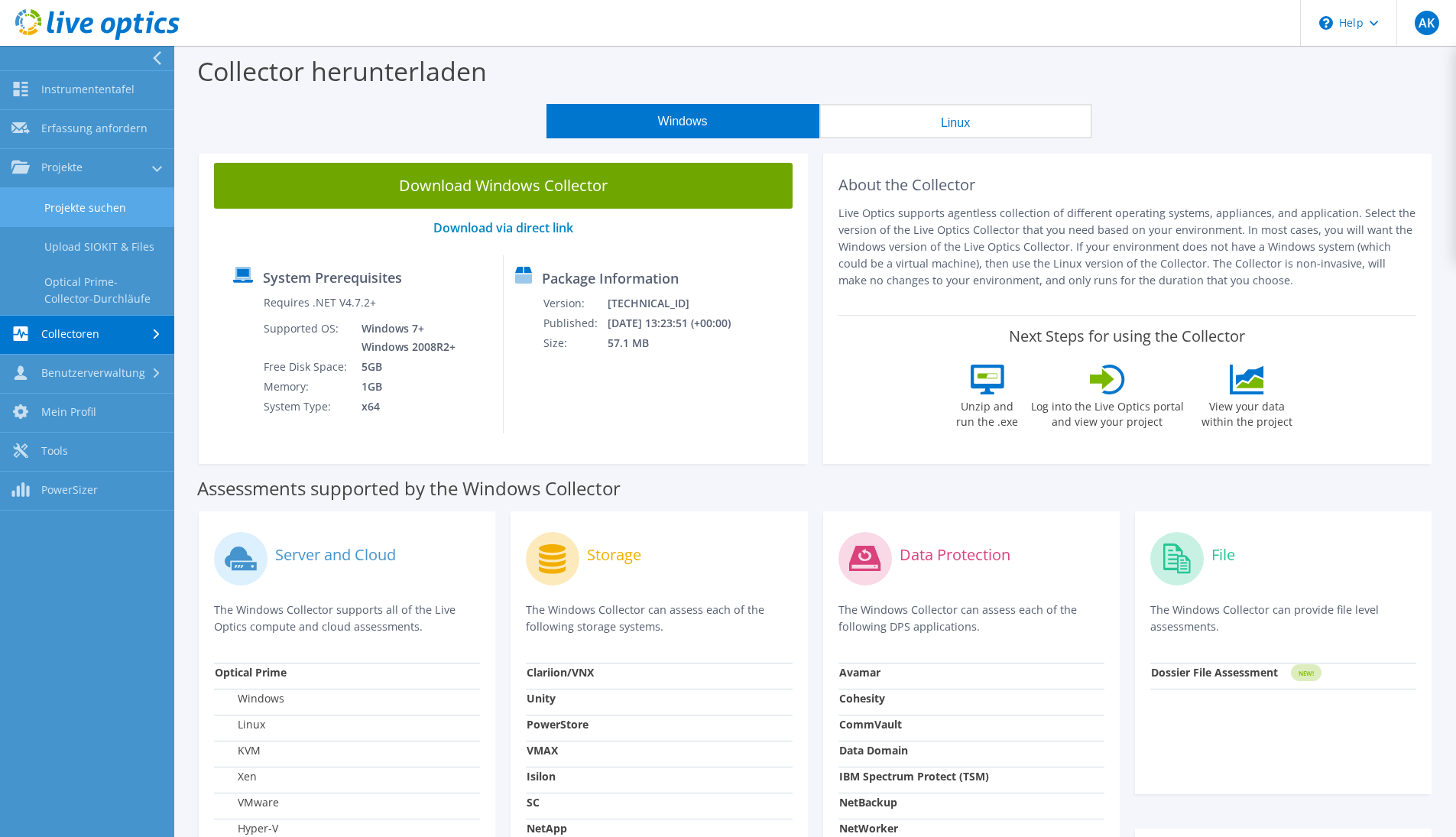
click at [76, 213] on link "Projekte suchen" at bounding box center [87, 208] width 174 height 39
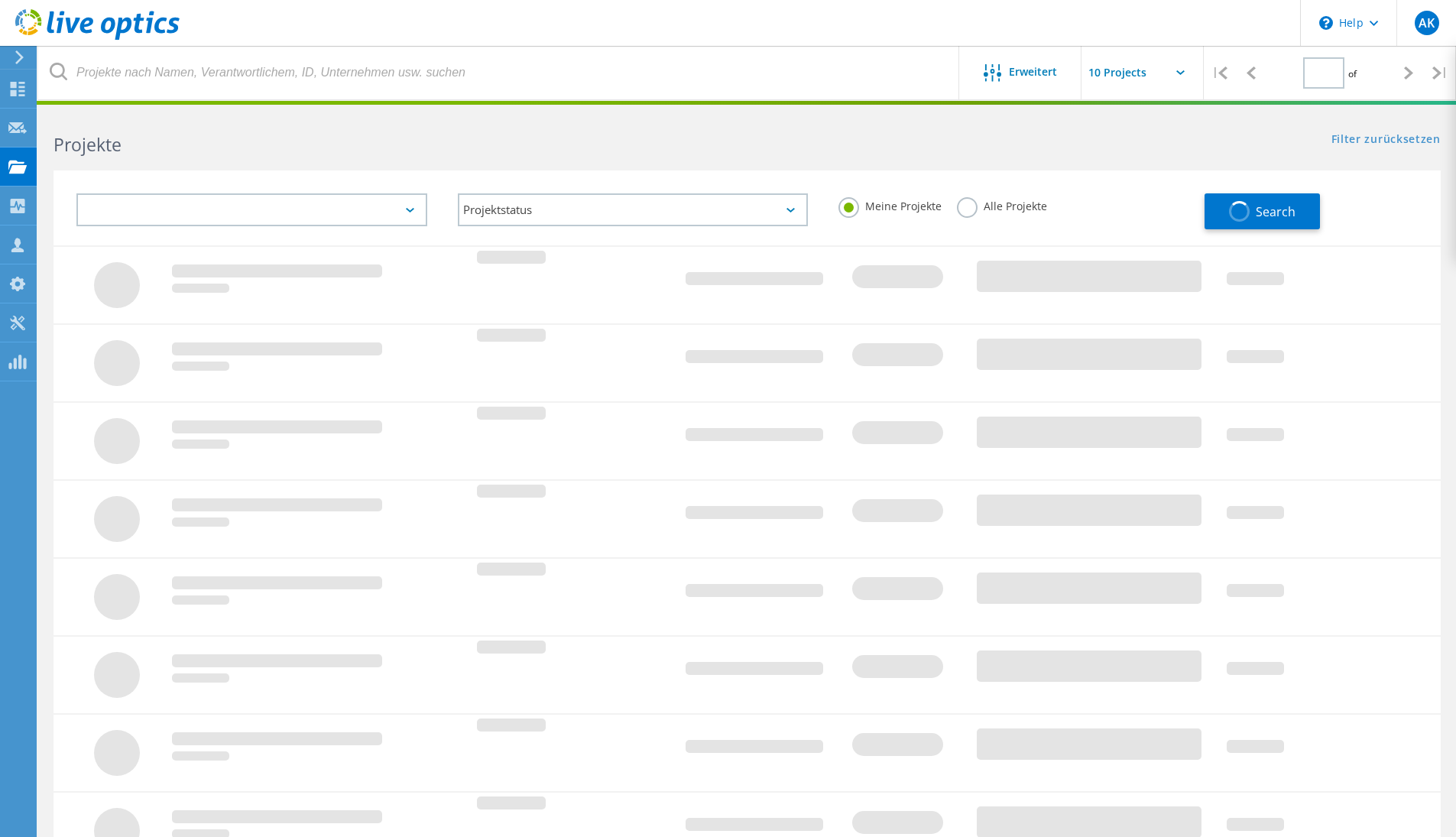
type input "1"
